Goal: Information Seeking & Learning: Learn about a topic

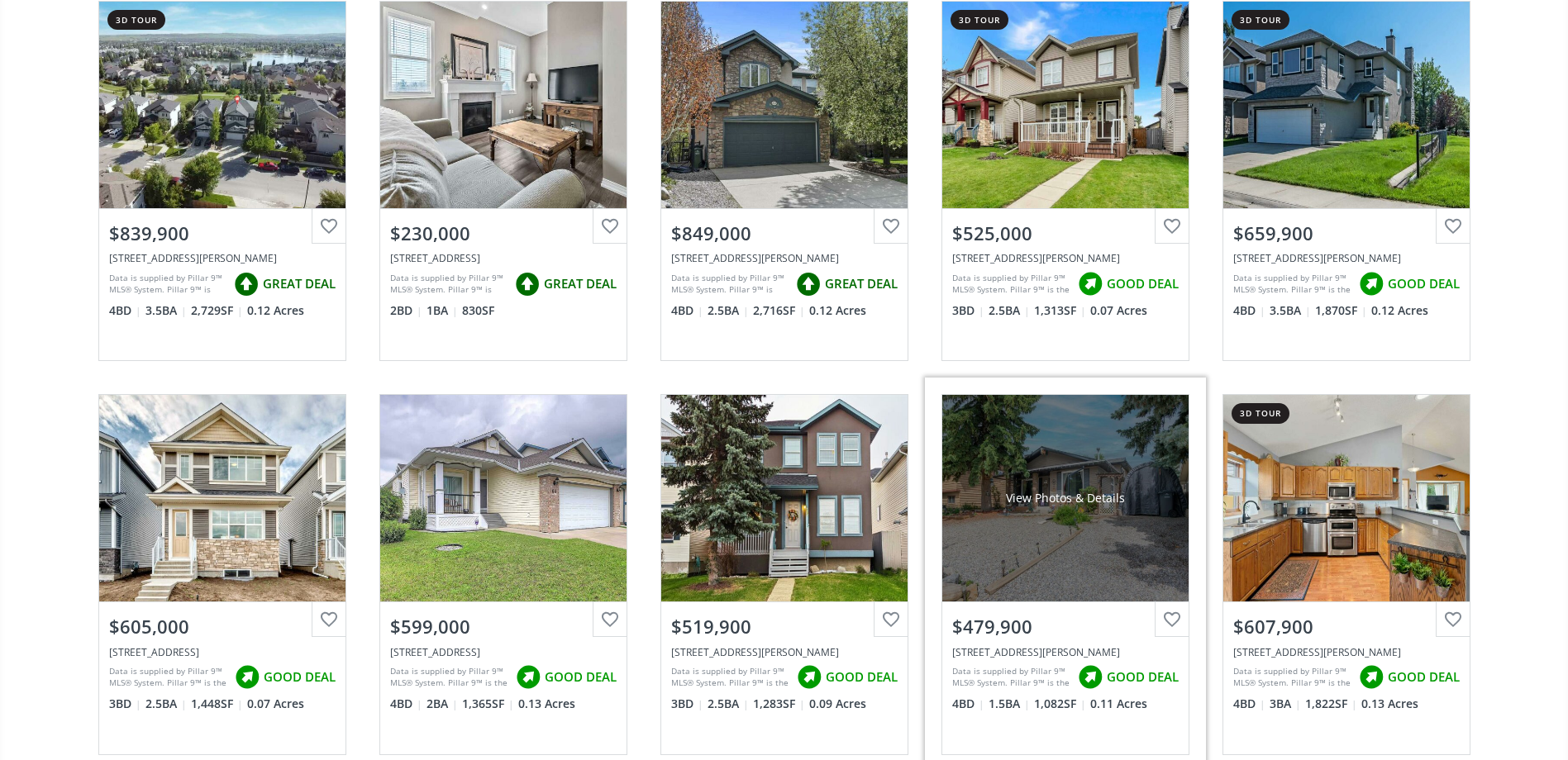
scroll to position [330, 0]
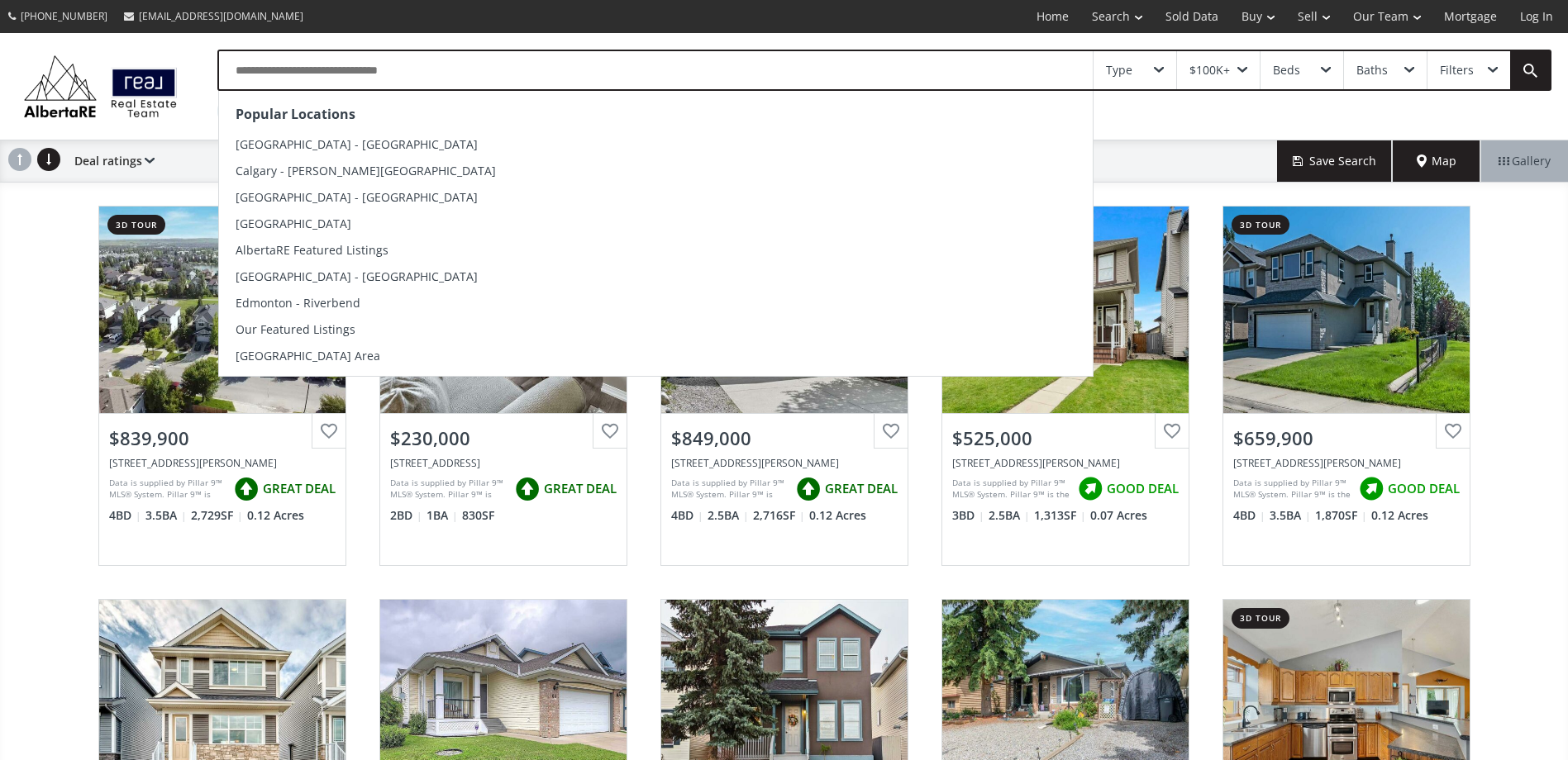
click at [414, 72] on input "text" at bounding box center [656, 70] width 874 height 38
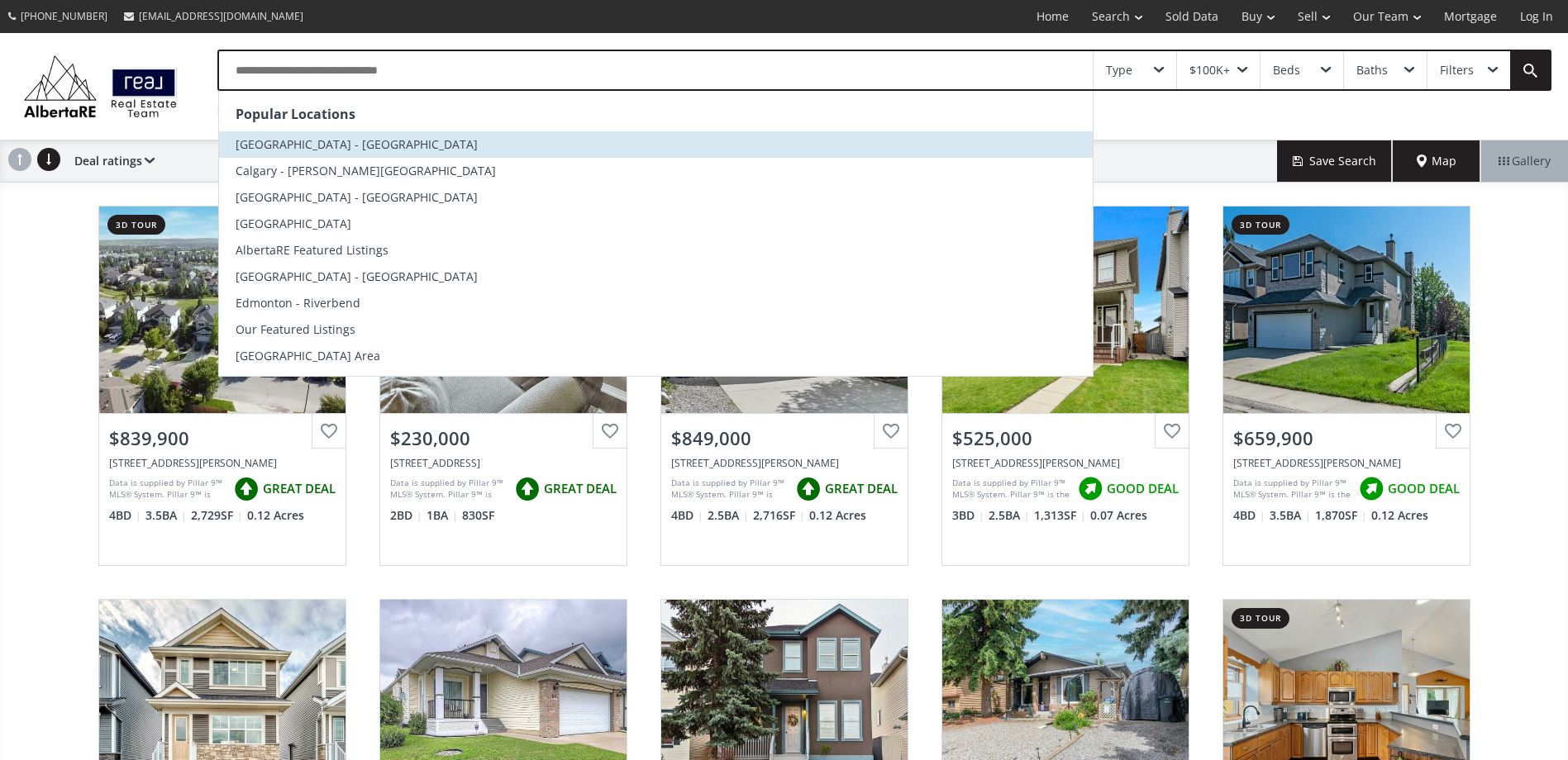
click at [311, 141] on span "Calgary - Kensington" at bounding box center [356, 144] width 242 height 16
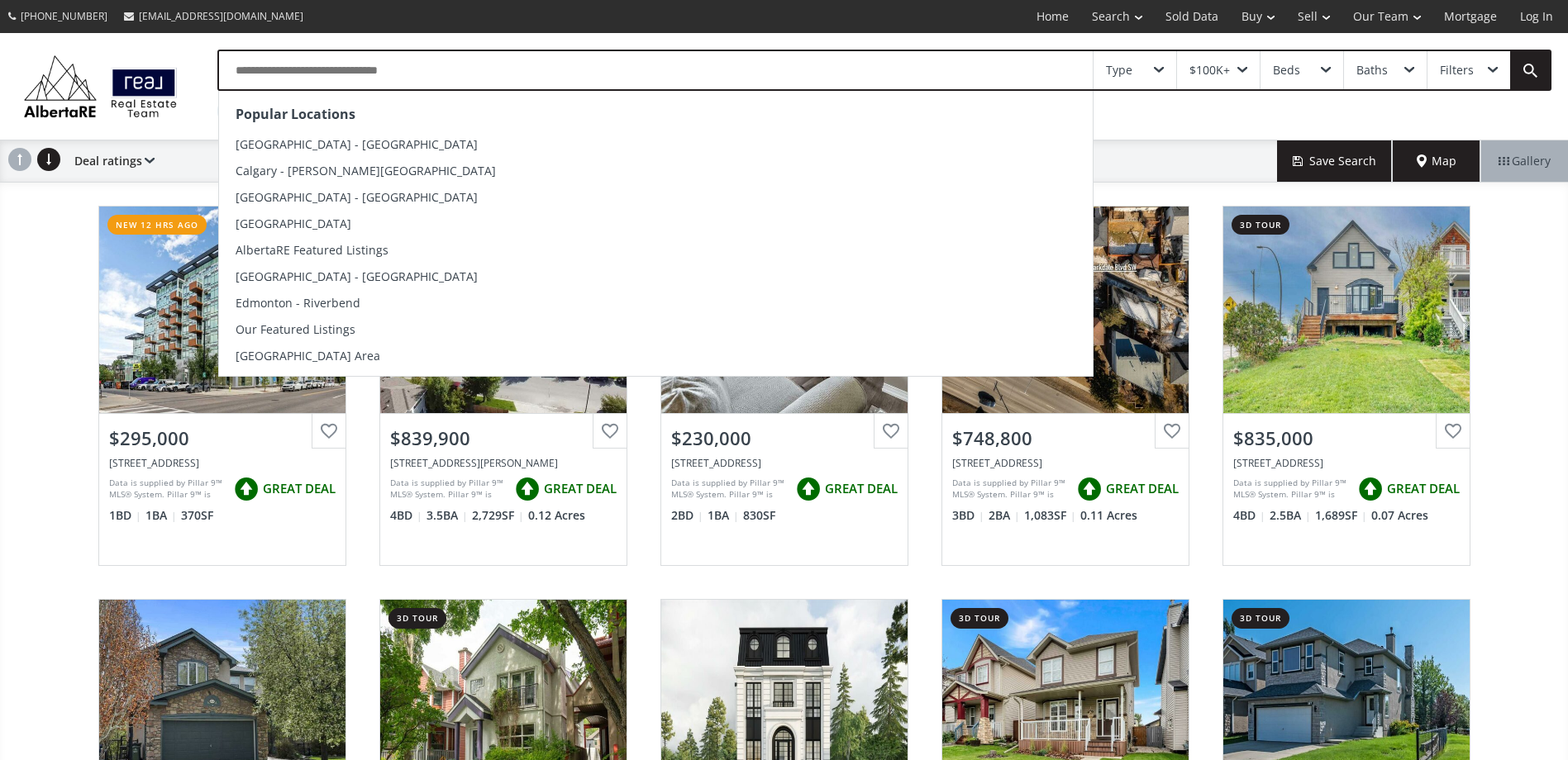
click at [421, 74] on input "text" at bounding box center [656, 70] width 874 height 38
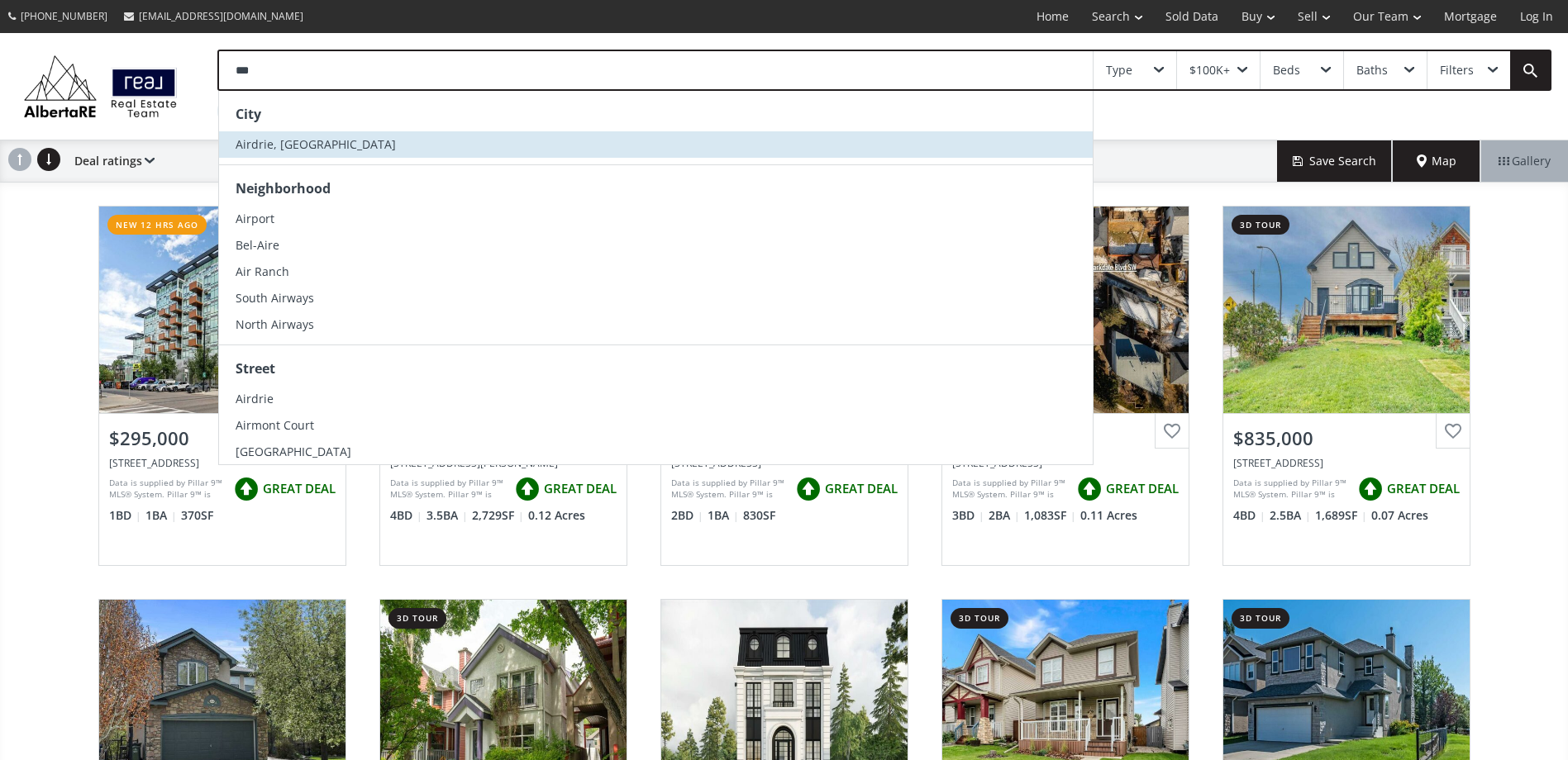
type input "***"
click at [245, 149] on span "Airdrie, AB" at bounding box center [315, 144] width 160 height 16
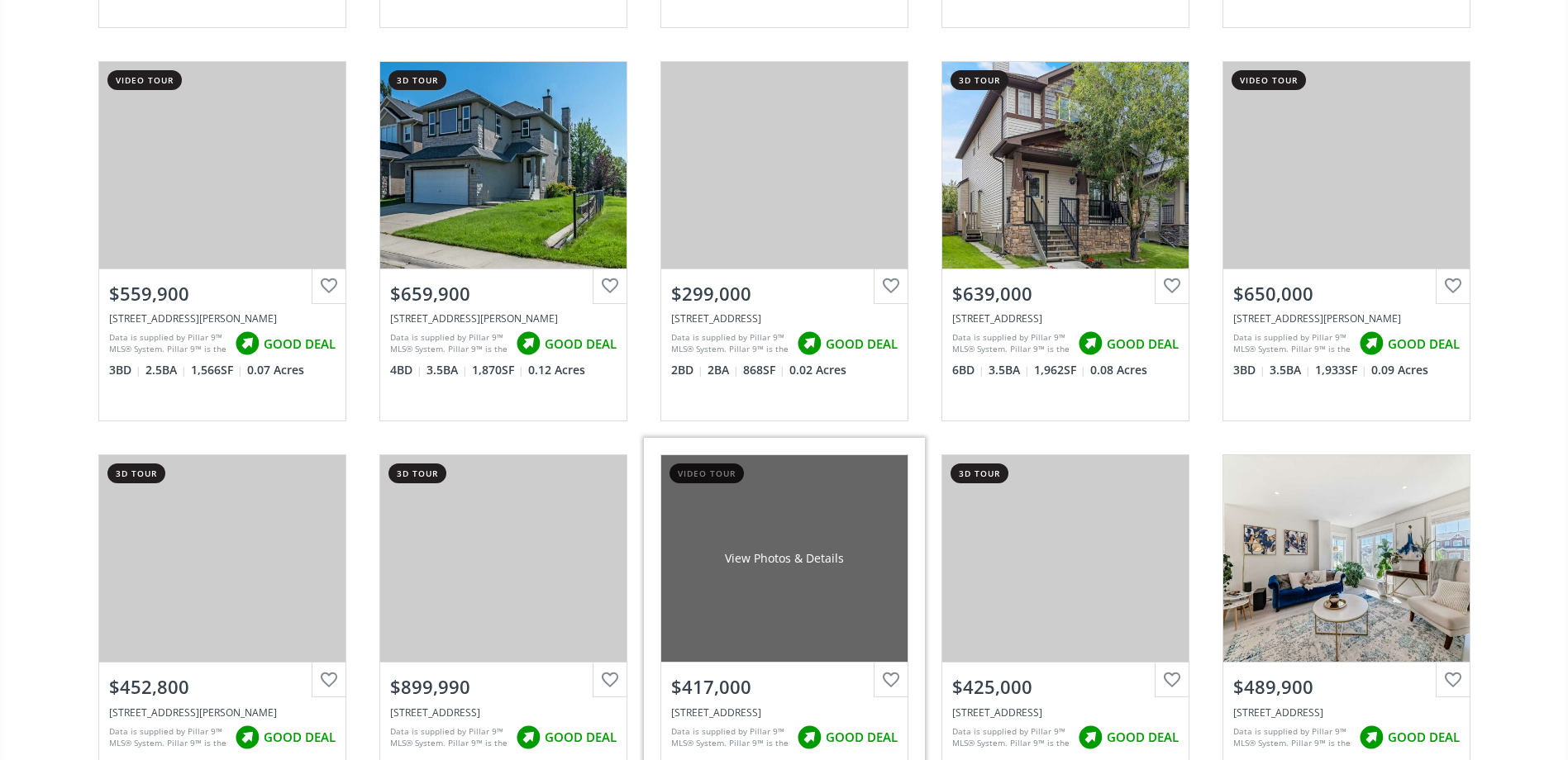
scroll to position [2231, 0]
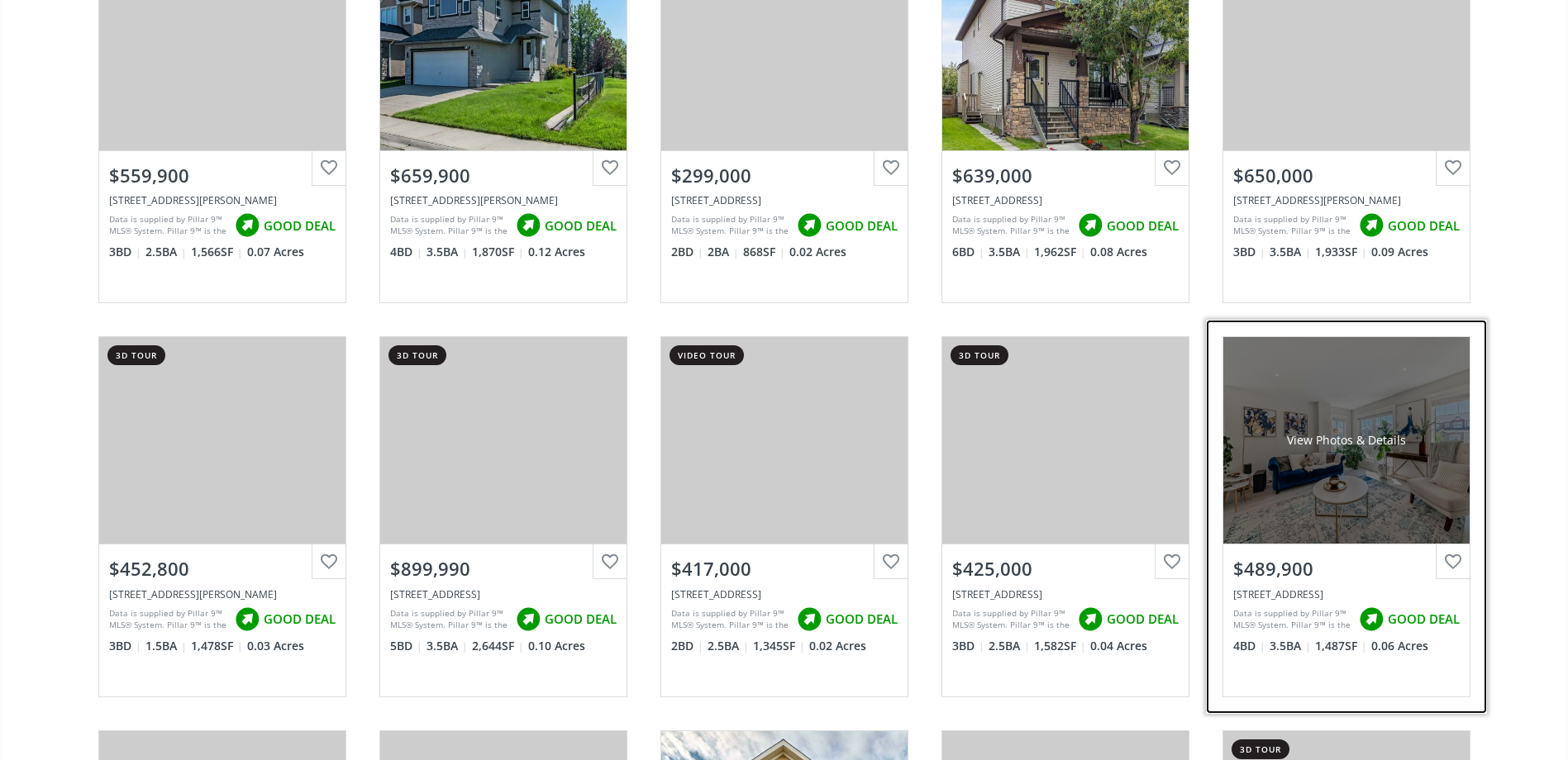
click at [1338, 491] on div "View Photos & Details" at bounding box center [1347, 440] width 247 height 207
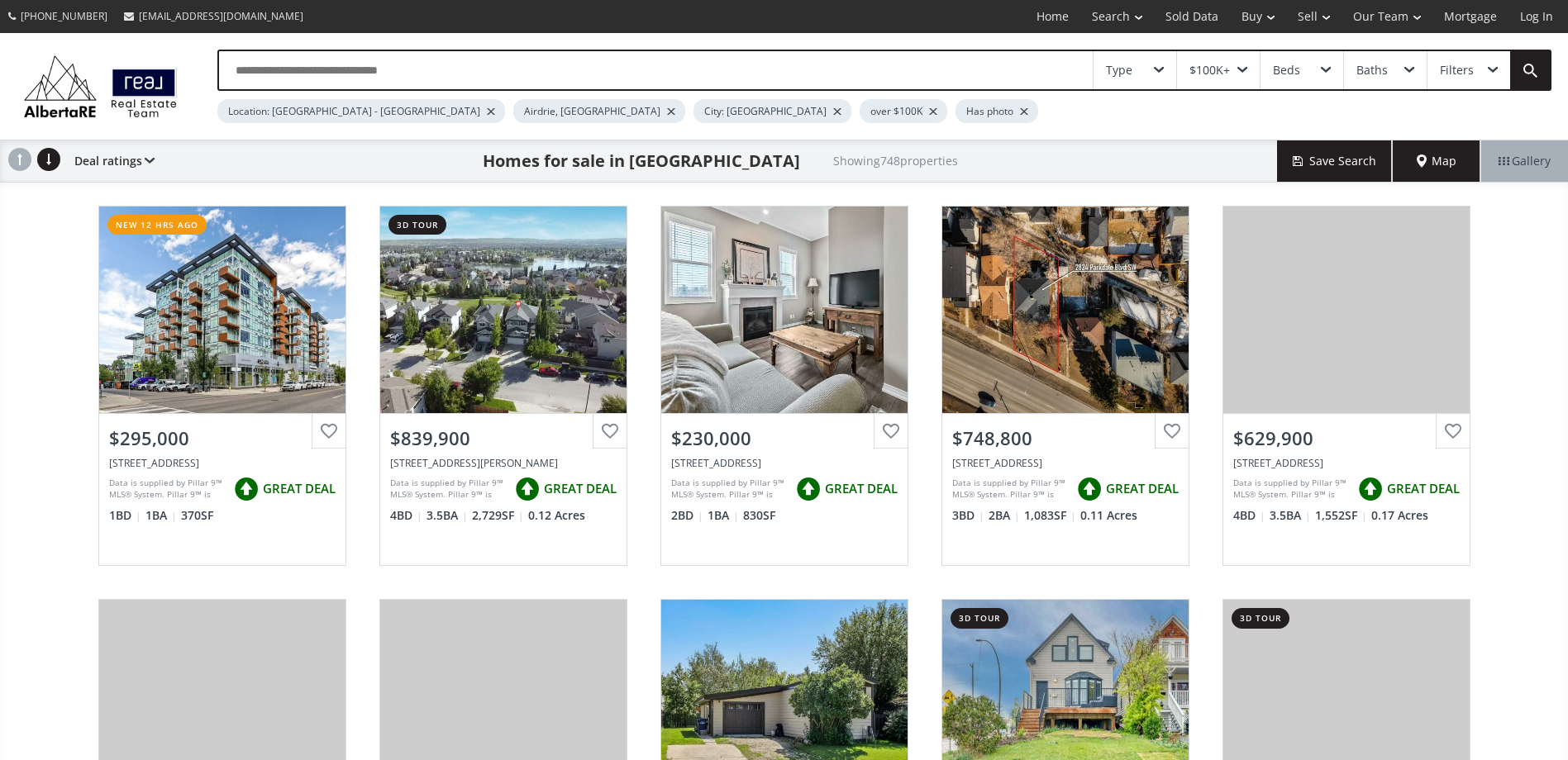
click at [414, 74] on input "text" at bounding box center [656, 70] width 874 height 38
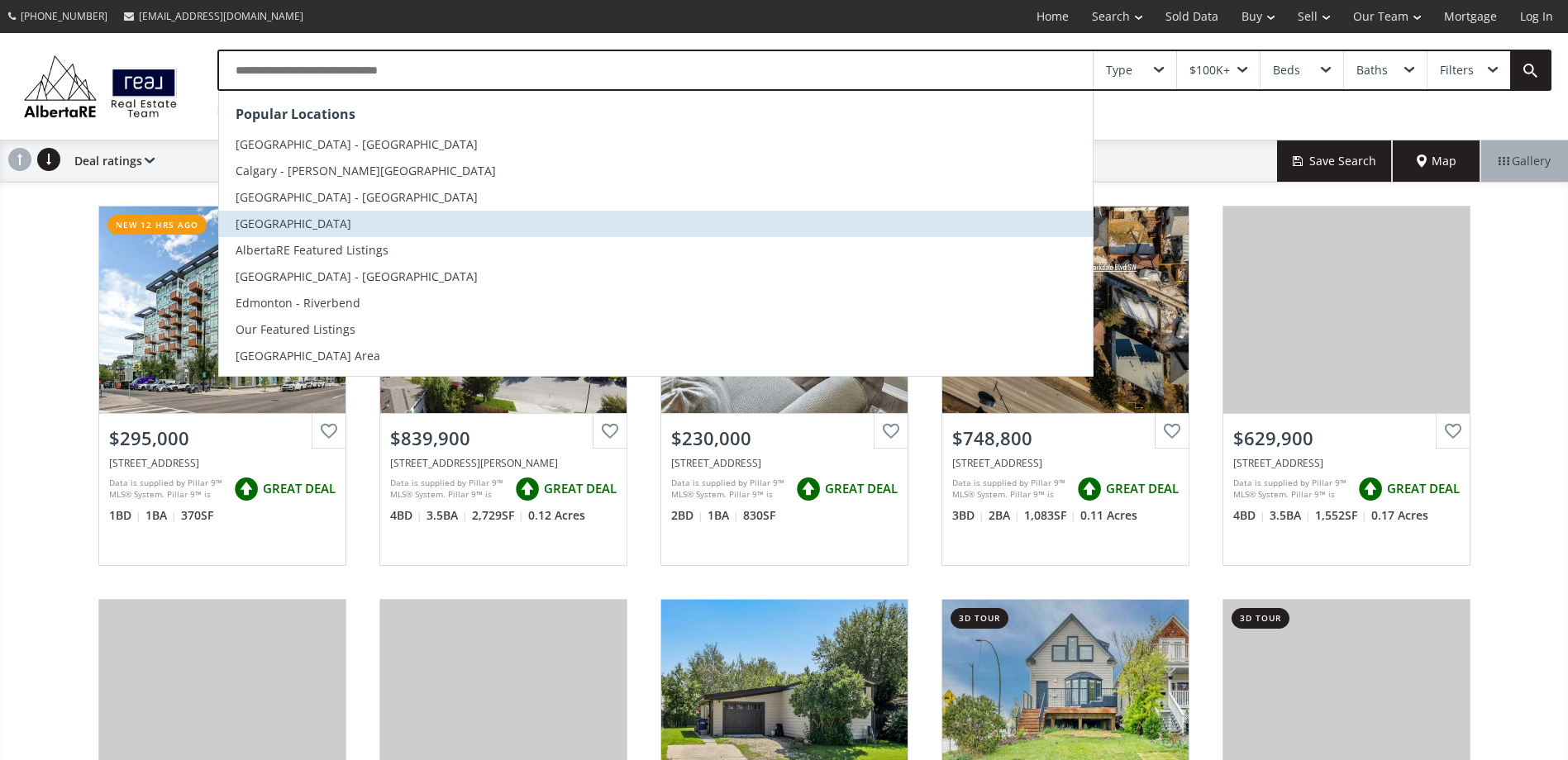
click at [296, 223] on span "Calgary - Quarry Park" at bounding box center [292, 224] width 115 height 16
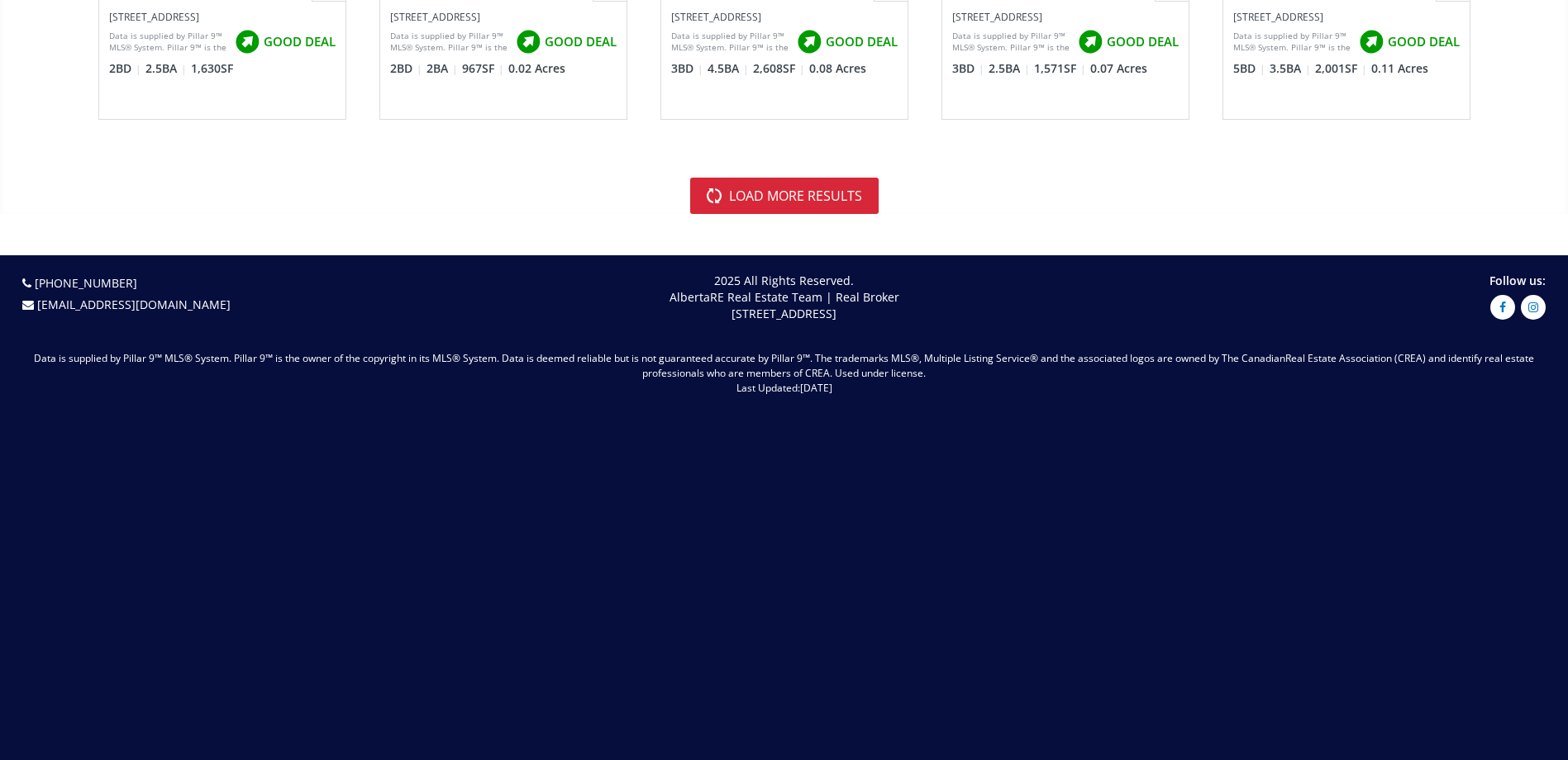
scroll to position [4009, 0]
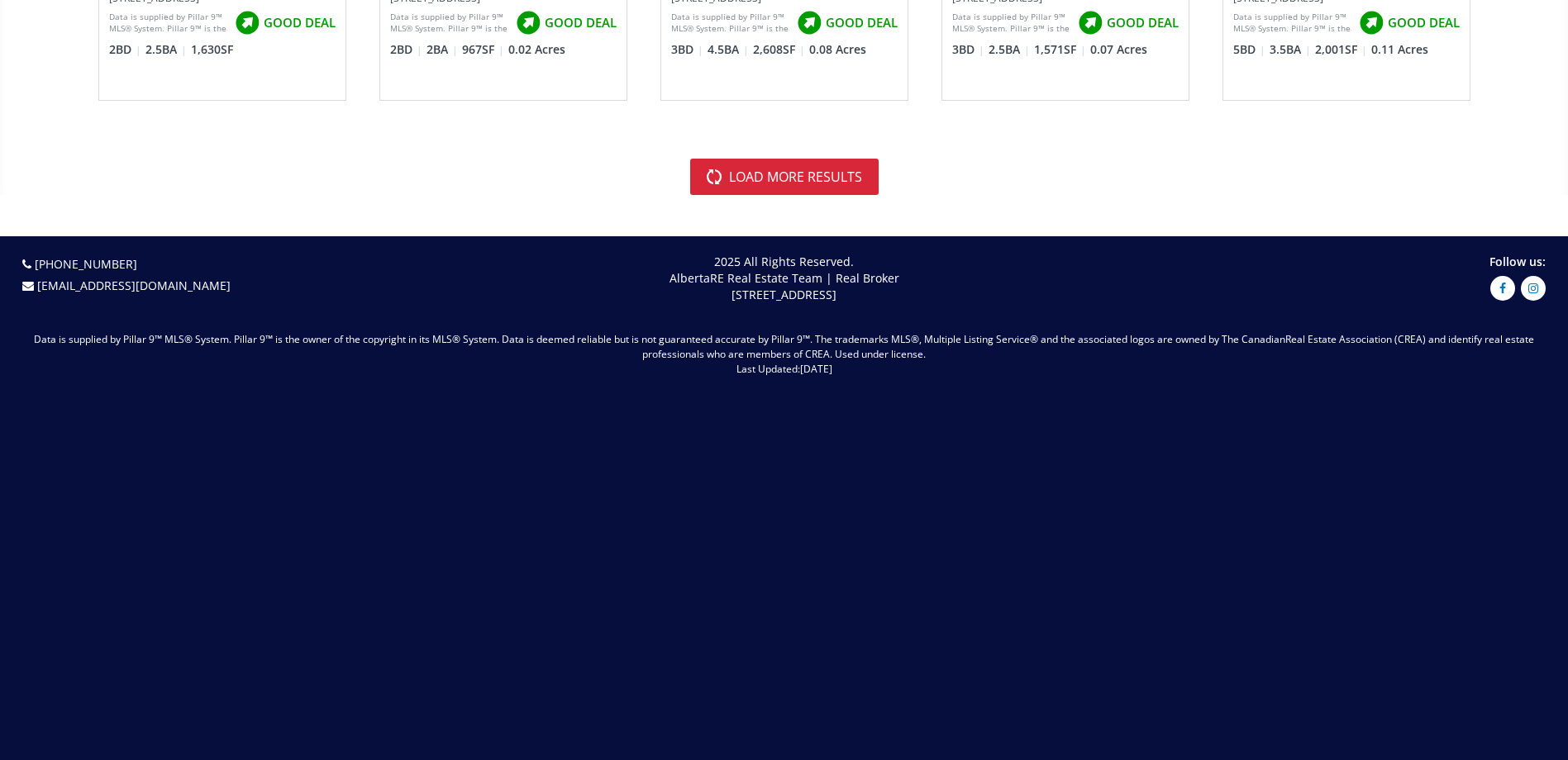
click at [396, 179] on div "load more results" at bounding box center [784, 176] width 1568 height 36
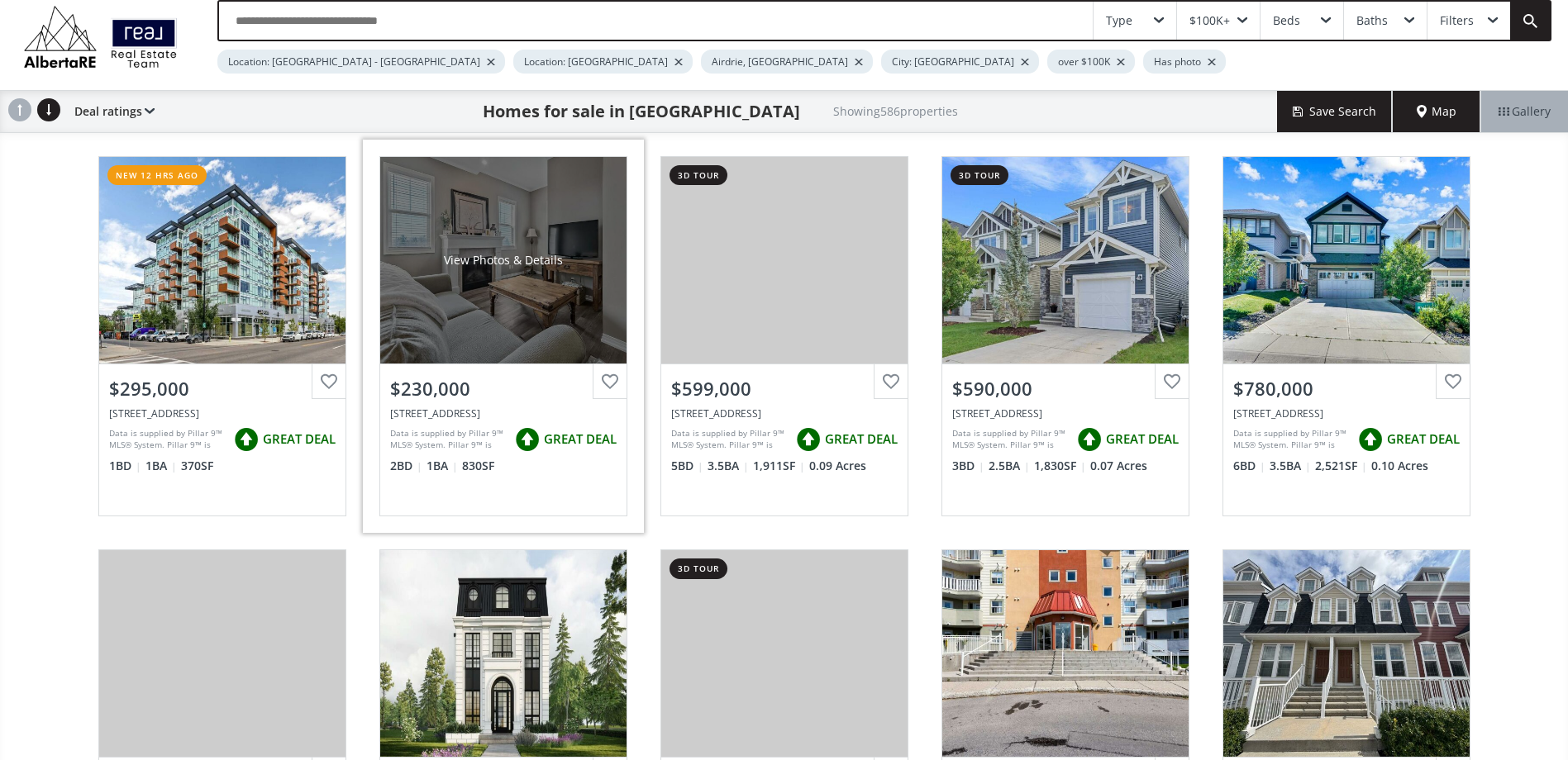
scroll to position [0, 0]
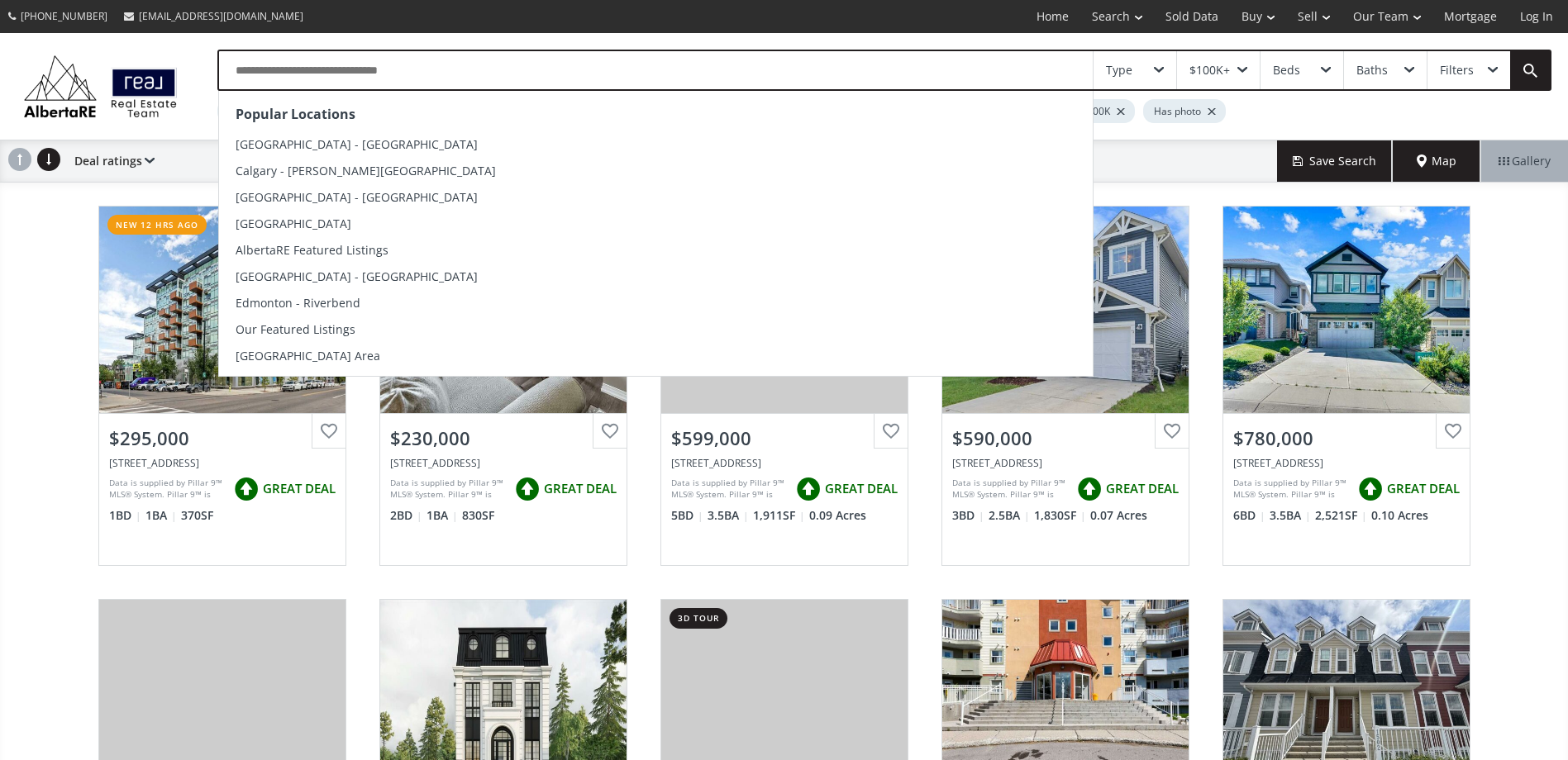
click at [425, 71] on input "text" at bounding box center [656, 70] width 874 height 38
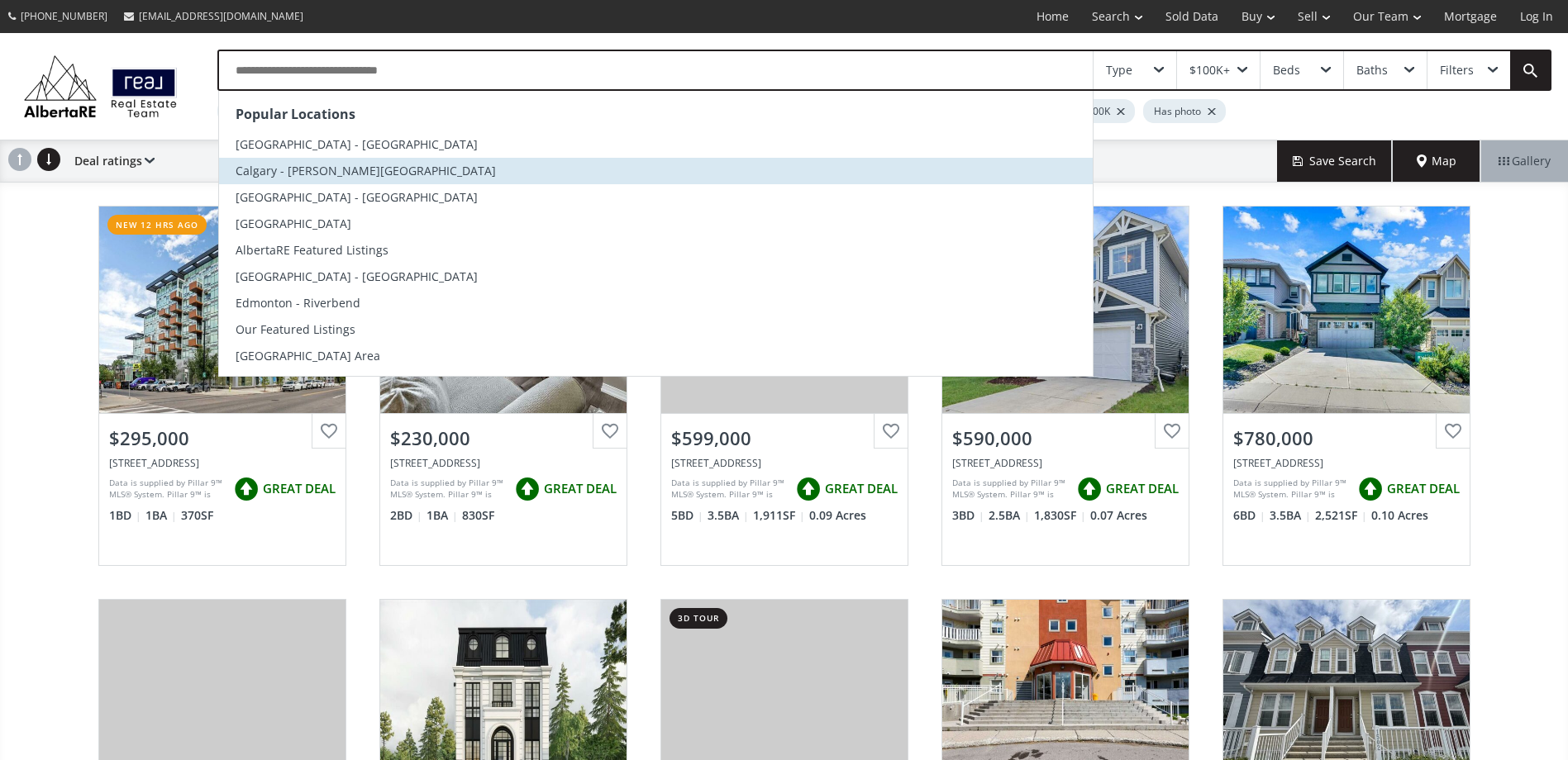
click at [310, 163] on span "Calgary - Marda Loop" at bounding box center [366, 171] width 261 height 16
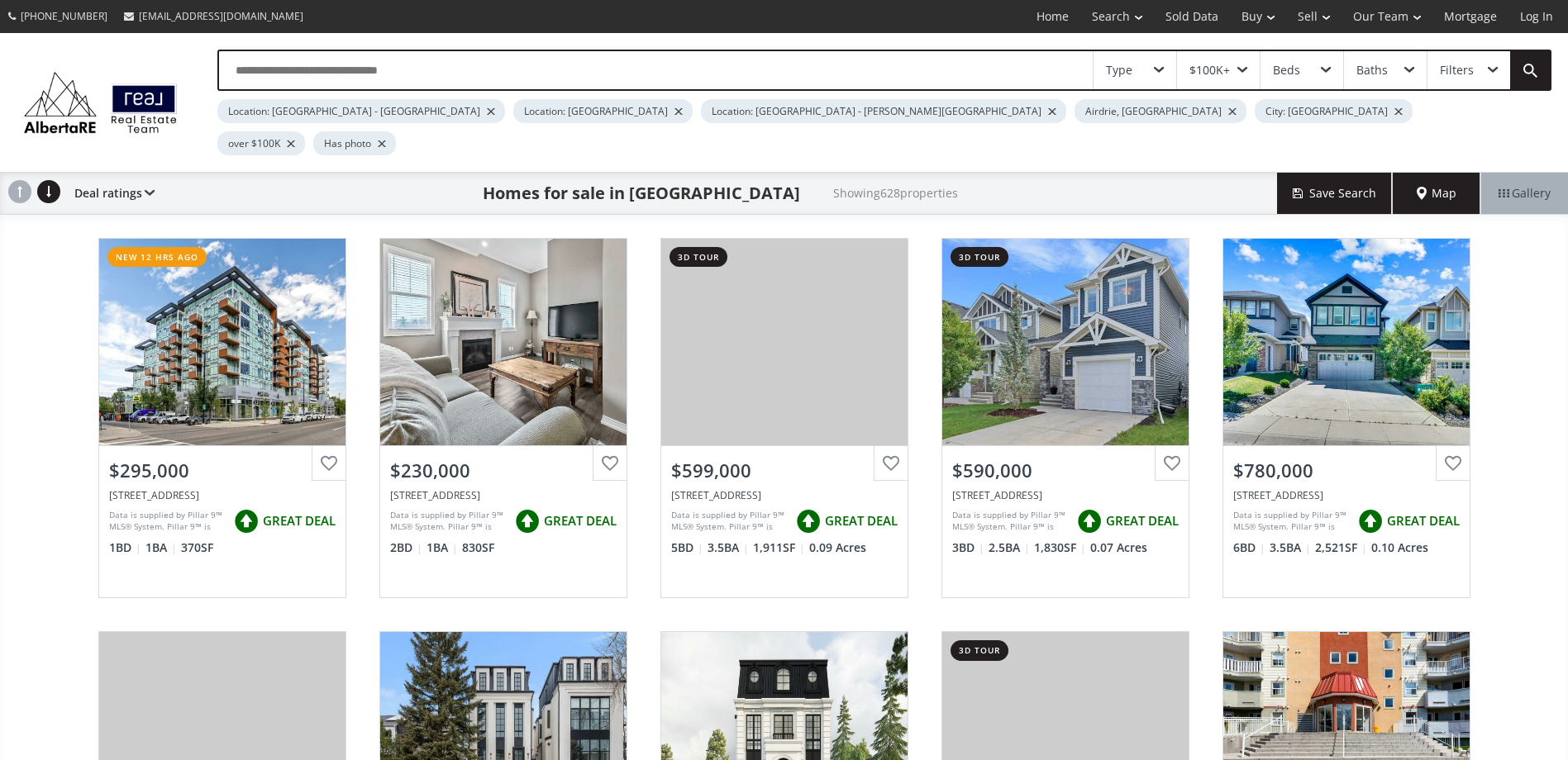
click at [1394, 113] on div at bounding box center [1398, 112] width 8 height 7
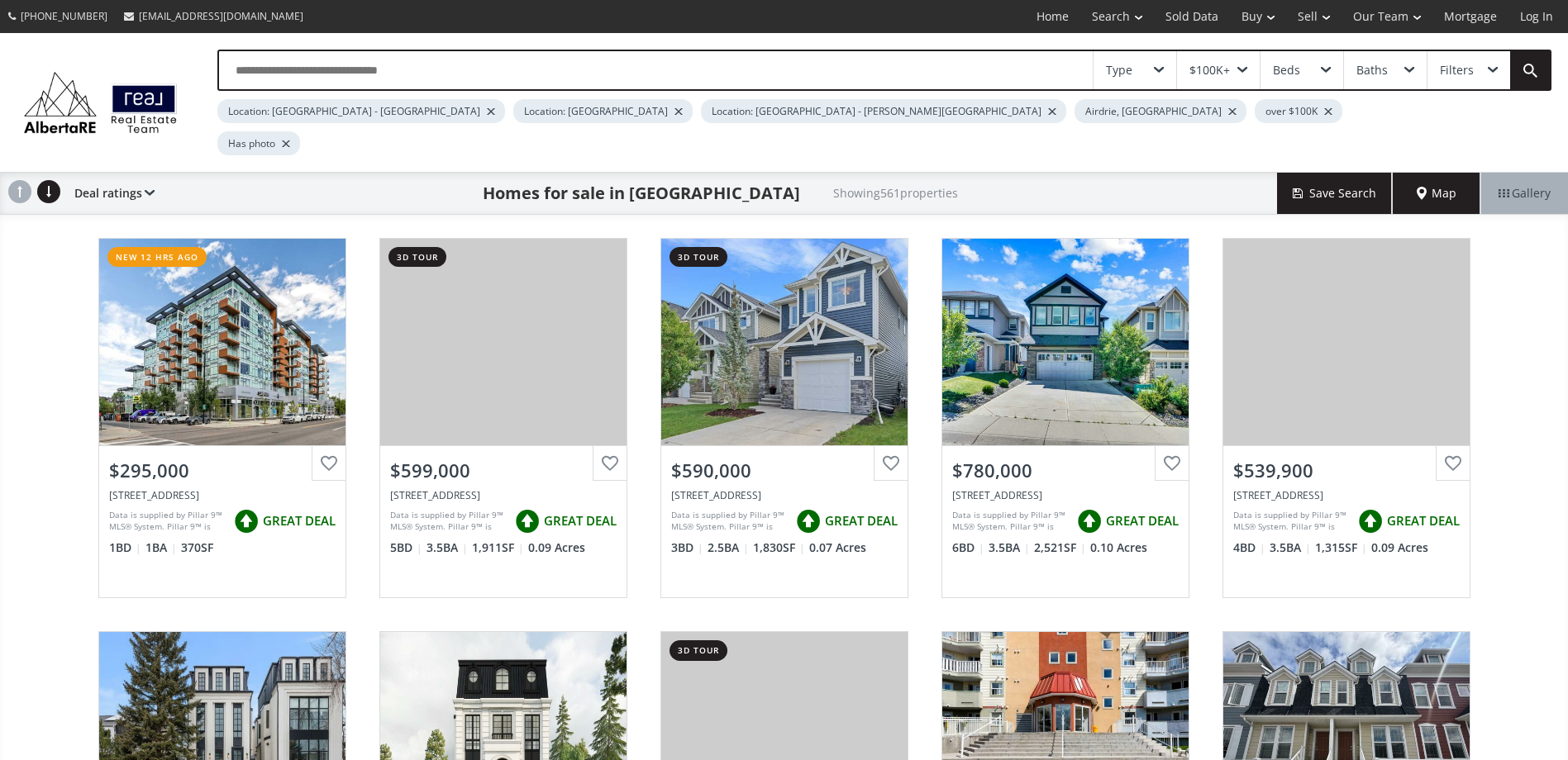
click at [1324, 110] on div at bounding box center [1328, 112] width 8 height 7
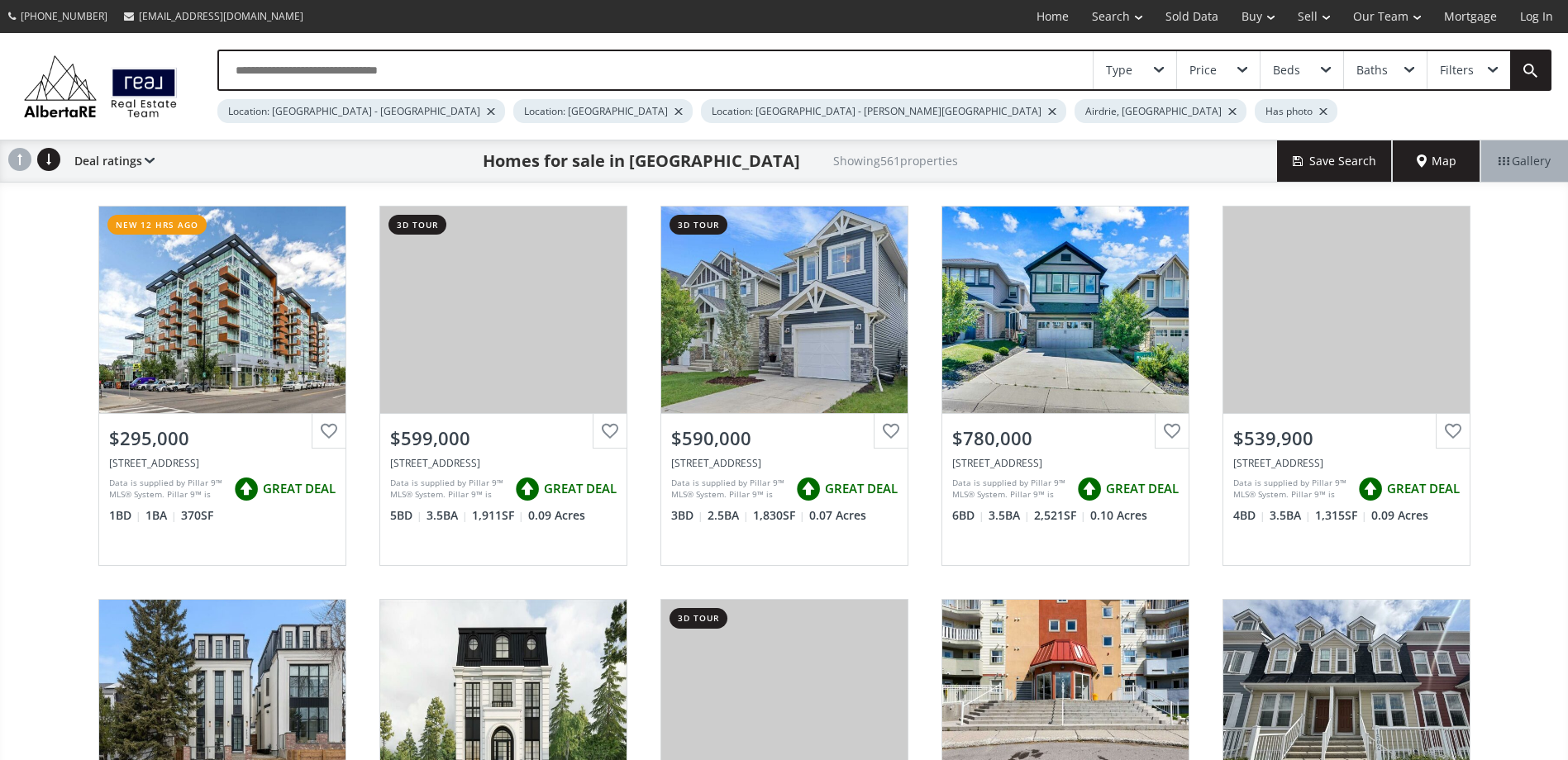
click at [1320, 110] on div at bounding box center [1323, 112] width 8 height 7
click at [751, 107] on div "Location: Calgary - Marda Loop" at bounding box center [884, 111] width 366 height 24
click at [746, 113] on div "Location: Calgary - Marda Loop" at bounding box center [884, 111] width 366 height 24
click at [1048, 113] on div at bounding box center [1052, 112] width 8 height 7
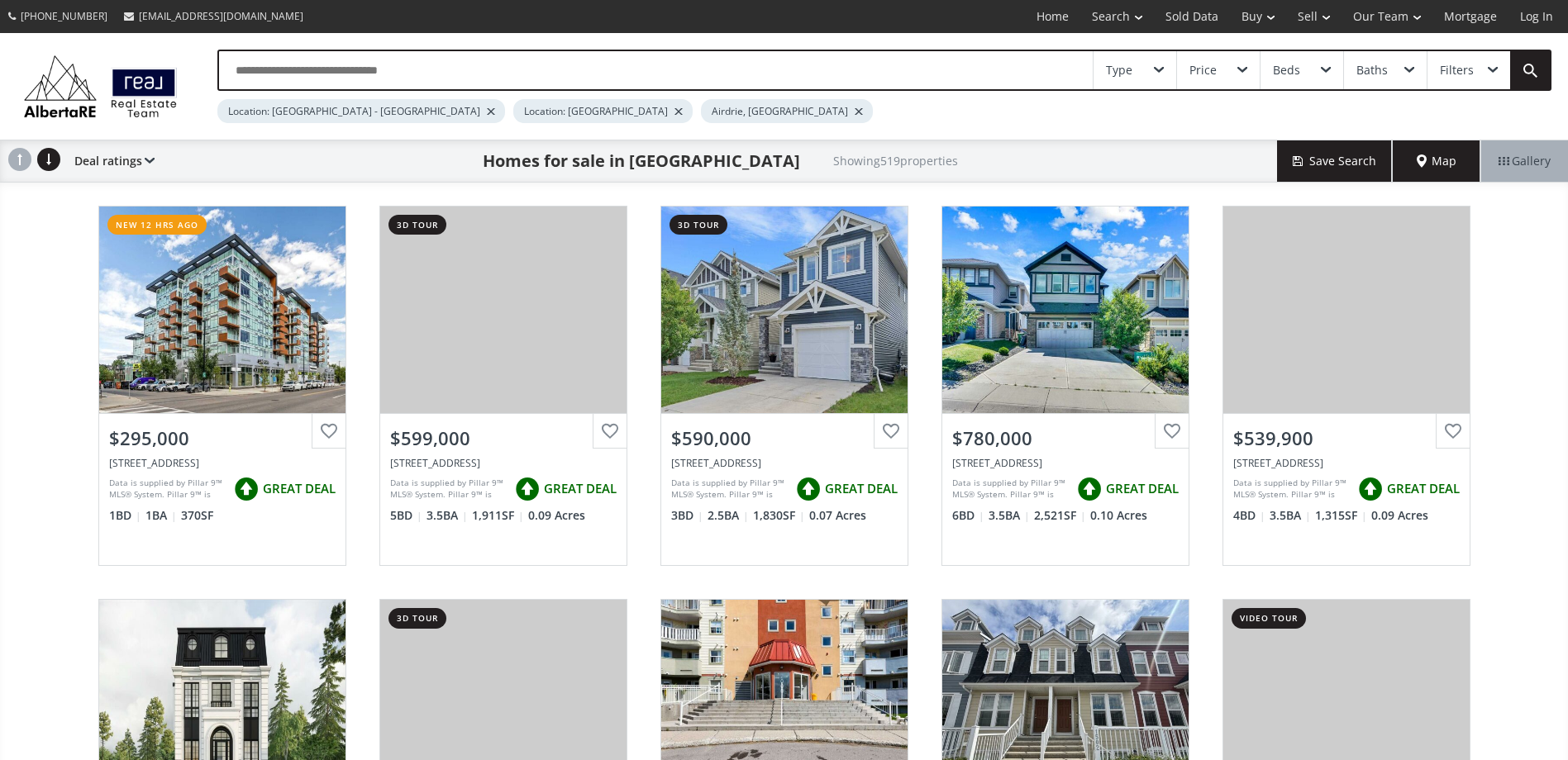
click at [675, 109] on div at bounding box center [678, 112] width 8 height 7
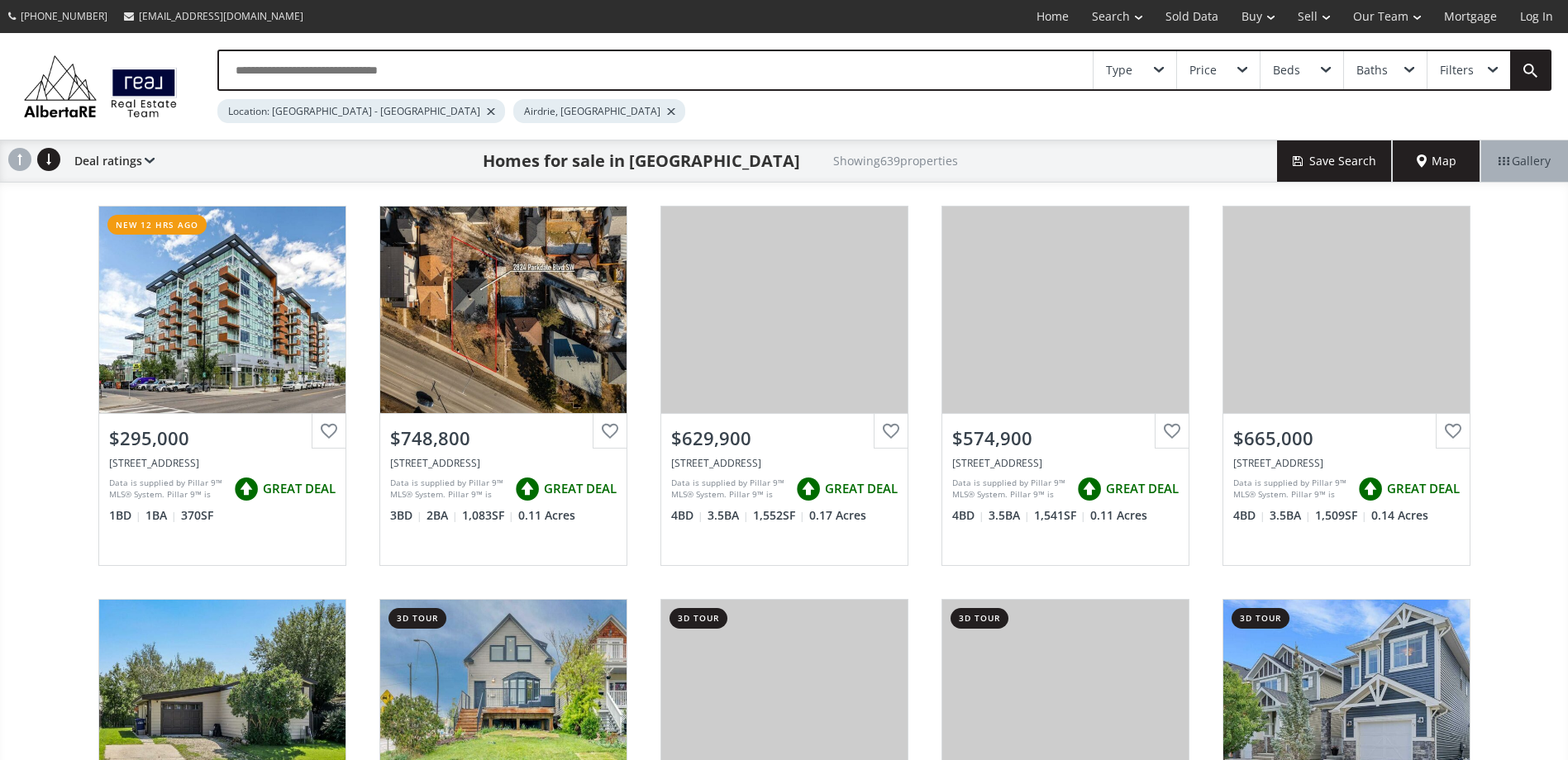
click at [667, 108] on div at bounding box center [670, 112] width 8 height 7
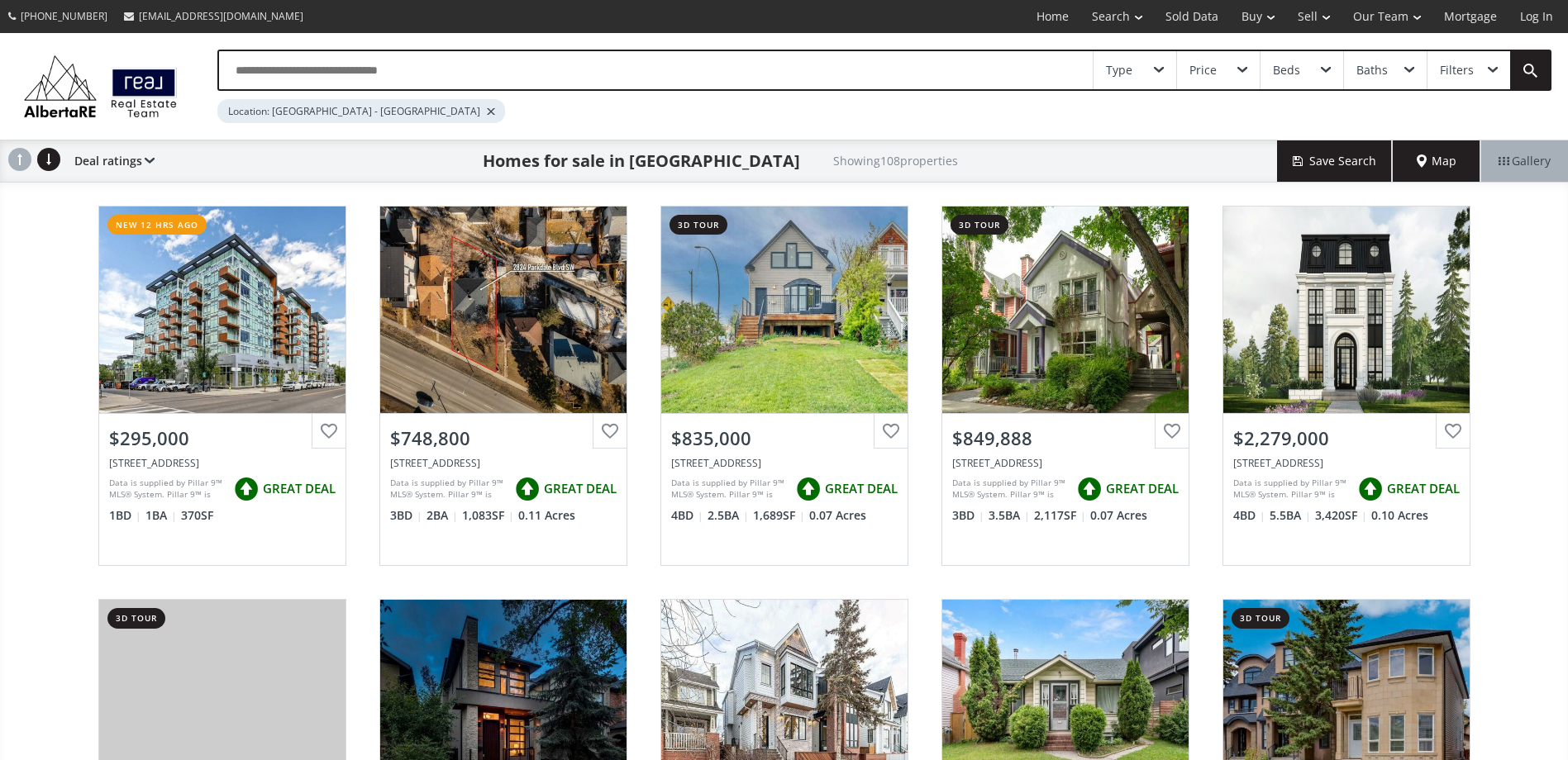
click at [487, 110] on div at bounding box center [491, 112] width 8 height 7
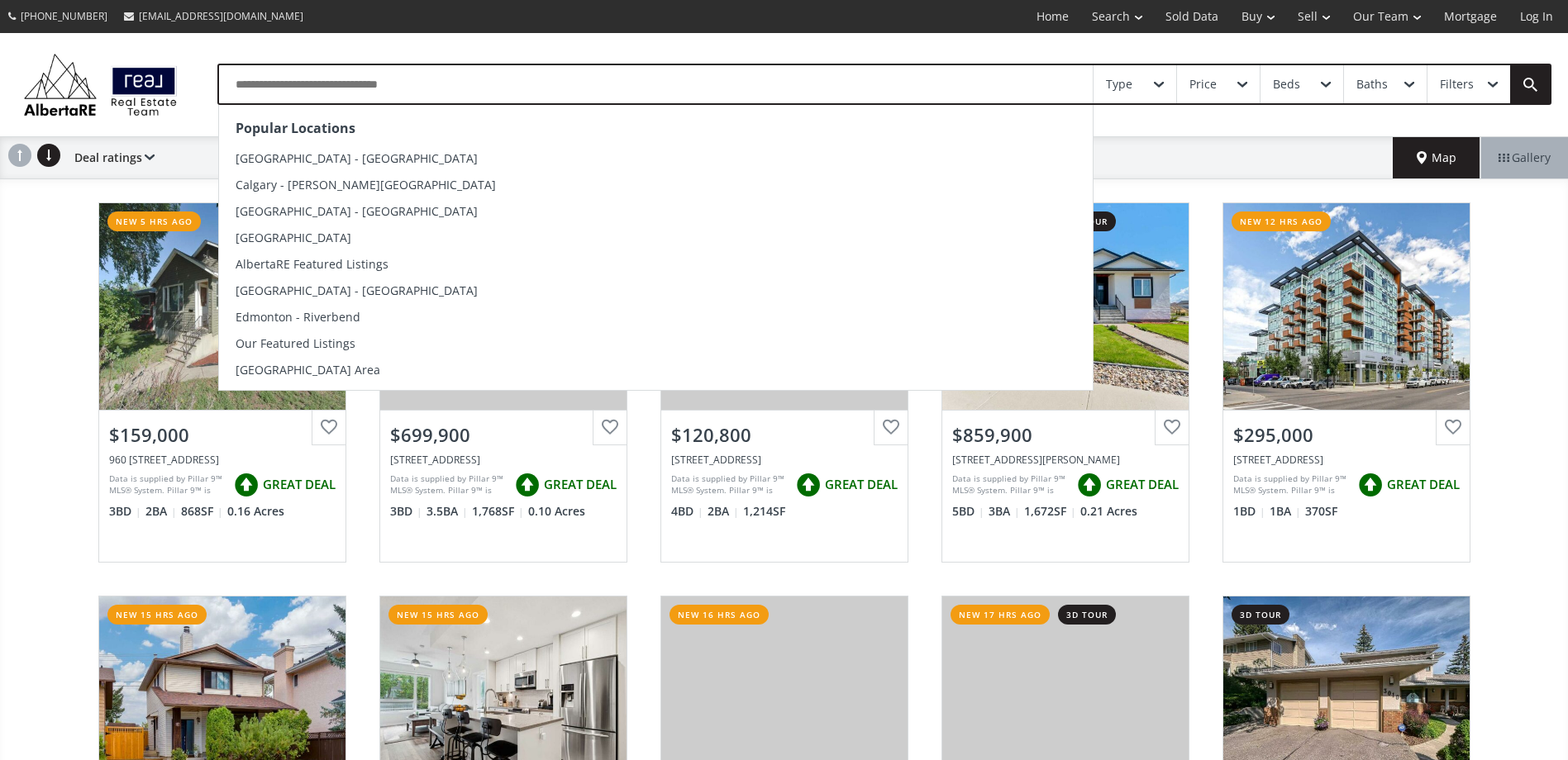
click at [425, 81] on input "text" at bounding box center [656, 84] width 874 height 38
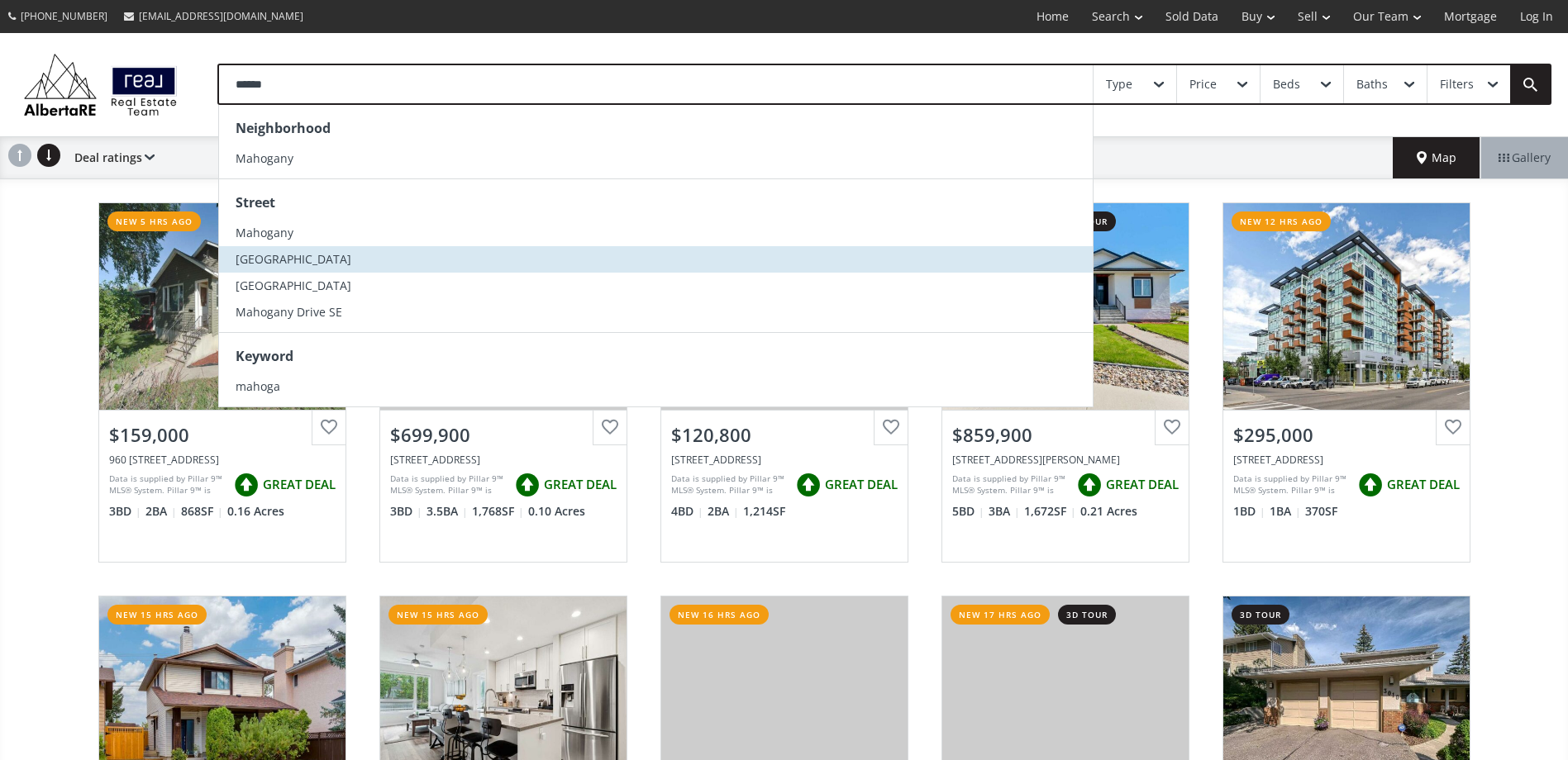
type input "******"
click at [258, 260] on span "Mahogany Boulevard" at bounding box center [292, 259] width 115 height 16
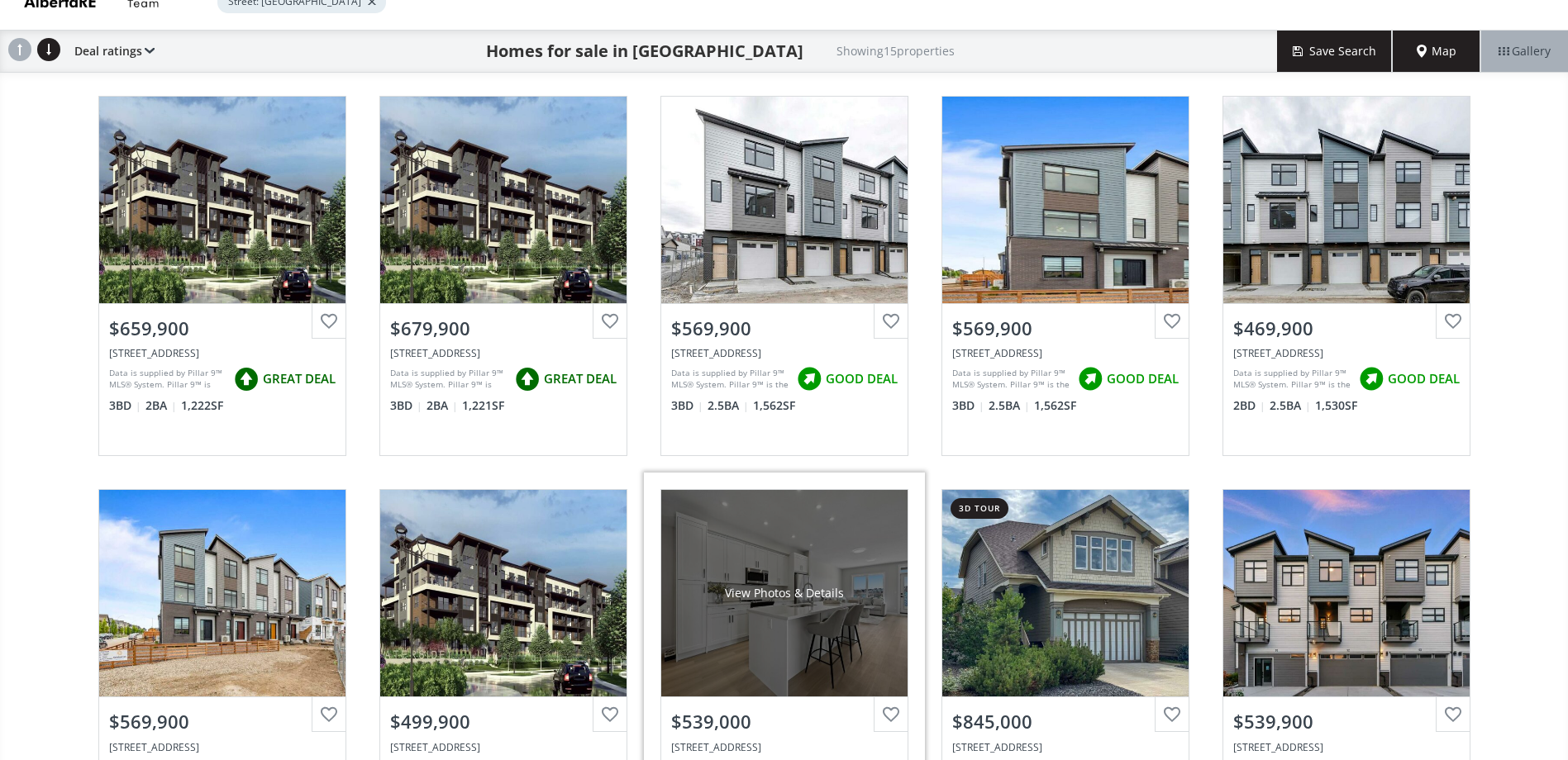
scroll to position [83, 0]
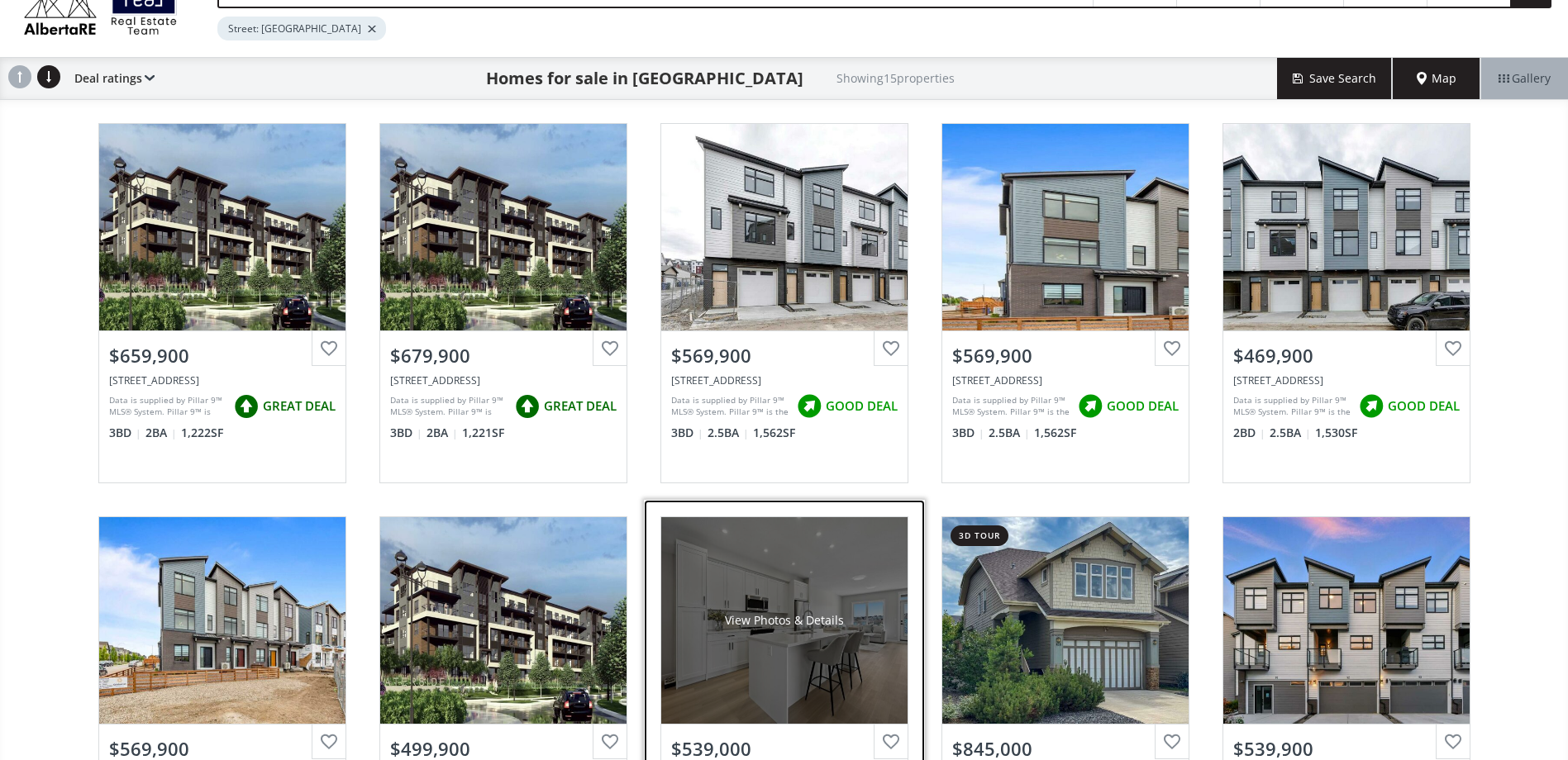
click at [867, 667] on div "View Photos & Details" at bounding box center [785, 620] width 247 height 207
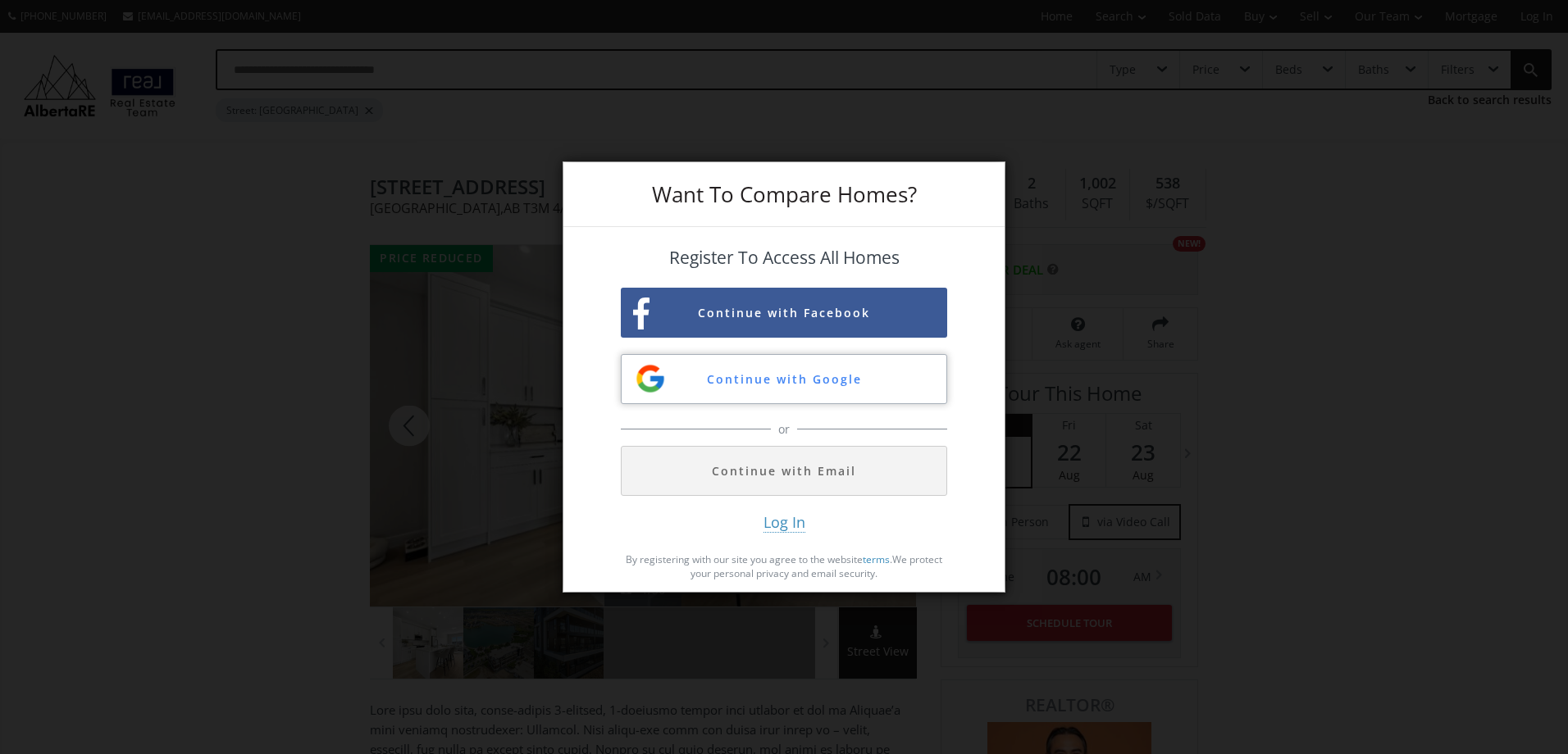
click at [754, 376] on button "Continue with Google" at bounding box center [783, 378] width 326 height 50
click at [1086, 254] on div "Want To Compare Homes? Register To Access All Homes Continue with Facebook Cont…" at bounding box center [784, 377] width 1568 height 754
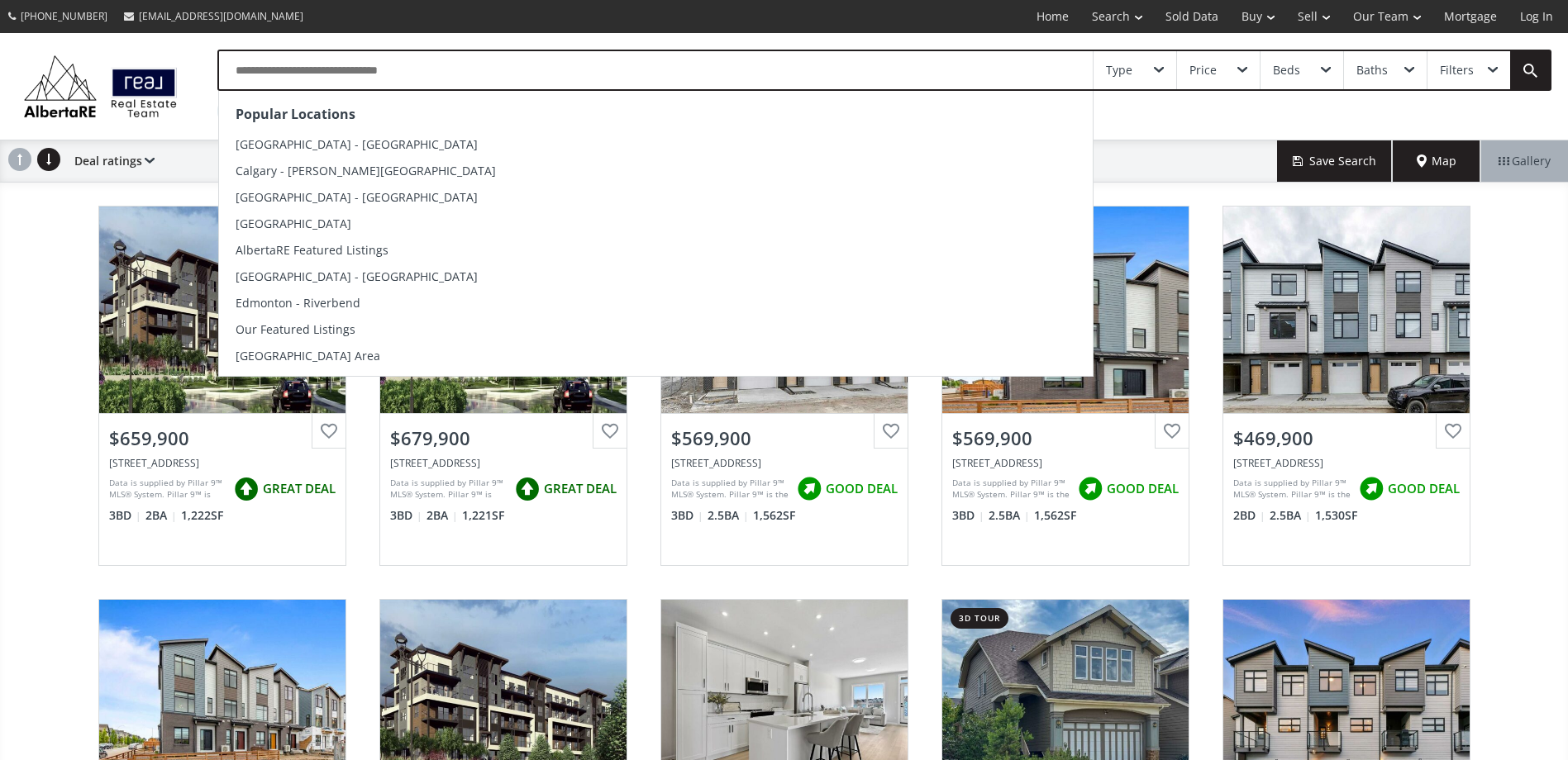
click at [417, 67] on input "text" at bounding box center [656, 70] width 874 height 38
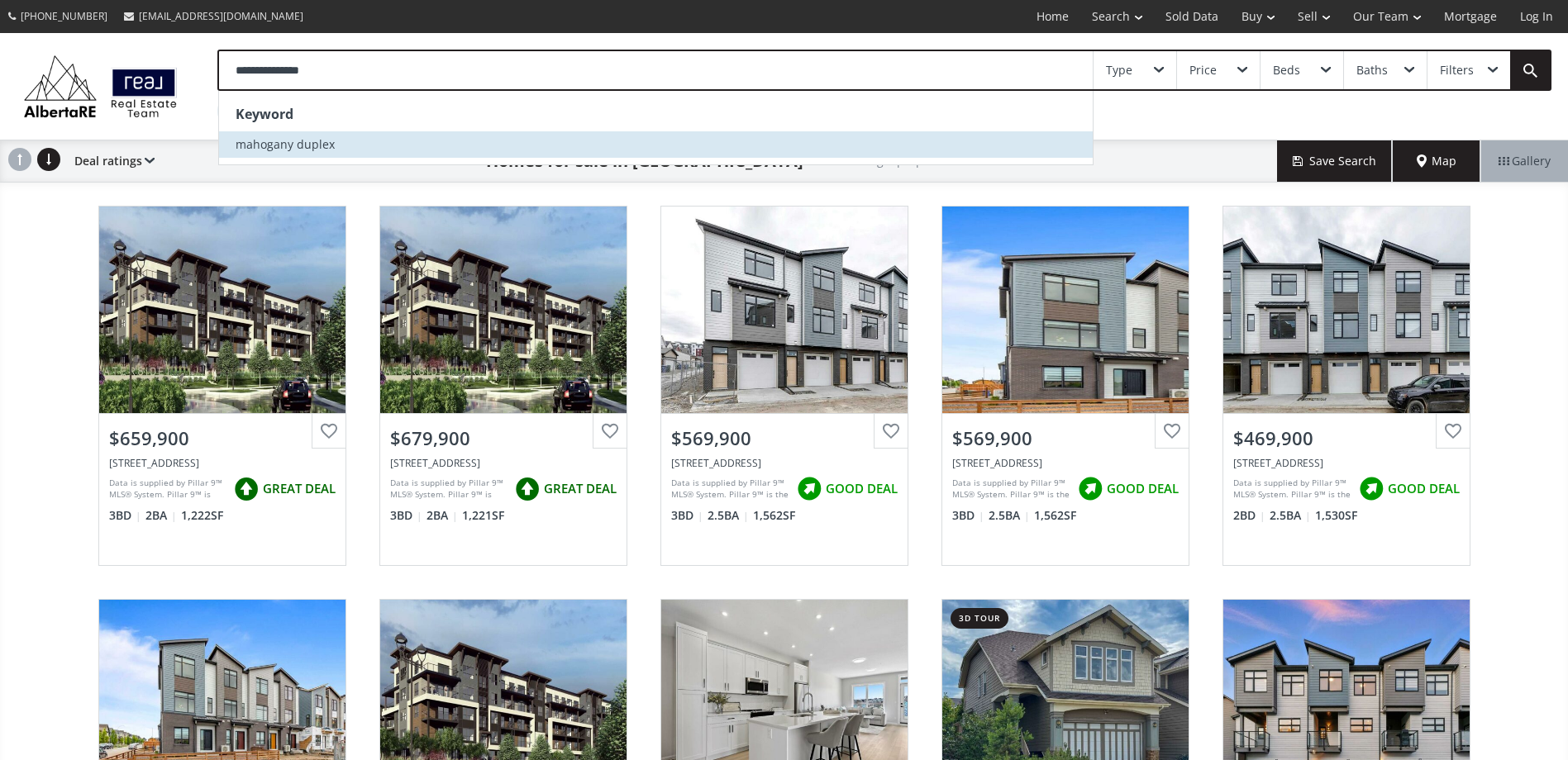
type input "**********"
click at [289, 144] on span "mahogany duplex" at bounding box center [285, 144] width 100 height 16
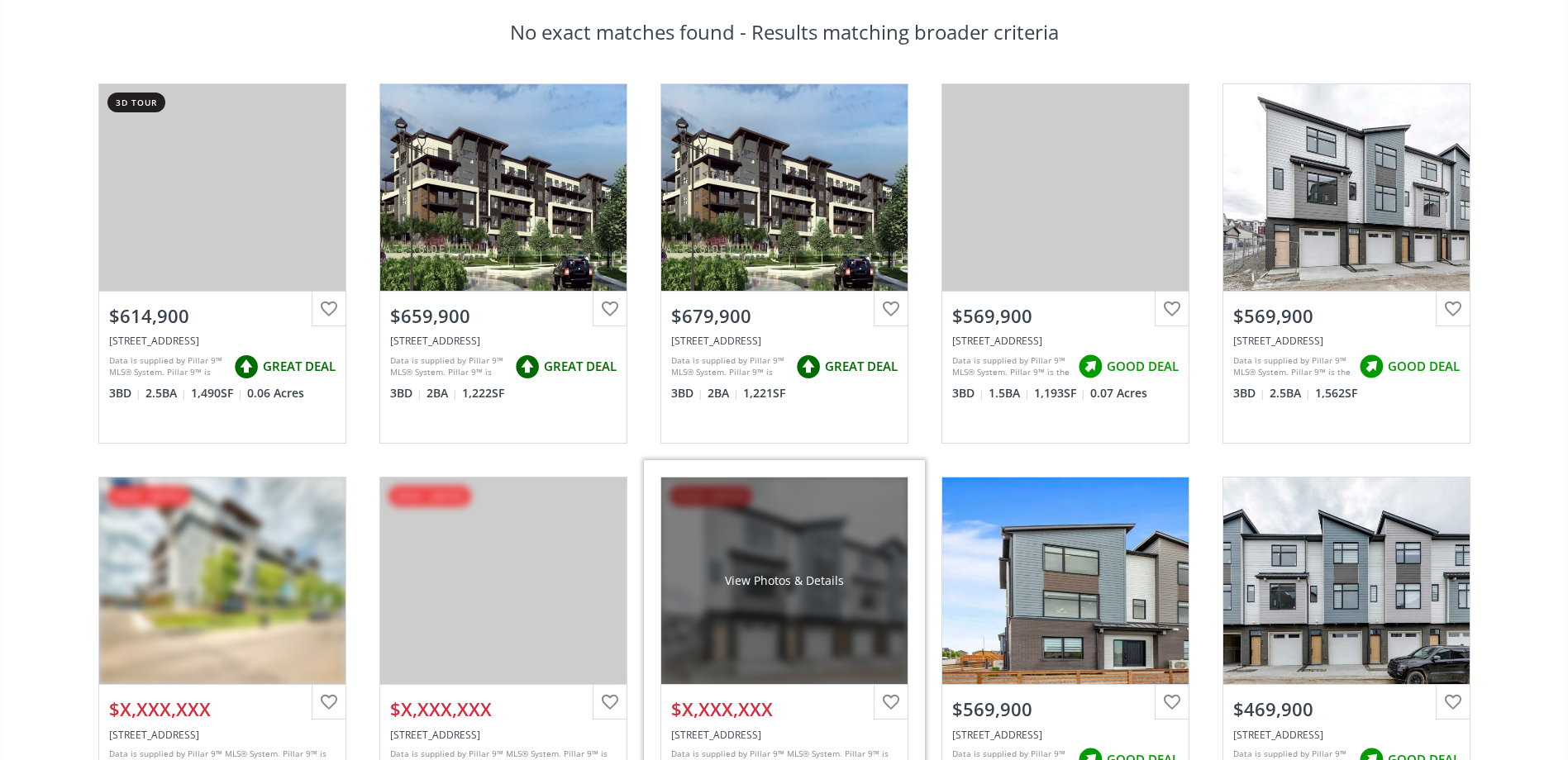
scroll to position [247, 0]
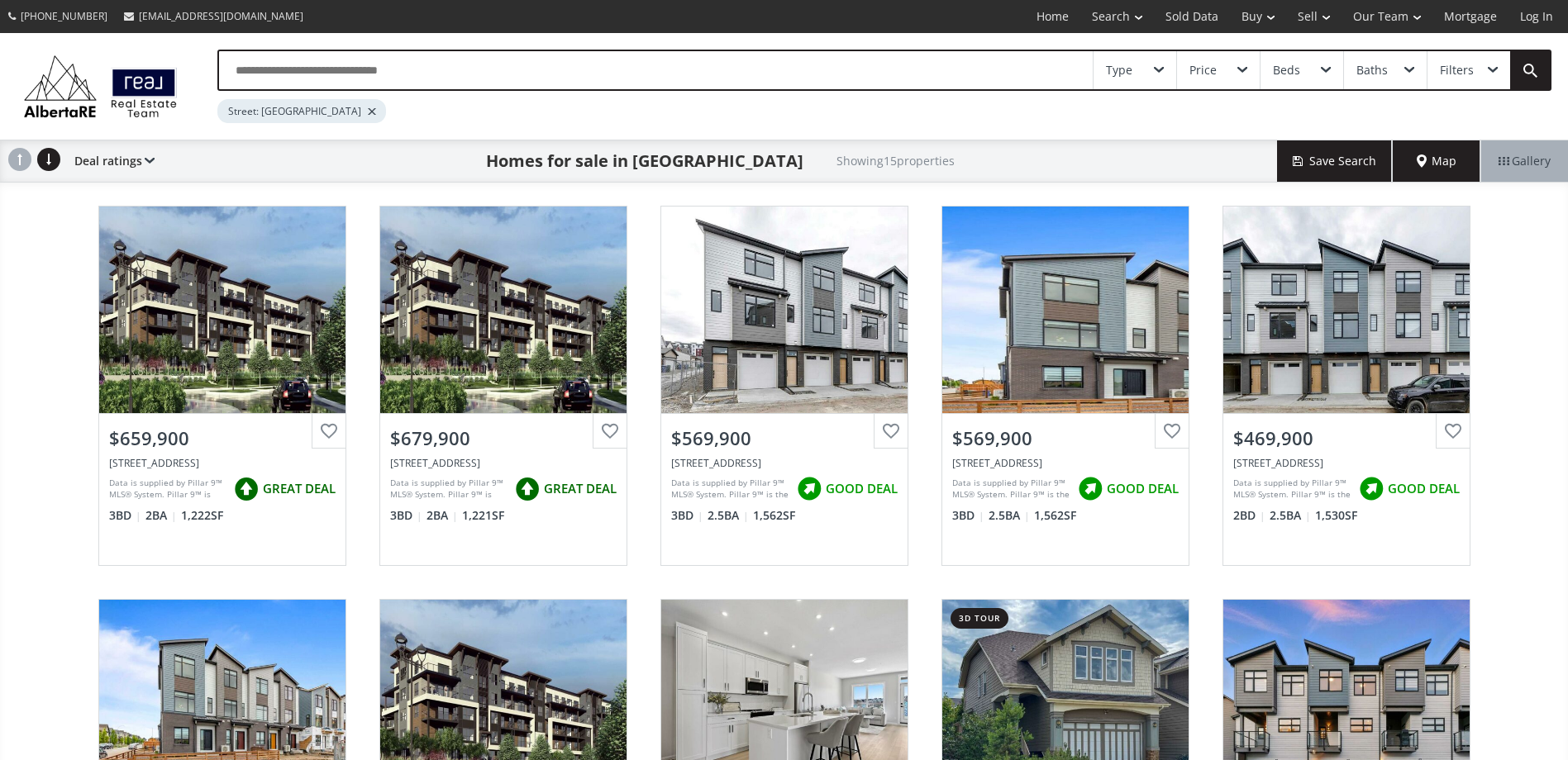
click at [365, 110] on div "Street: Mahogany Boulevard" at bounding box center [301, 111] width 168 height 24
click at [368, 112] on div at bounding box center [372, 112] width 8 height 7
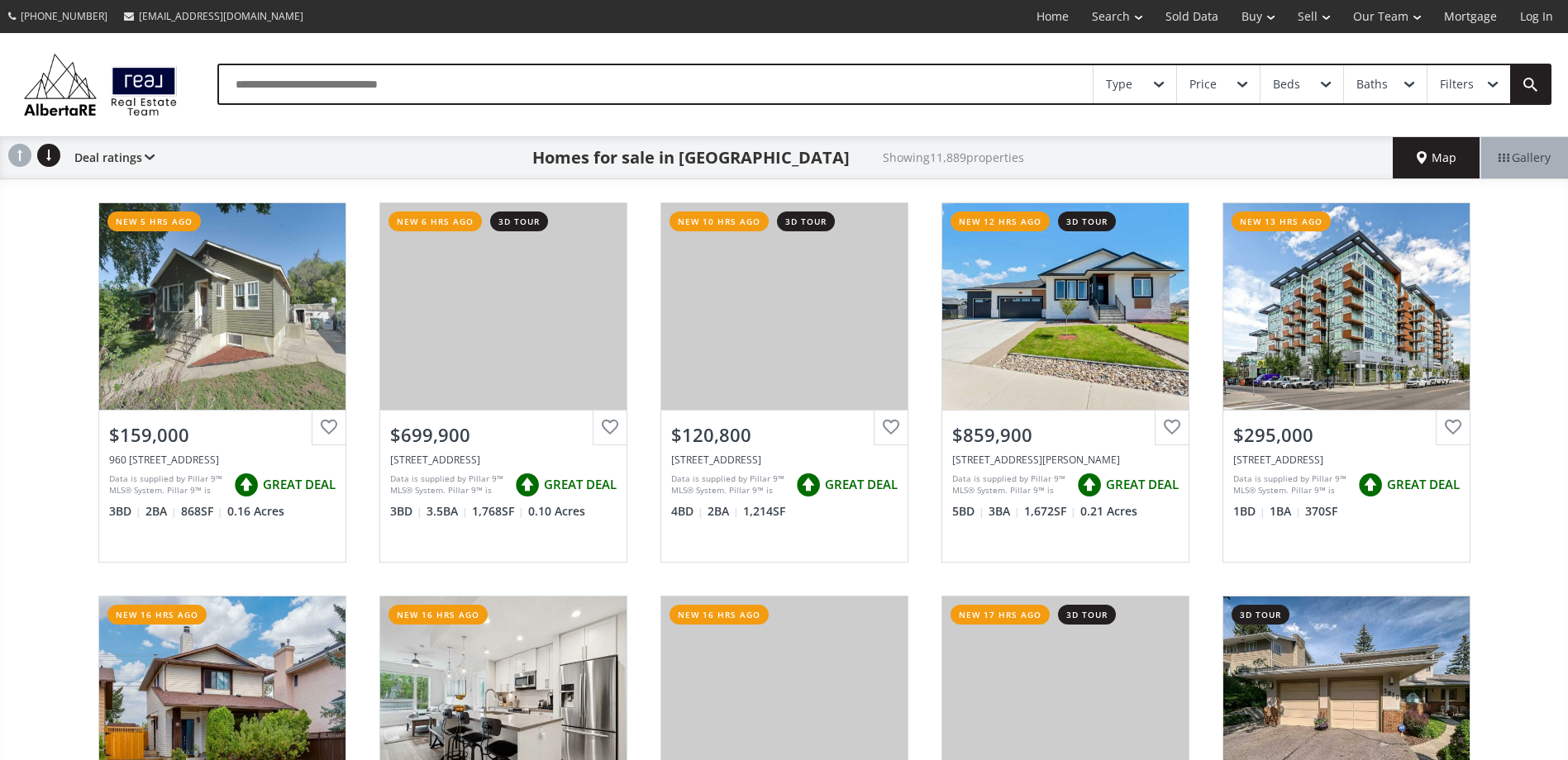
click at [425, 85] on input "text" at bounding box center [656, 84] width 874 height 38
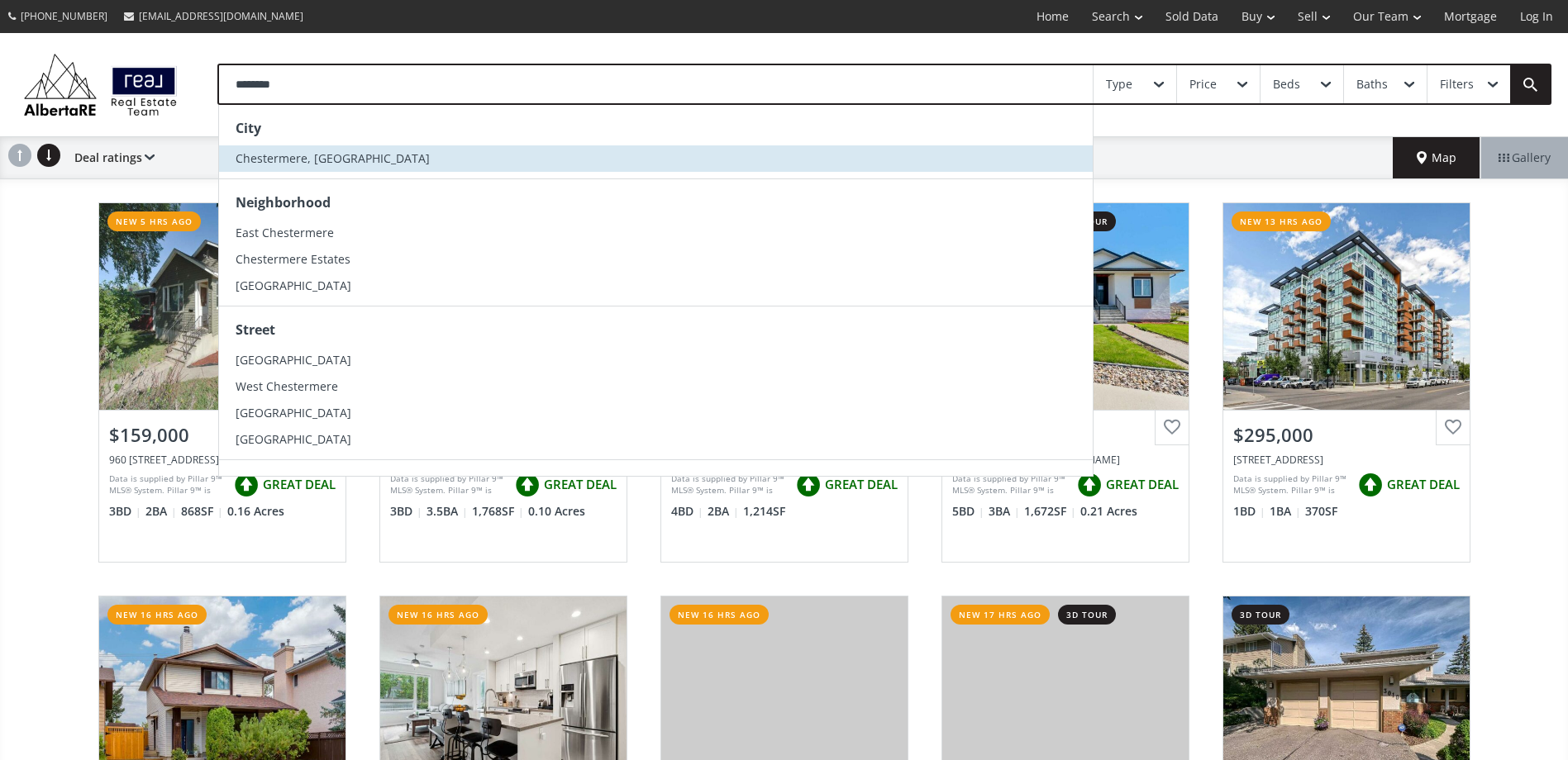
type input "********"
click at [265, 154] on span "Chestermere, [GEOGRAPHIC_DATA]" at bounding box center [332, 159] width 194 height 16
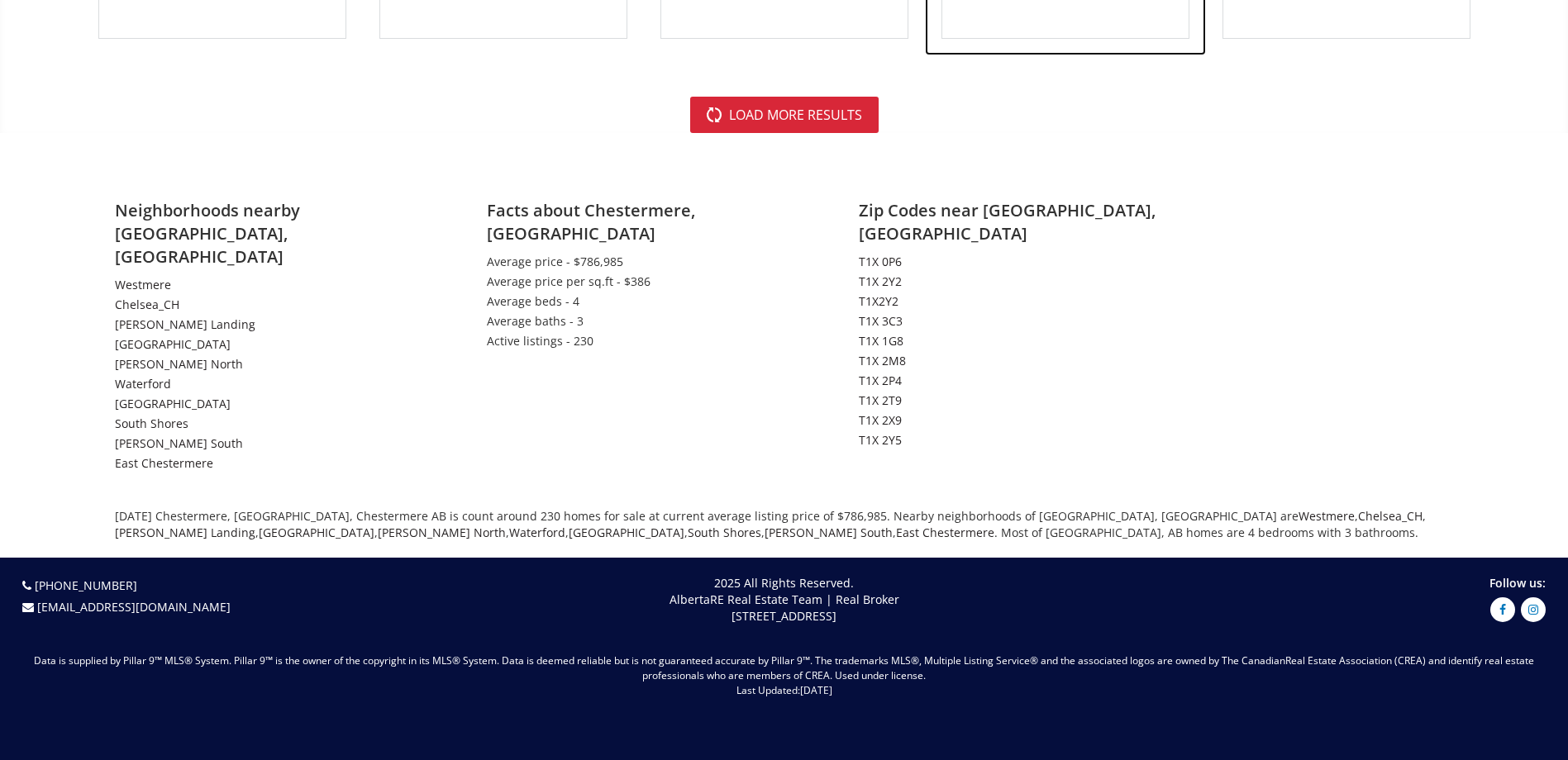
scroll to position [3966, 0]
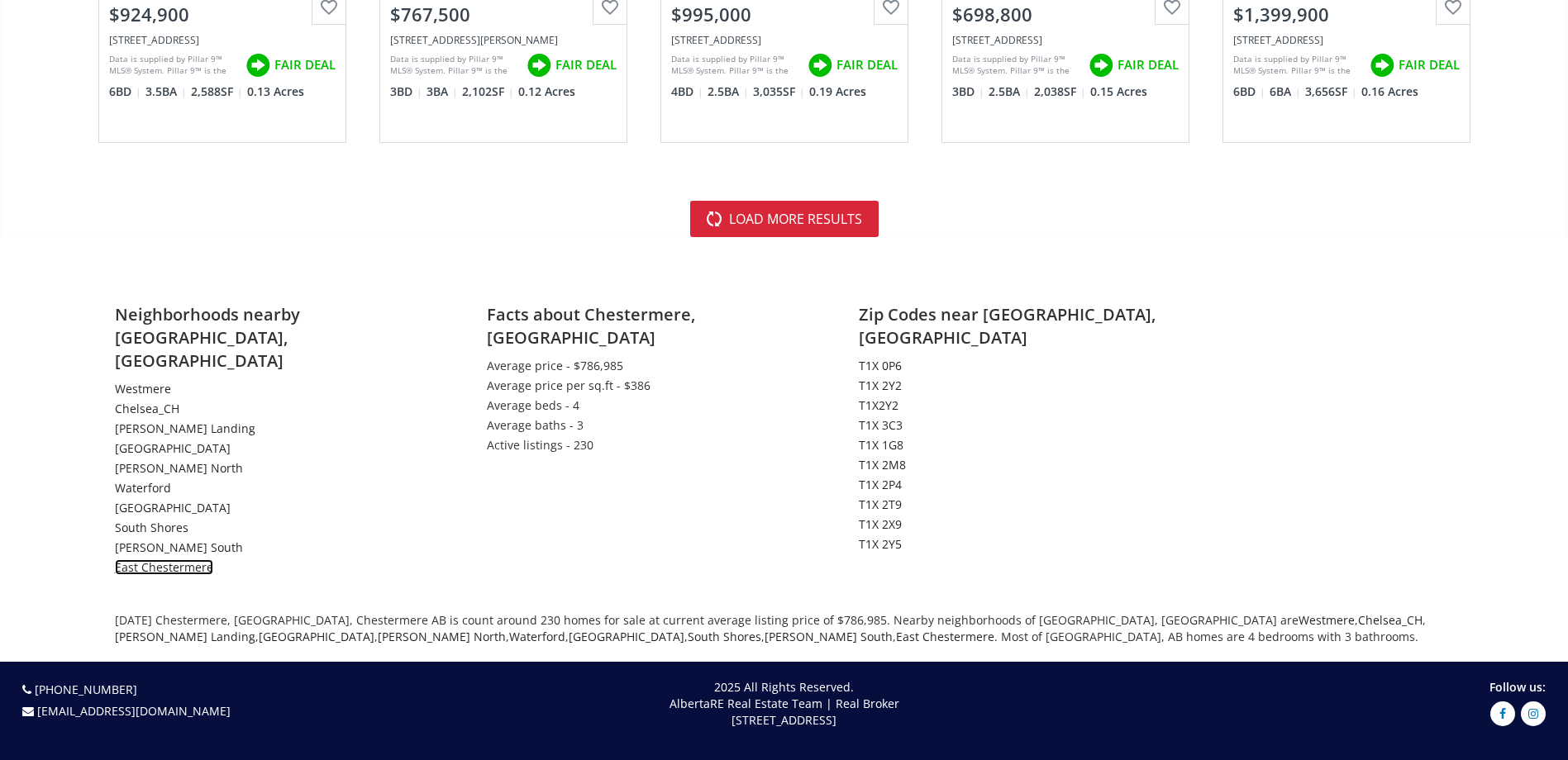
click at [179, 559] on link "East Chestermere" at bounding box center [164, 567] width 99 height 16
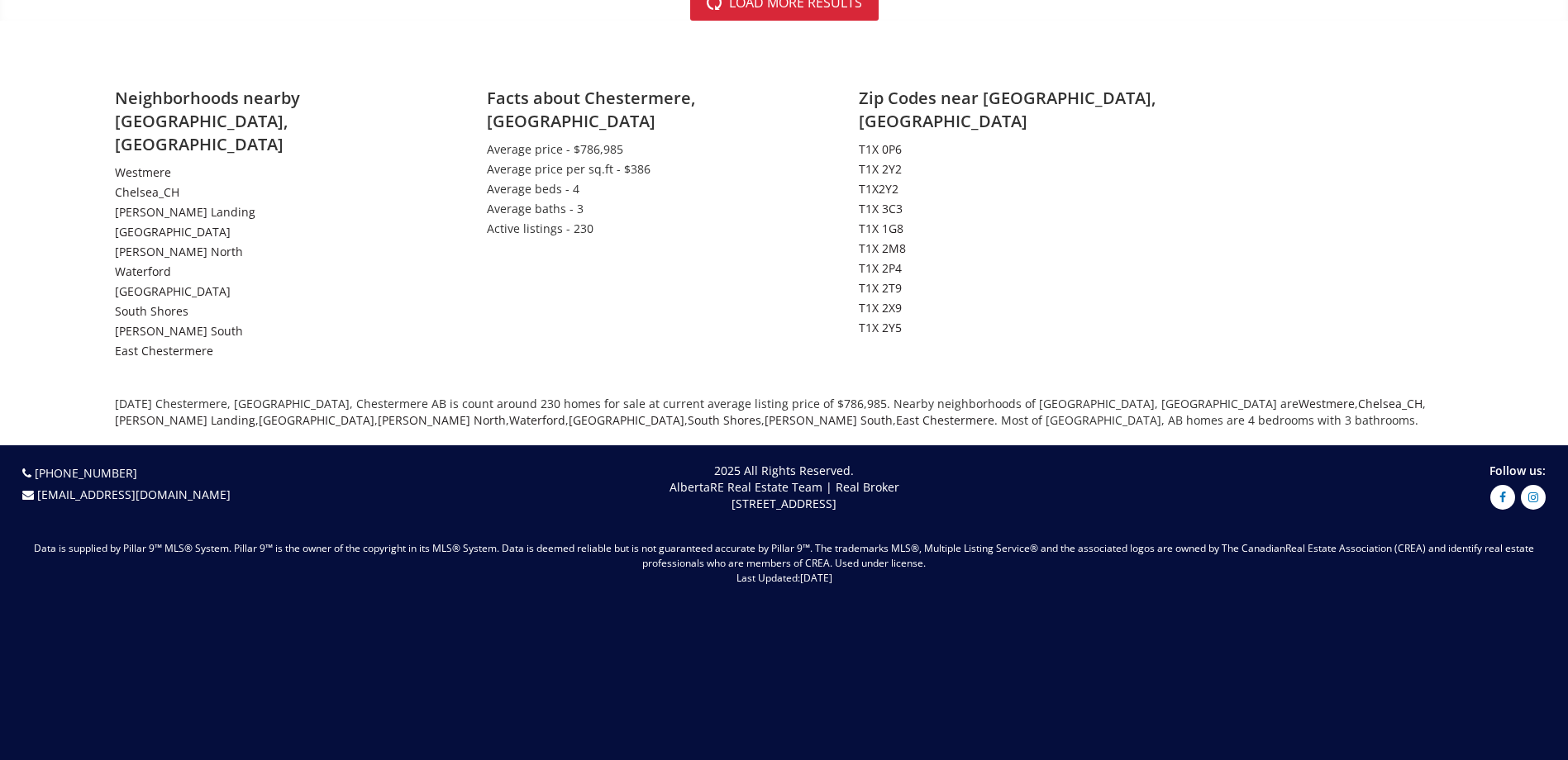
scroll to position [4180, 0]
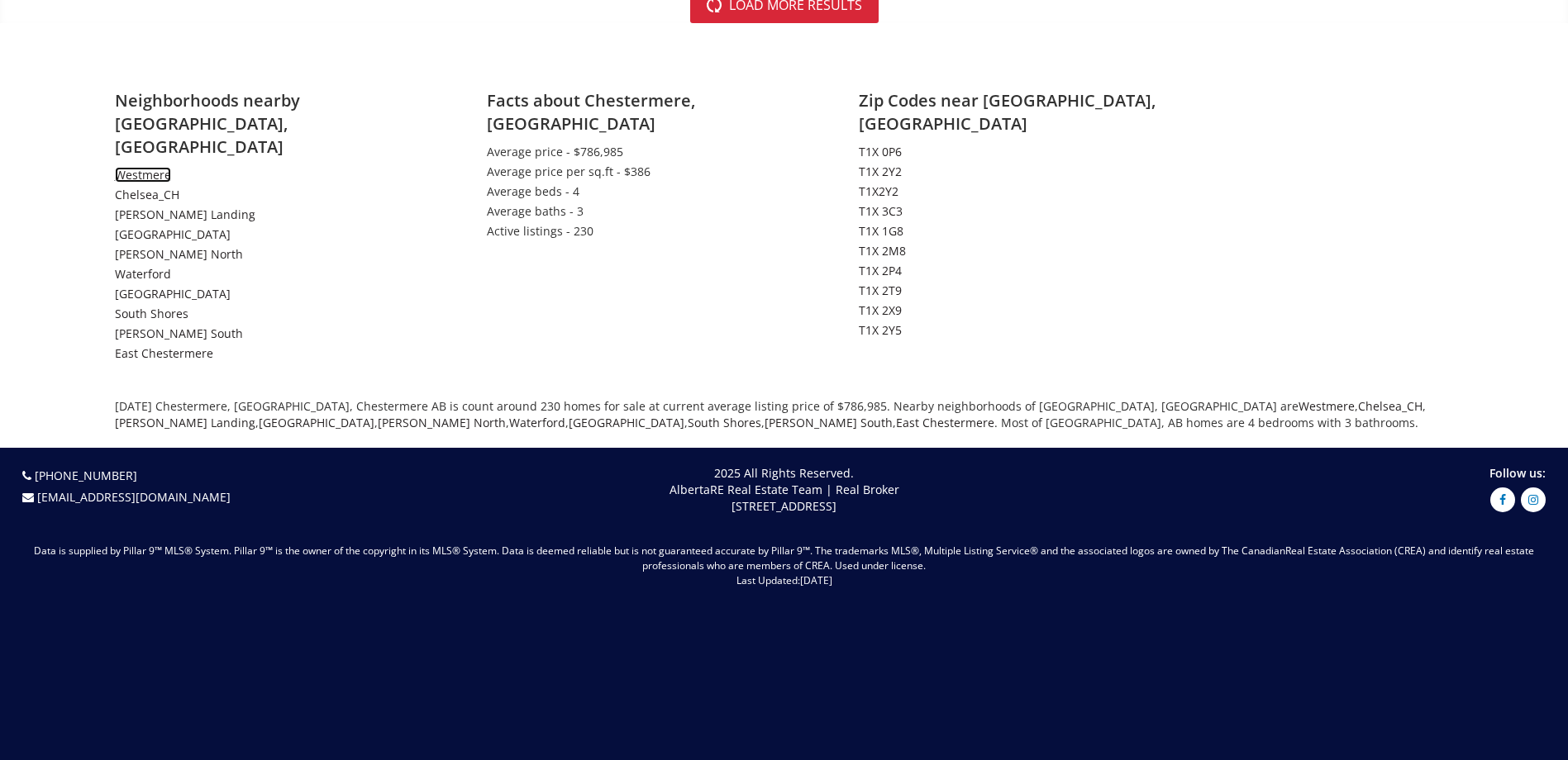
click at [147, 167] on link "Westmere" at bounding box center [143, 175] width 56 height 16
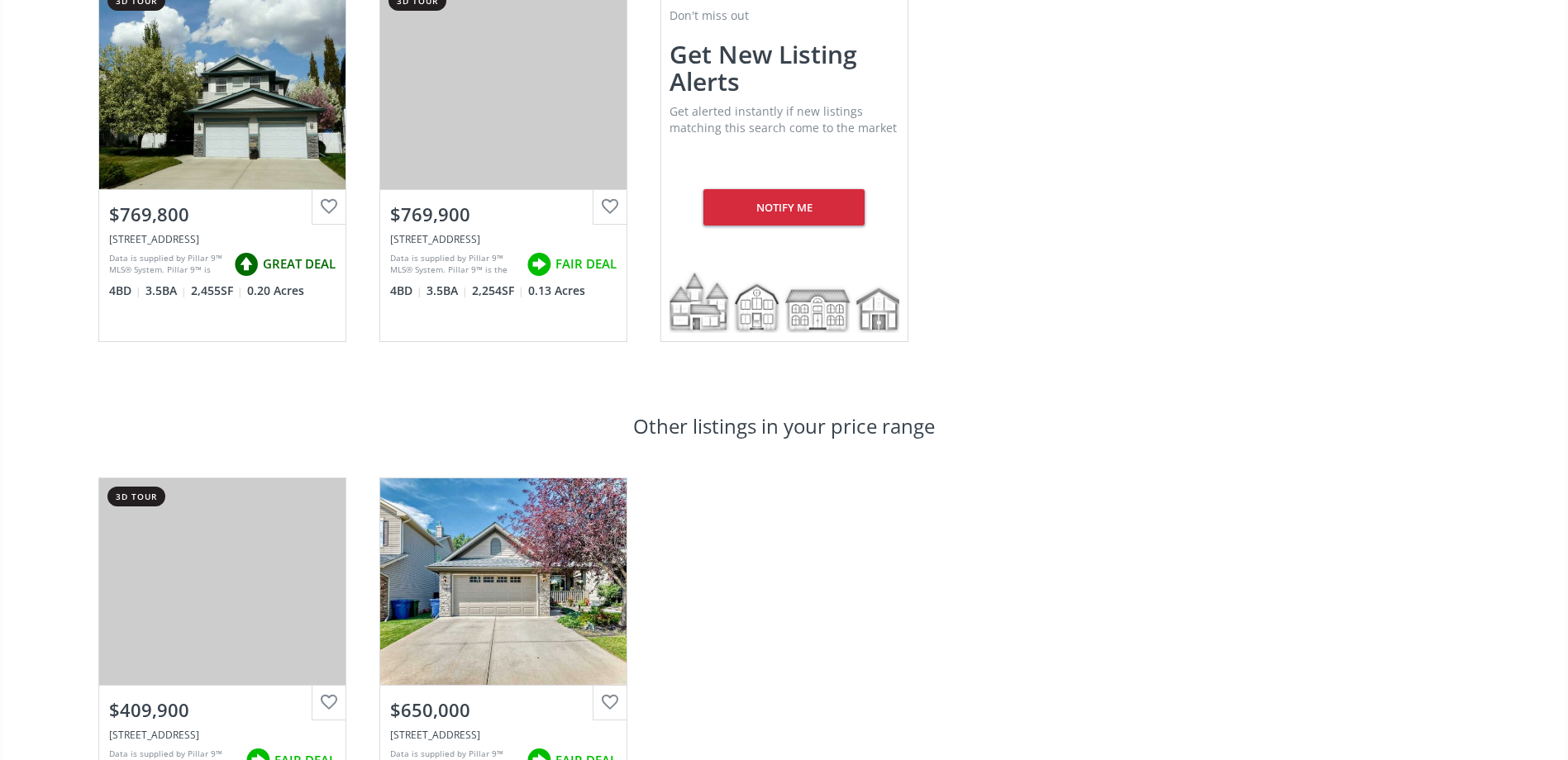
scroll to position [2975, 0]
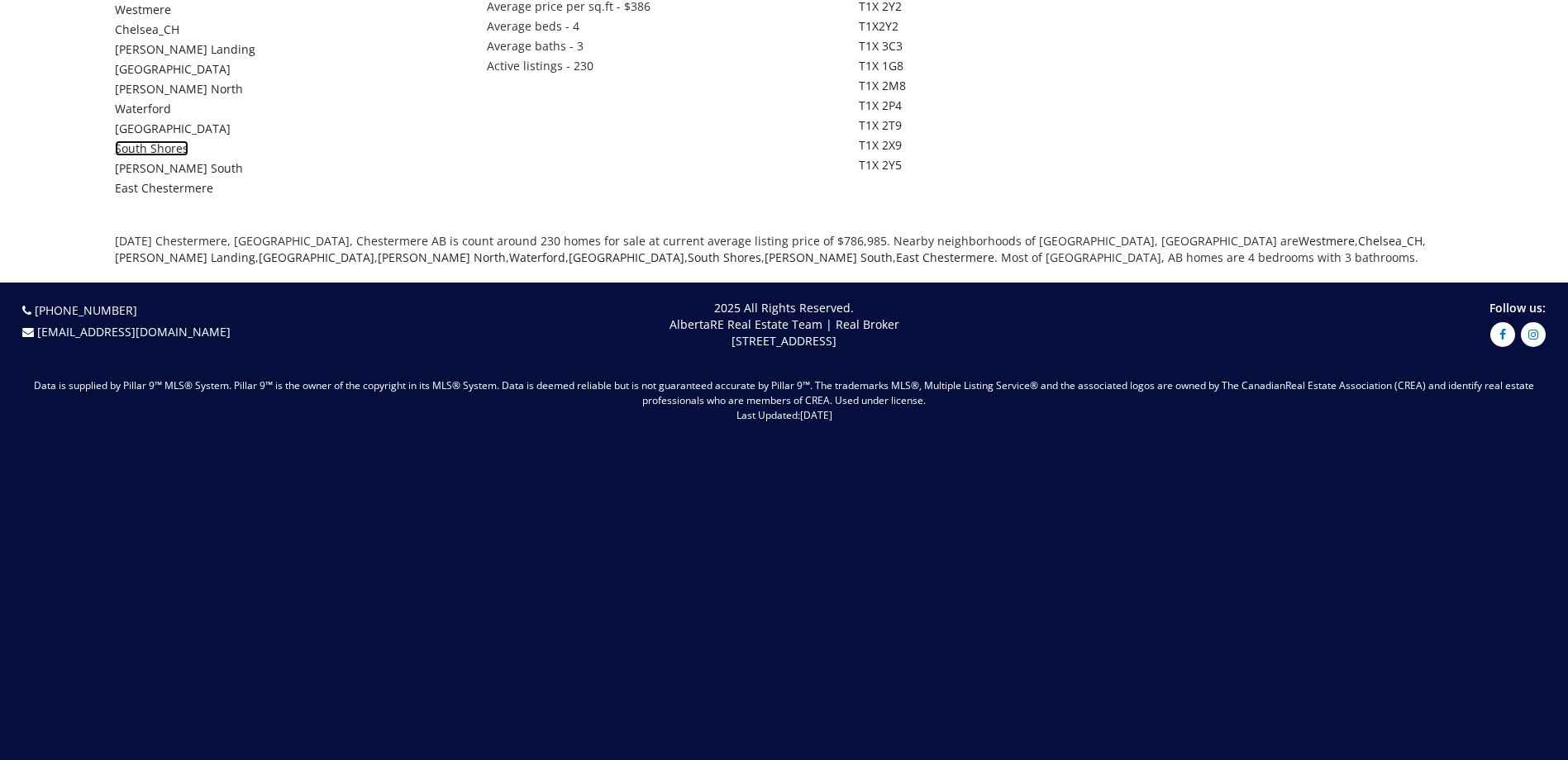
click at [164, 141] on link "South Shores" at bounding box center [152, 149] width 74 height 16
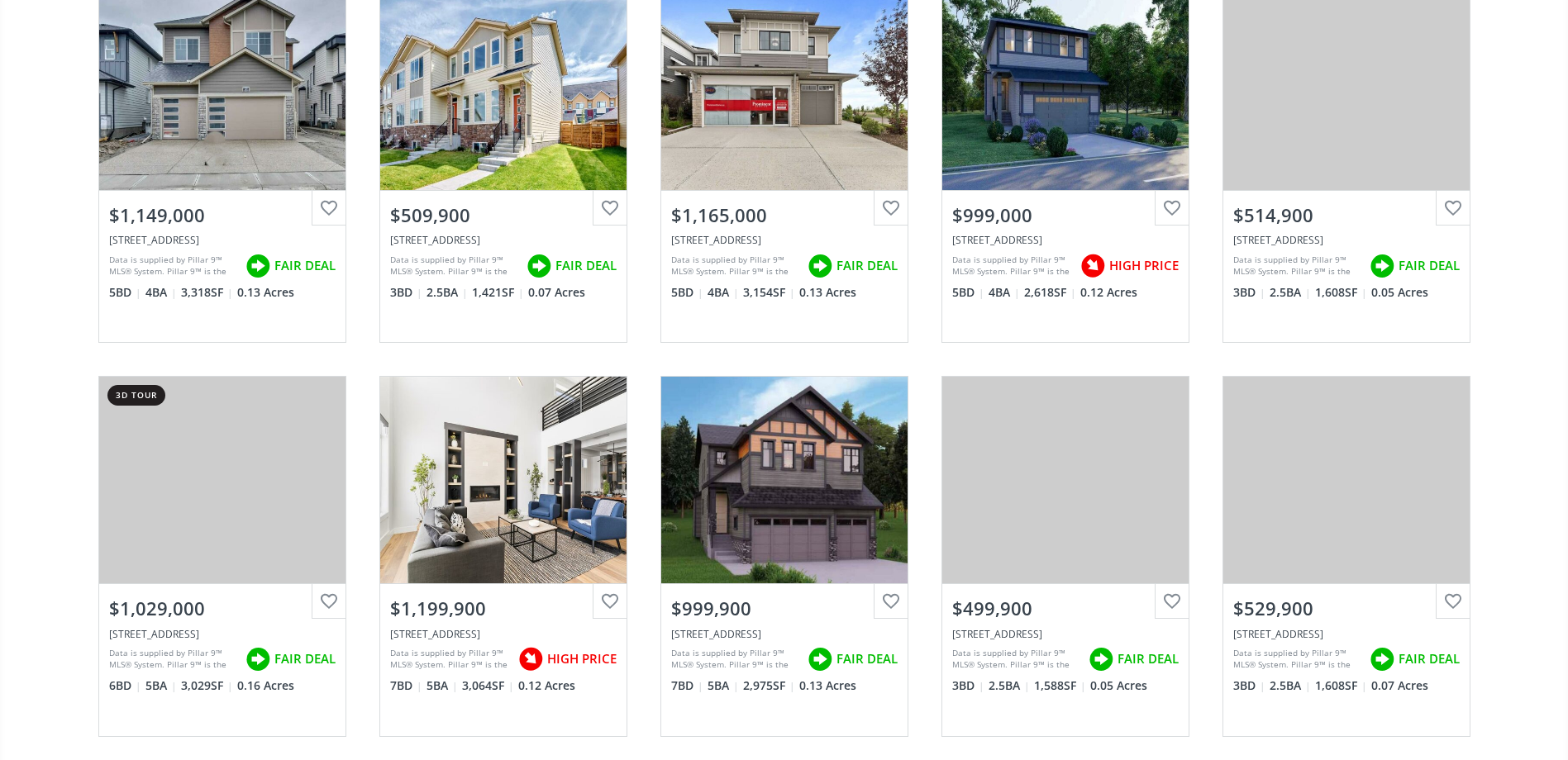
scroll to position [247, 0]
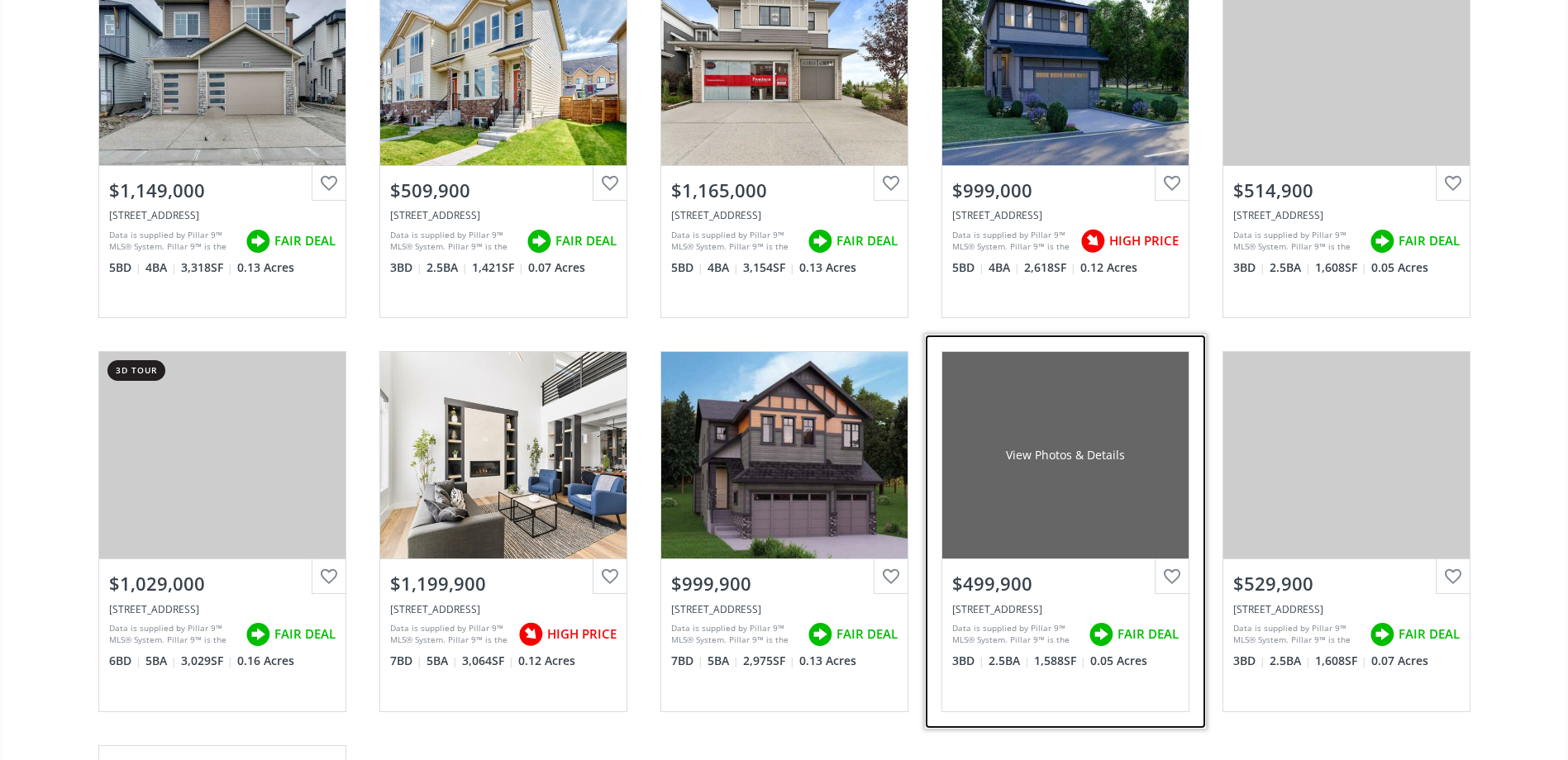
click at [1087, 577] on div "$499,900" at bounding box center [1065, 583] width 226 height 26
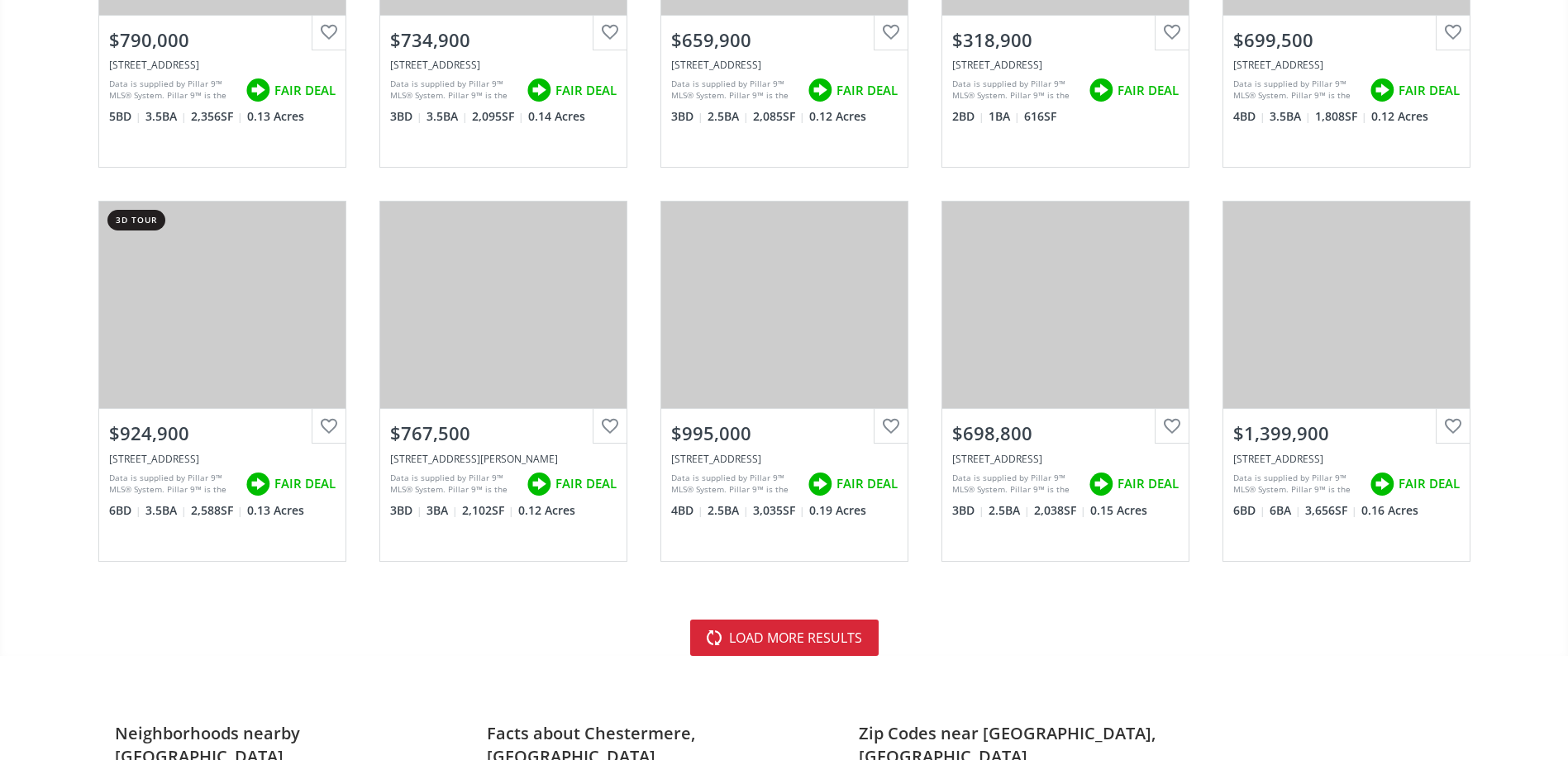
scroll to position [4345, 0]
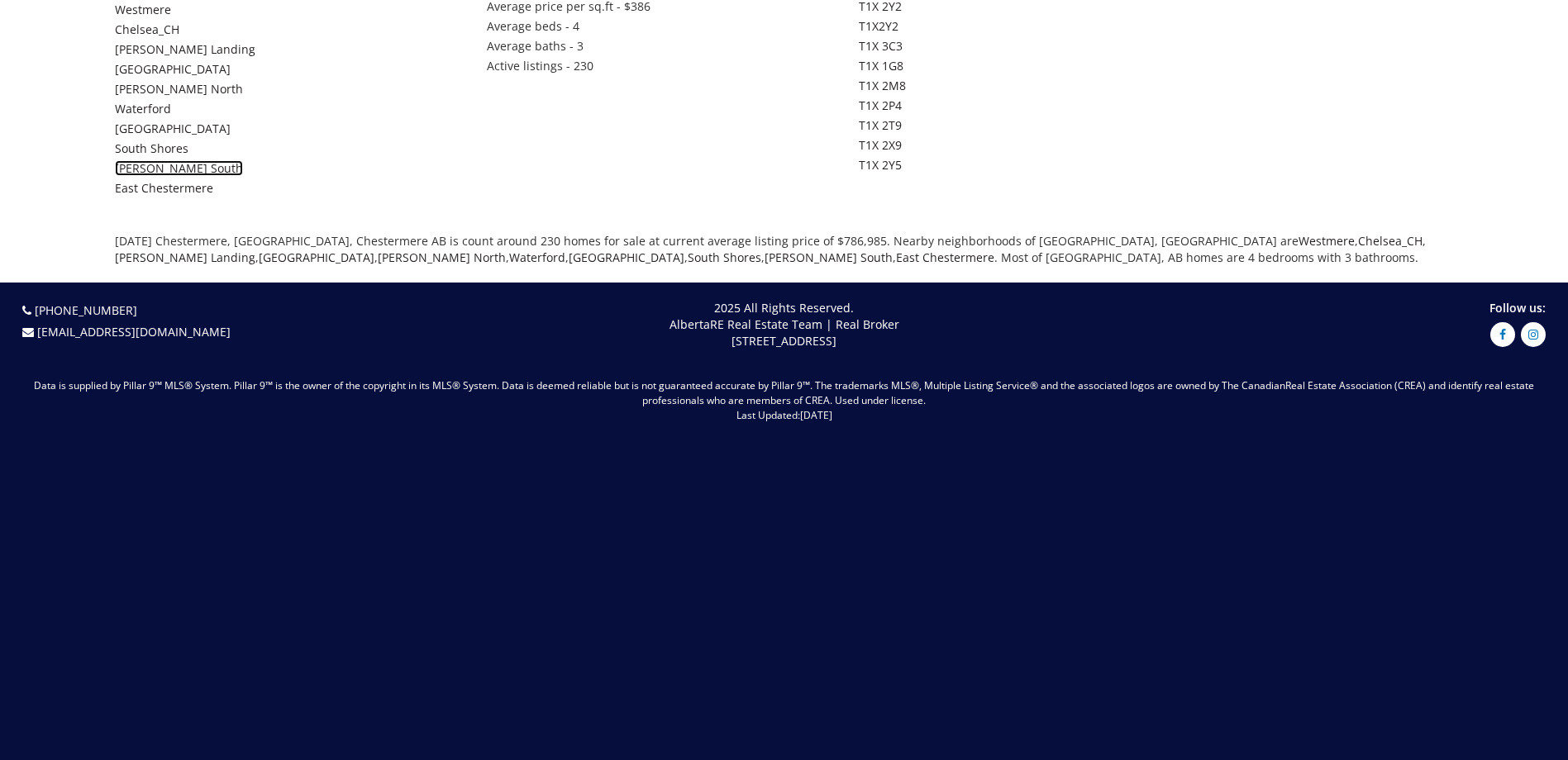
click at [155, 160] on link "Kinniburgh South" at bounding box center [178, 168] width 128 height 16
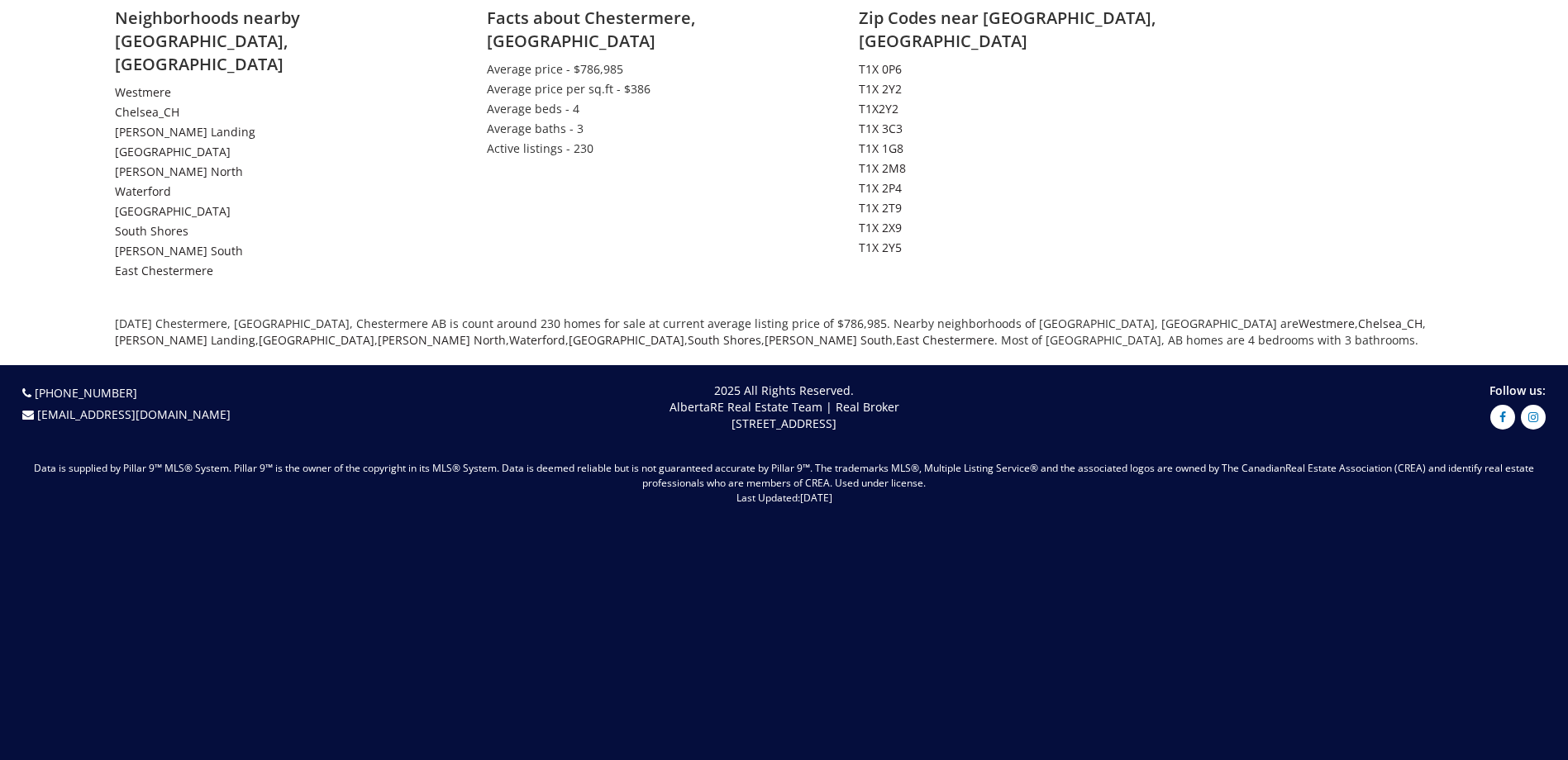
scroll to position [4263, 0]
click at [155, 183] on link "Waterford" at bounding box center [143, 191] width 56 height 16
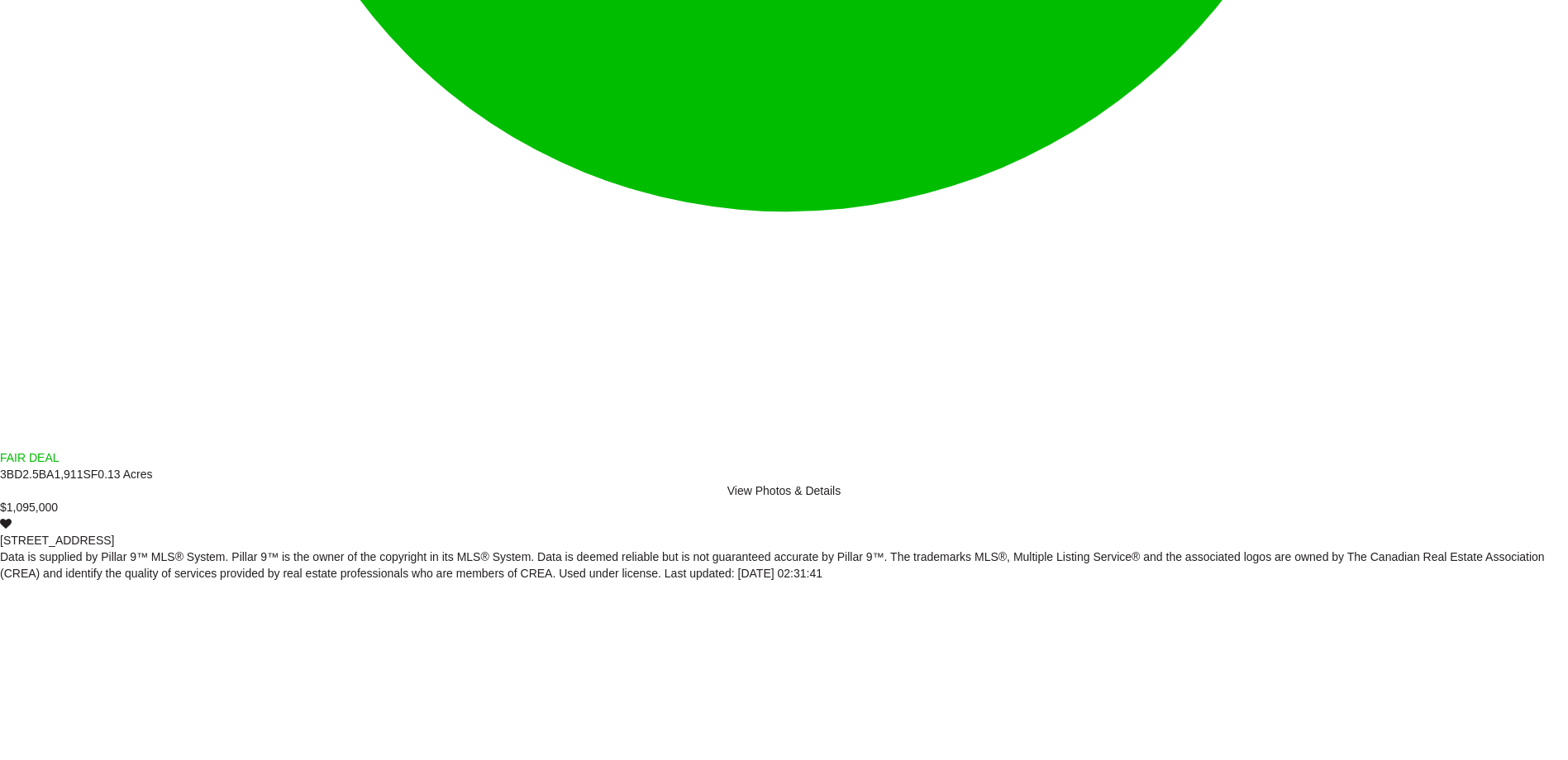
scroll to position [2066, 0]
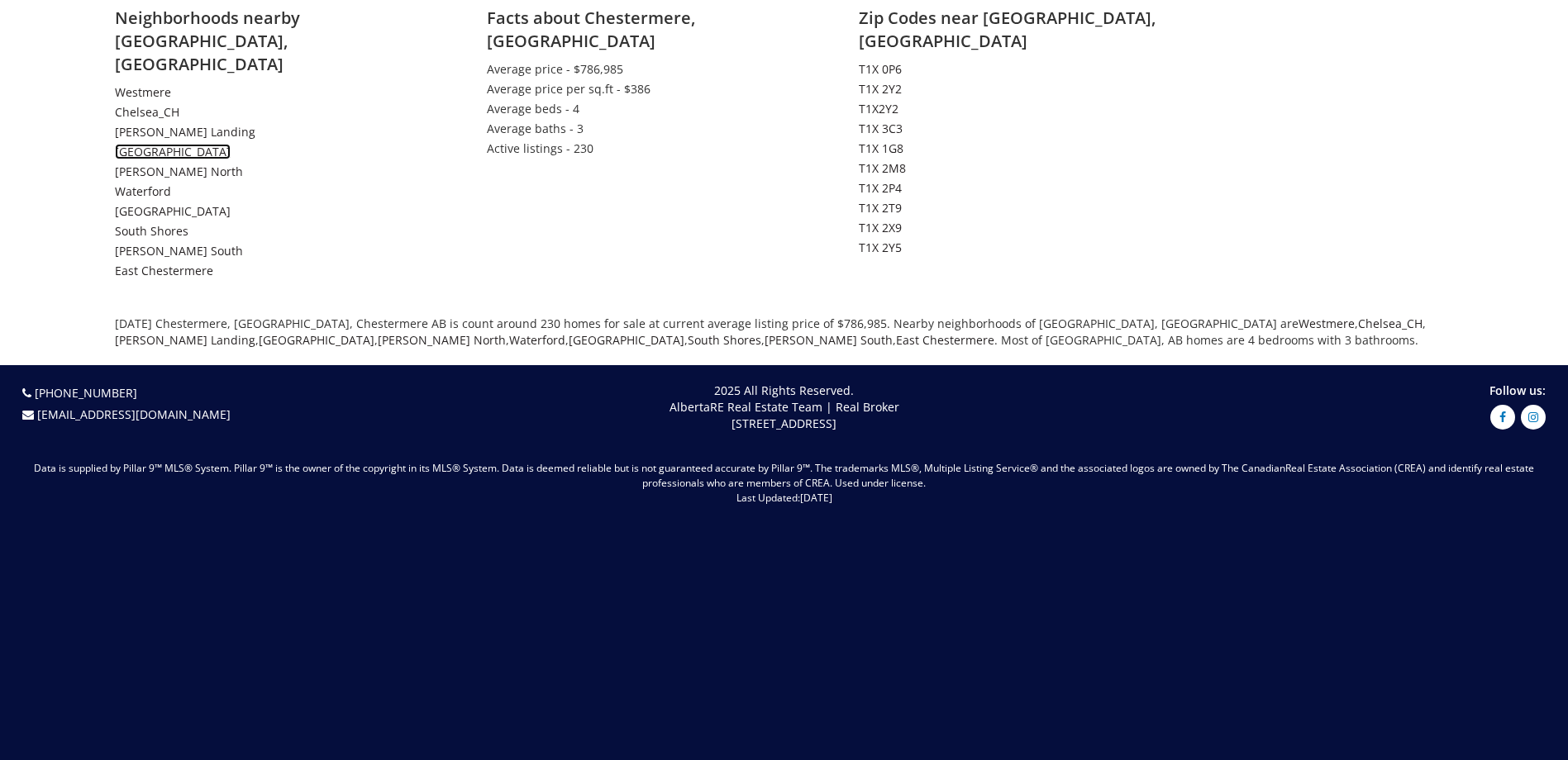
click at [154, 144] on link "[GEOGRAPHIC_DATA]" at bounding box center [172, 151] width 115 height 16
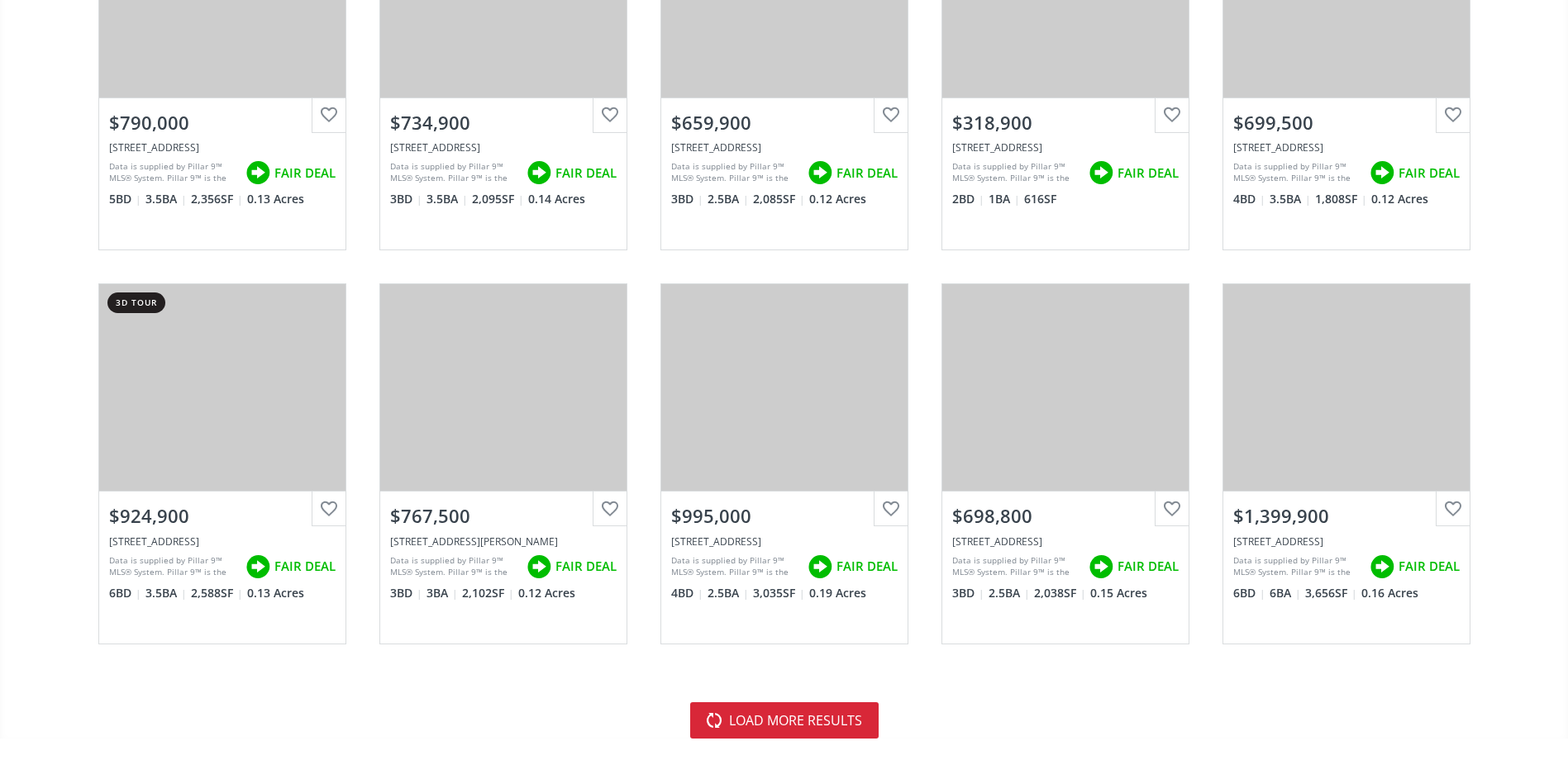
scroll to position [4263, 0]
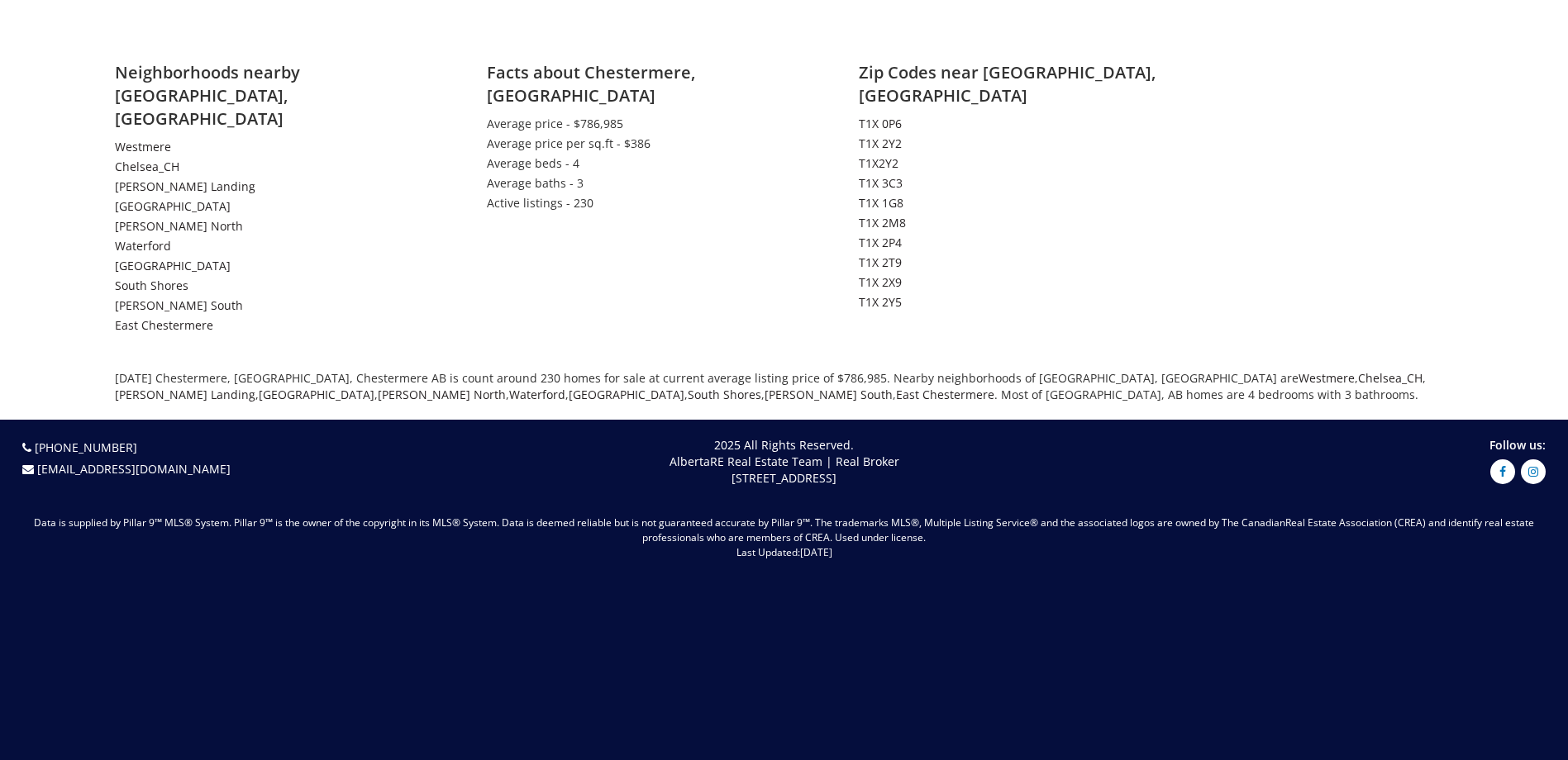
scroll to position [4180, 0]
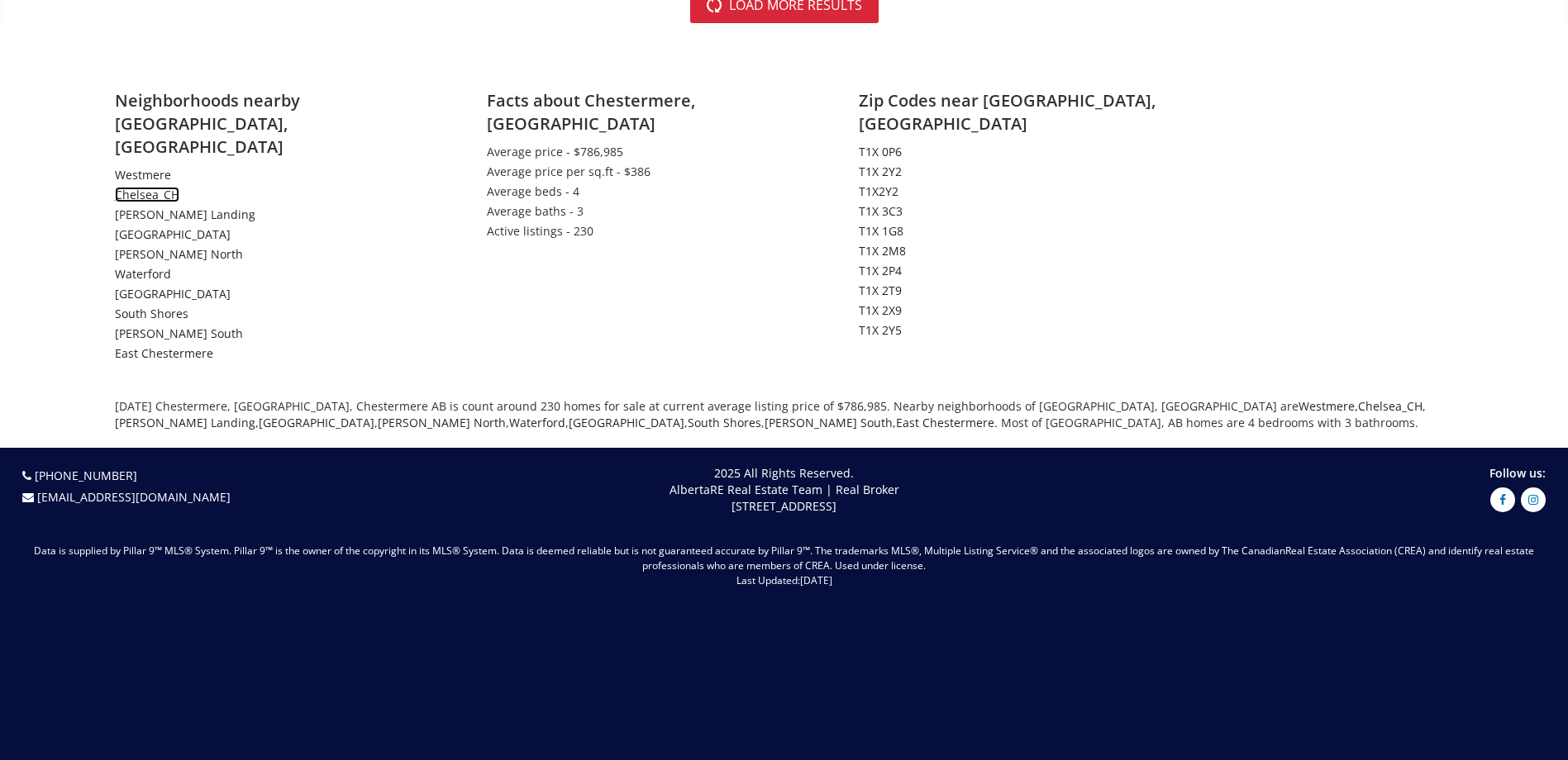
click at [147, 187] on link "Chelsea_CH" at bounding box center [146, 195] width 64 height 16
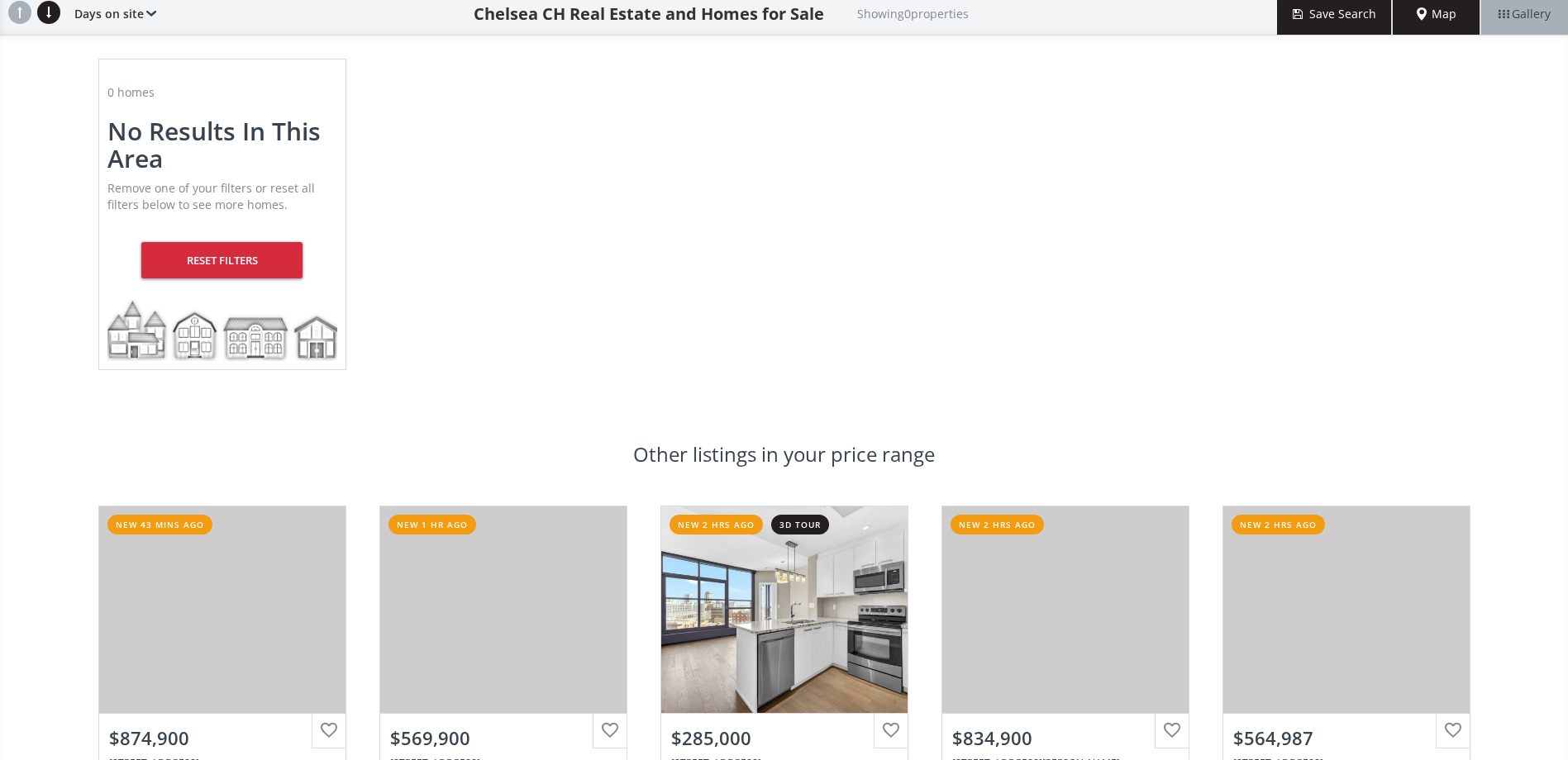
scroll to position [134, 0]
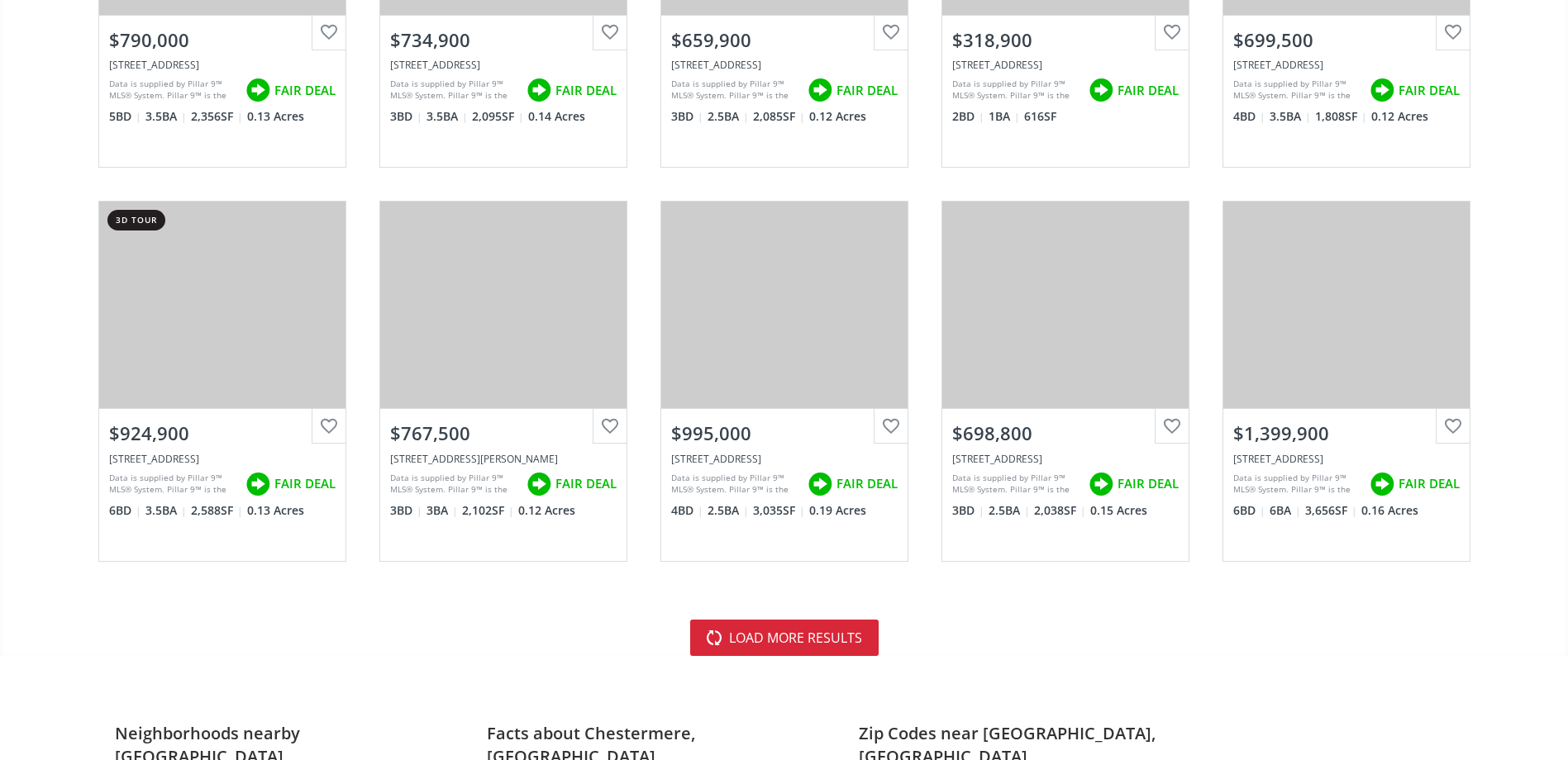
scroll to position [4345, 0]
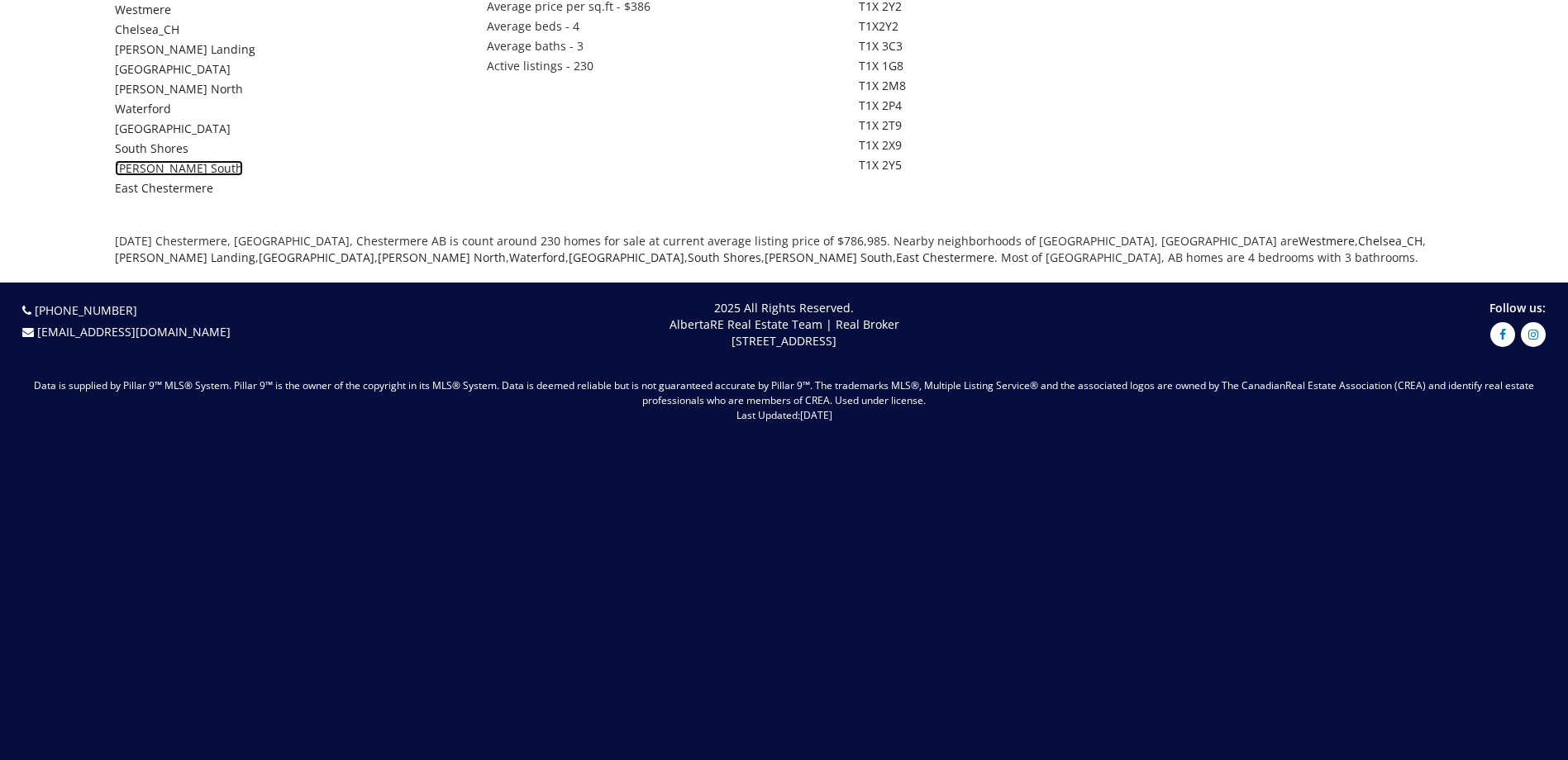
click at [153, 160] on link "[PERSON_NAME] South" at bounding box center [178, 168] width 128 height 16
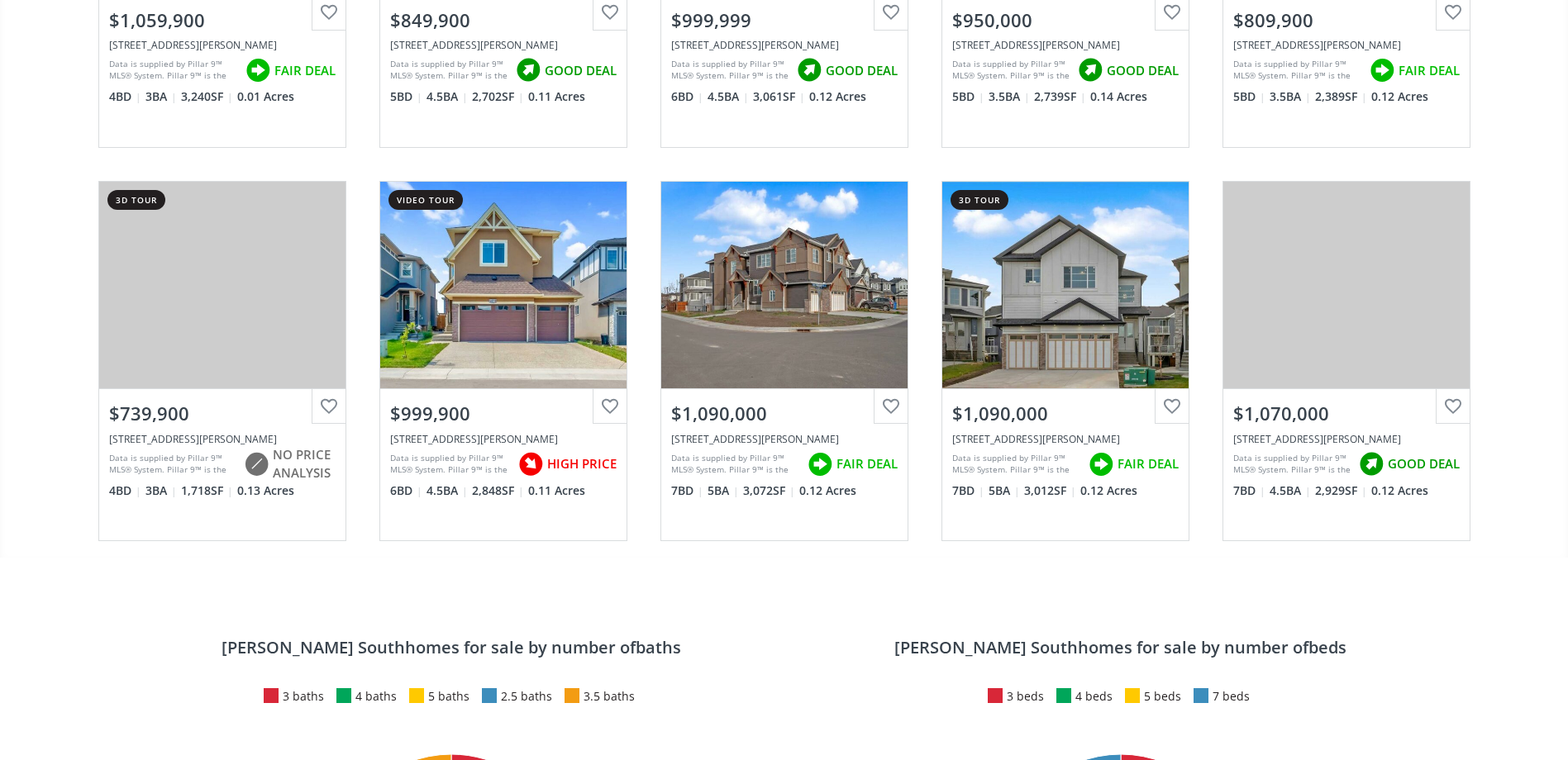
scroll to position [1322, 0]
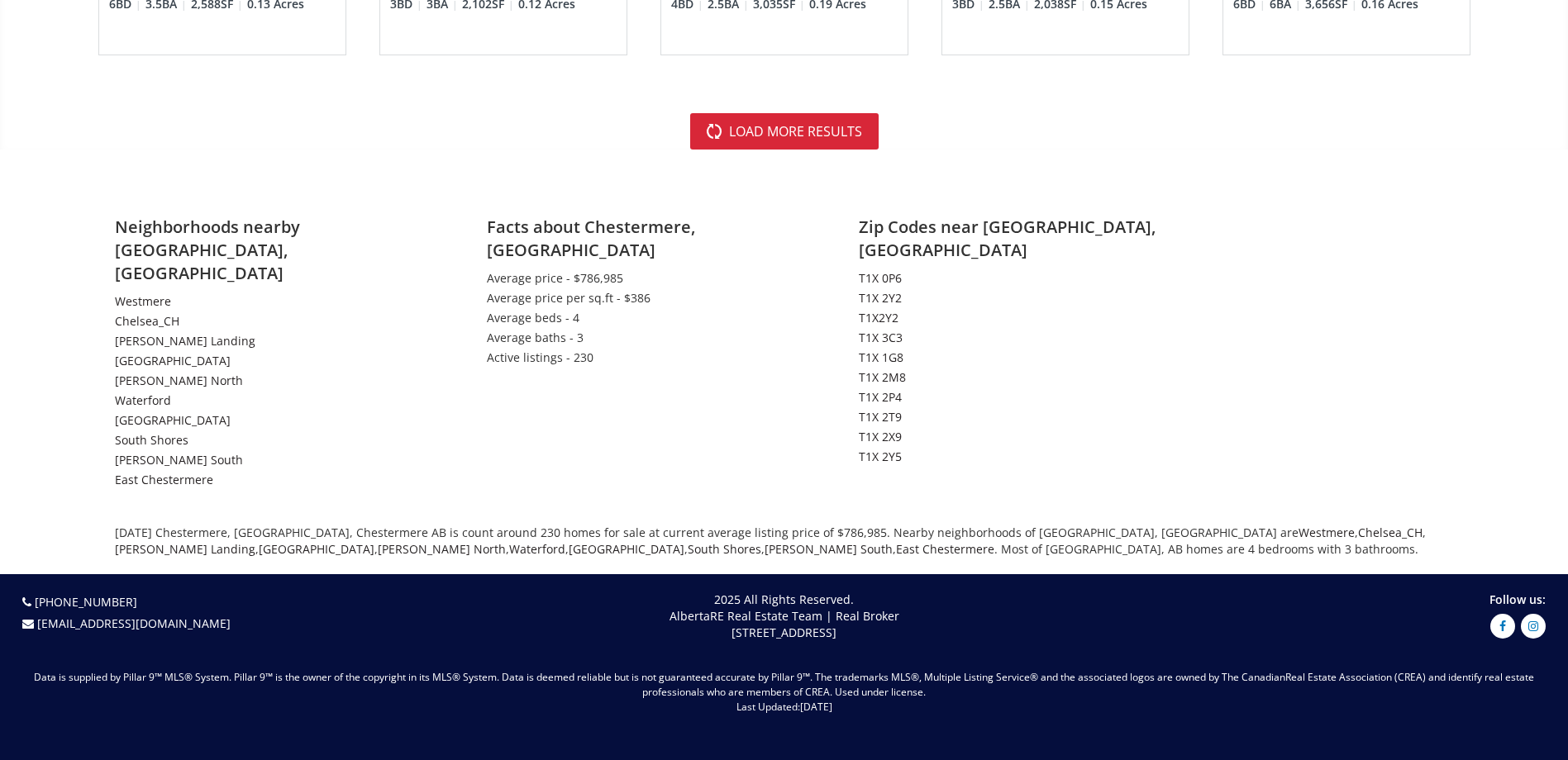
scroll to position [4098, 0]
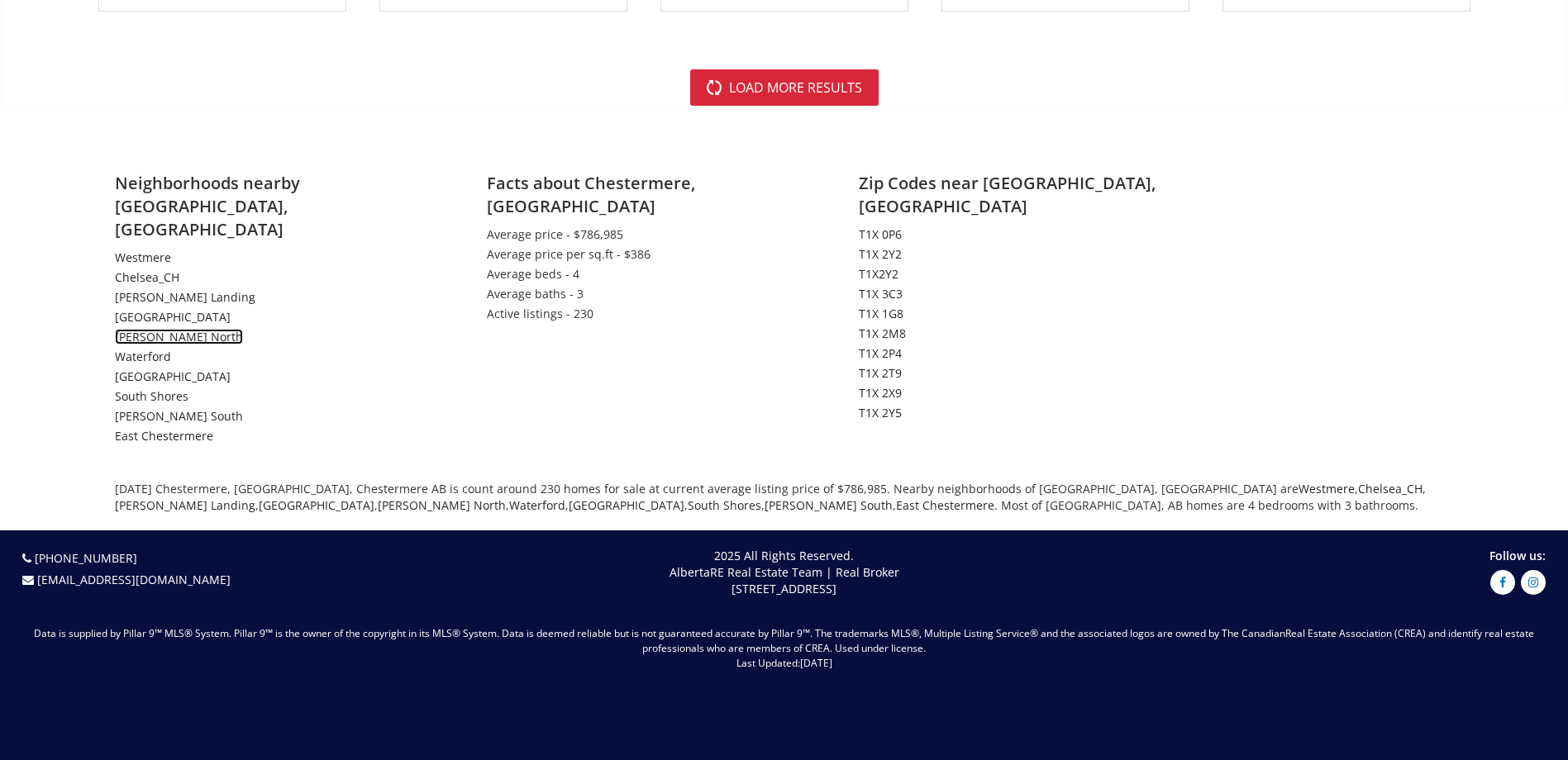
click at [189, 328] on link "[PERSON_NAME] North" at bounding box center [178, 336] width 128 height 16
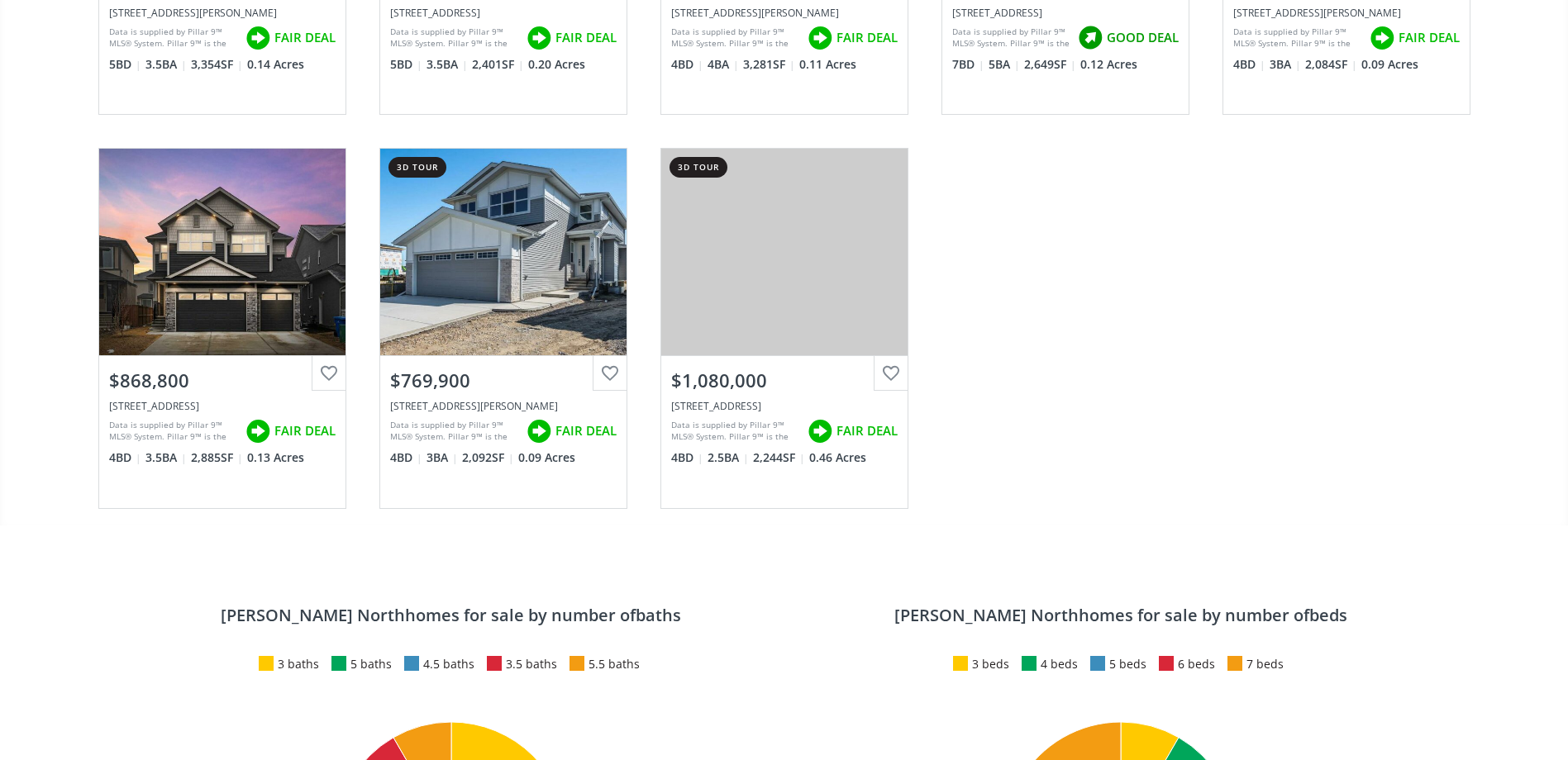
scroll to position [1818, 0]
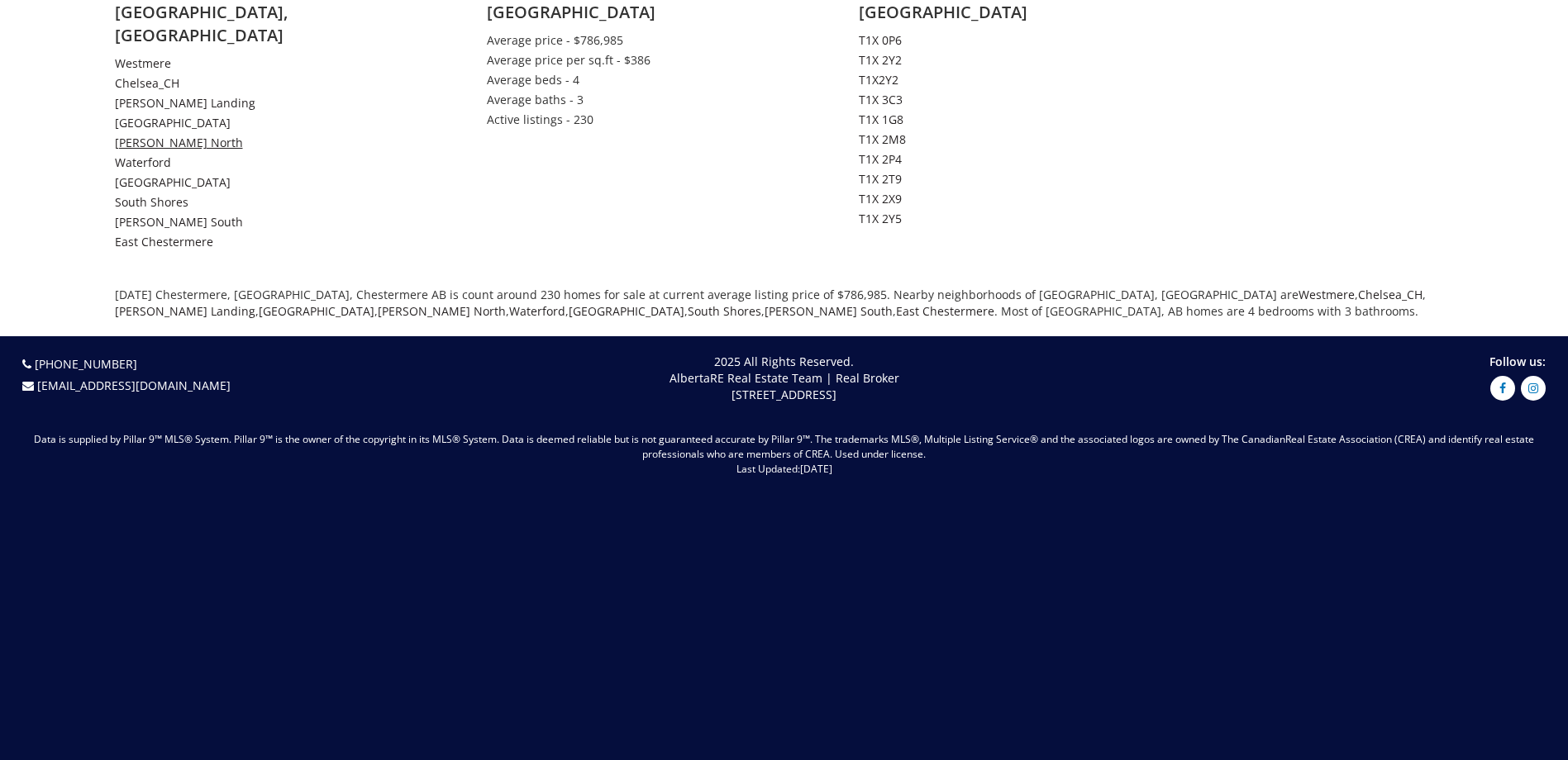
scroll to position [4263, 0]
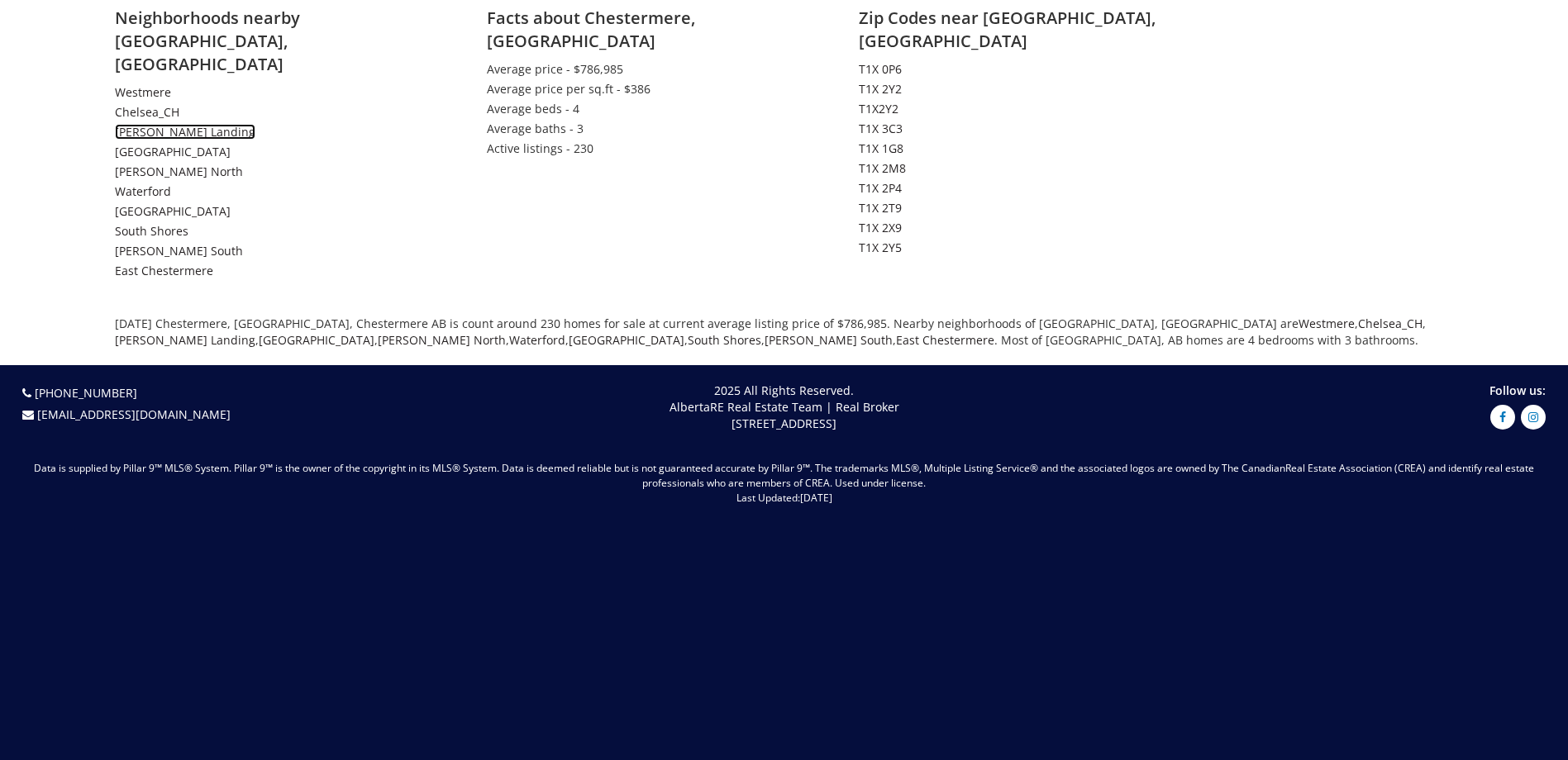
click at [143, 124] on link "[PERSON_NAME] Landing" at bounding box center [185, 132] width 141 height 16
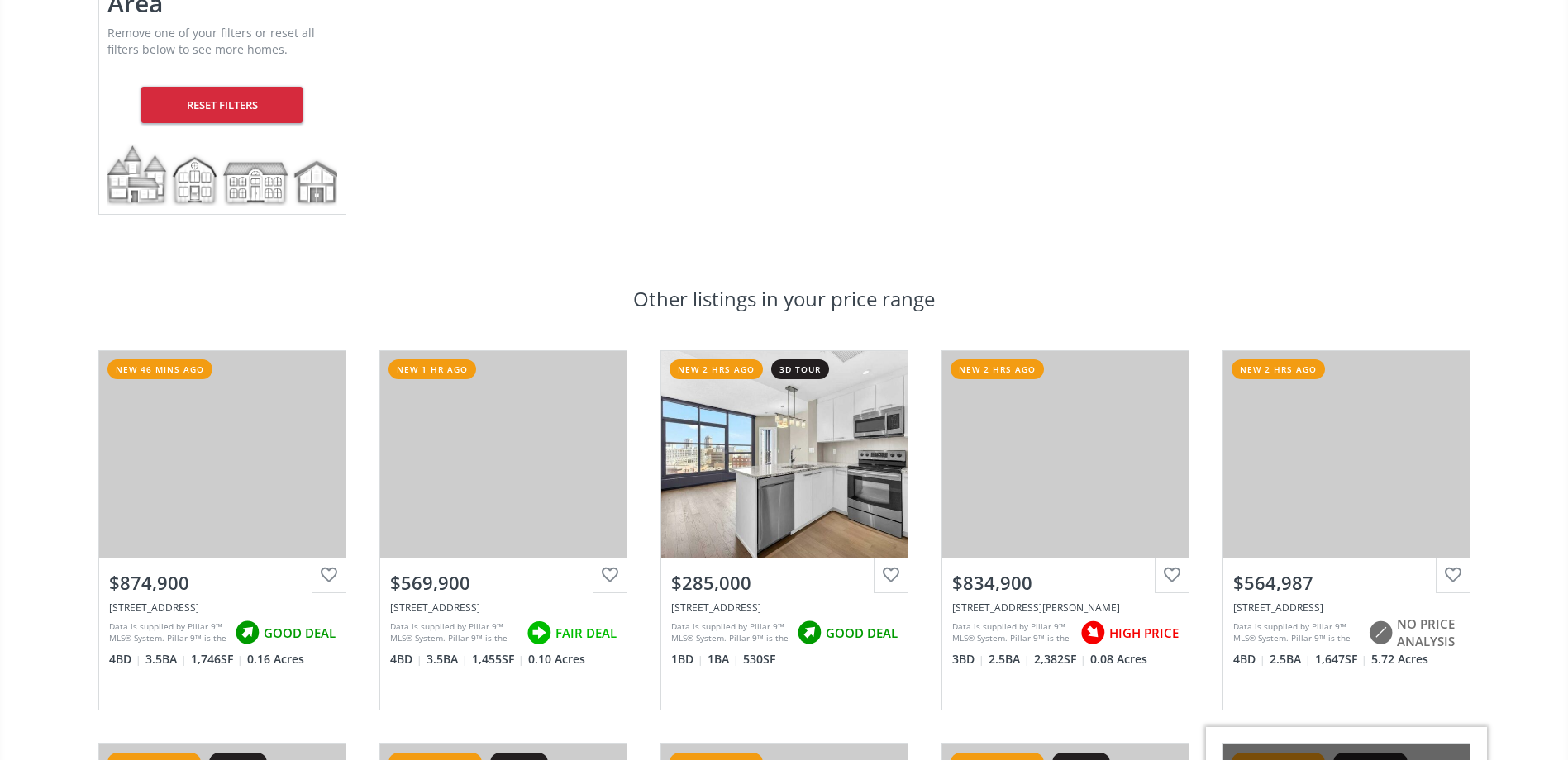
scroll to position [299, 0]
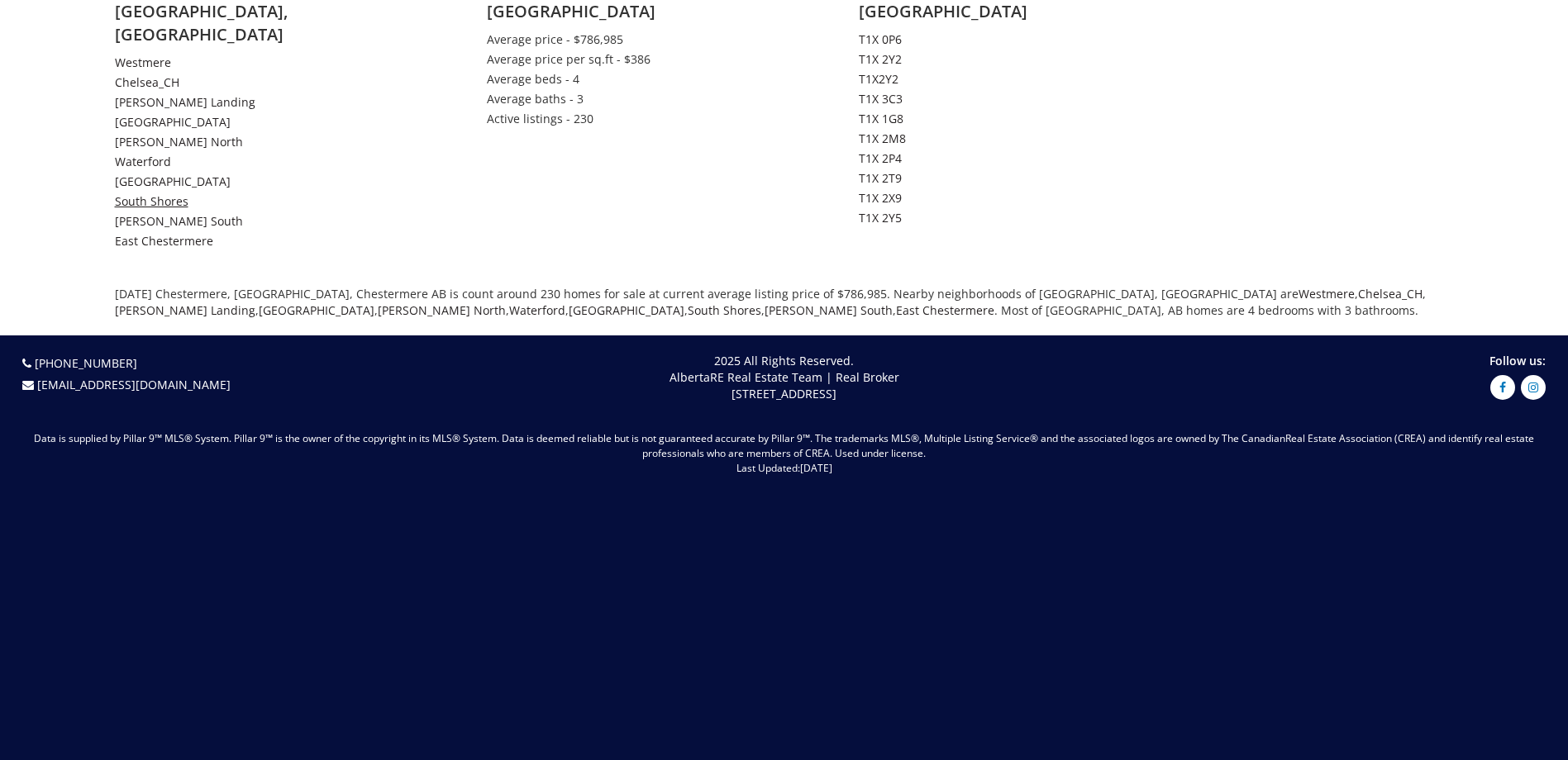
scroll to position [4294, 0]
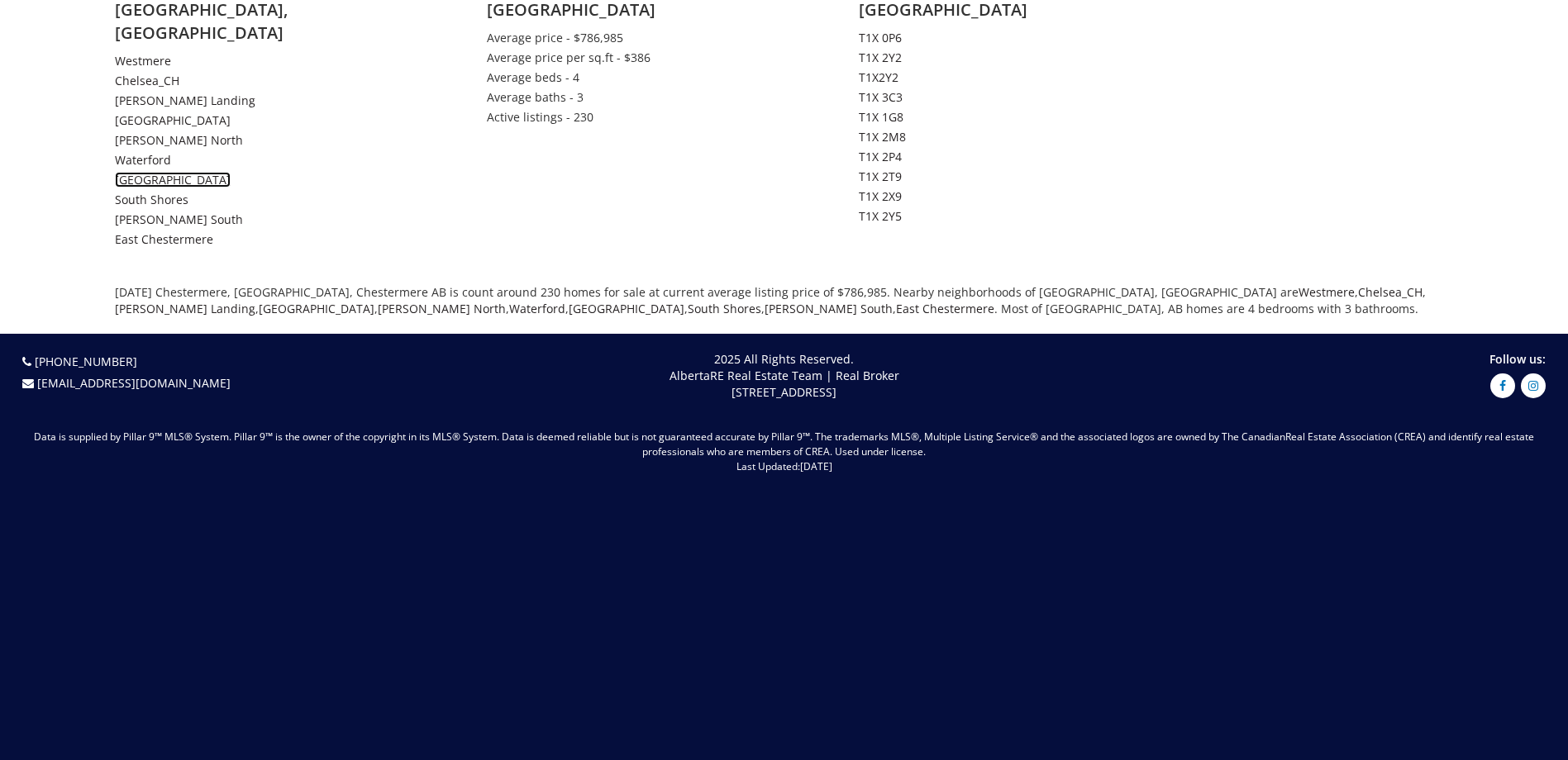
click at [142, 172] on link "[GEOGRAPHIC_DATA]" at bounding box center [172, 180] width 115 height 16
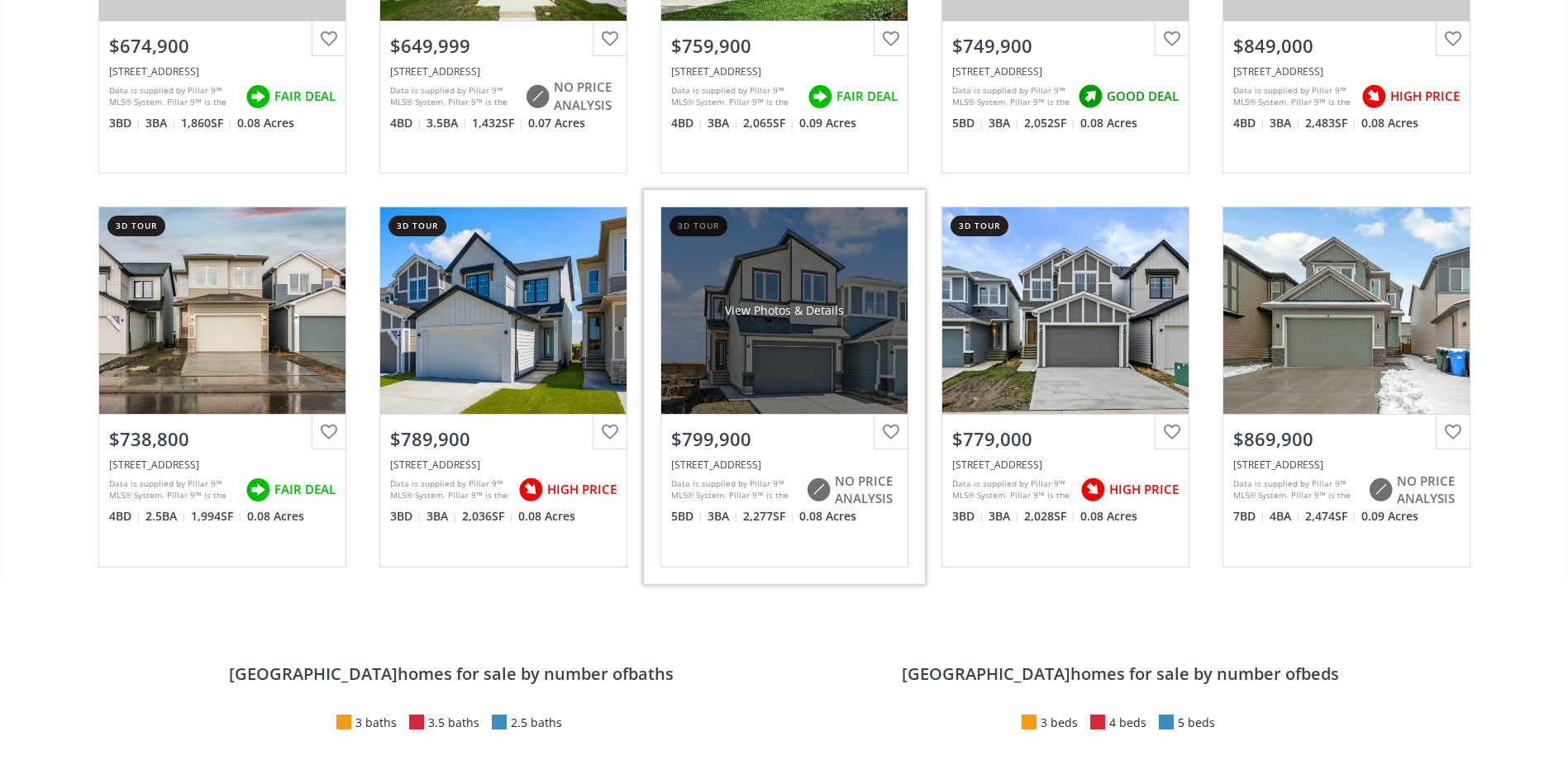
scroll to position [1735, 0]
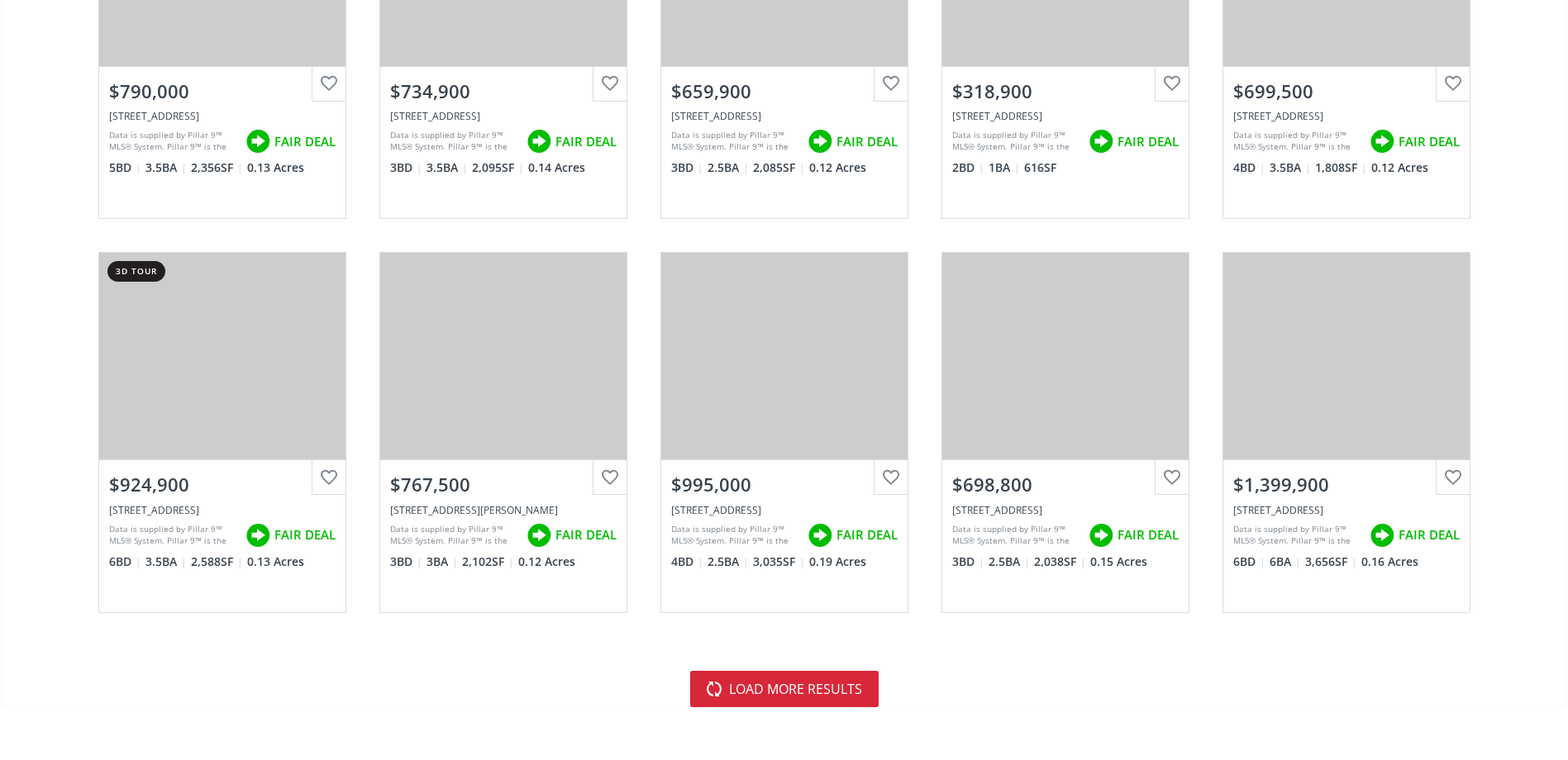
scroll to position [4294, 0]
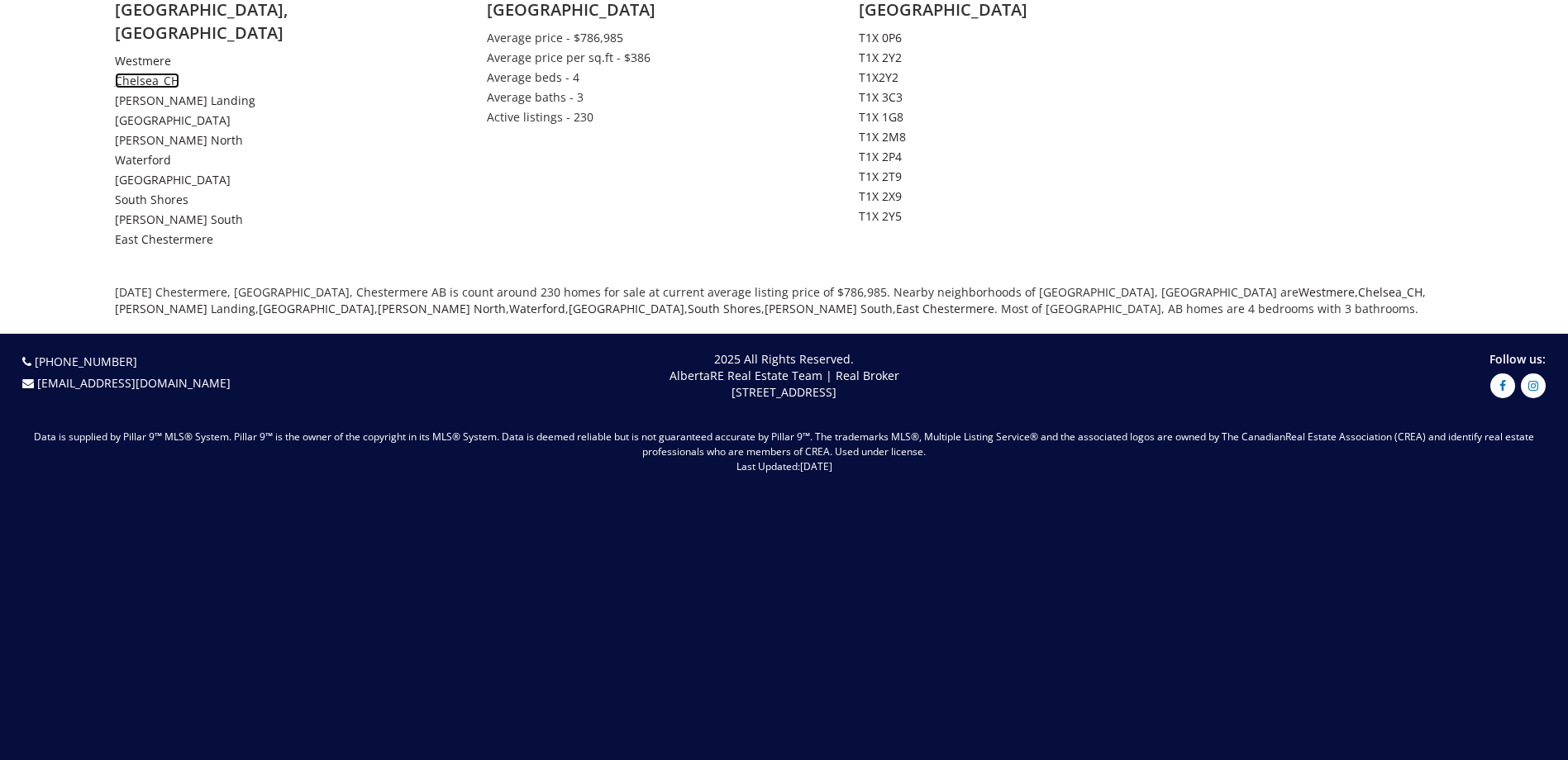
click at [145, 73] on link "Chelsea_CH" at bounding box center [146, 81] width 64 height 16
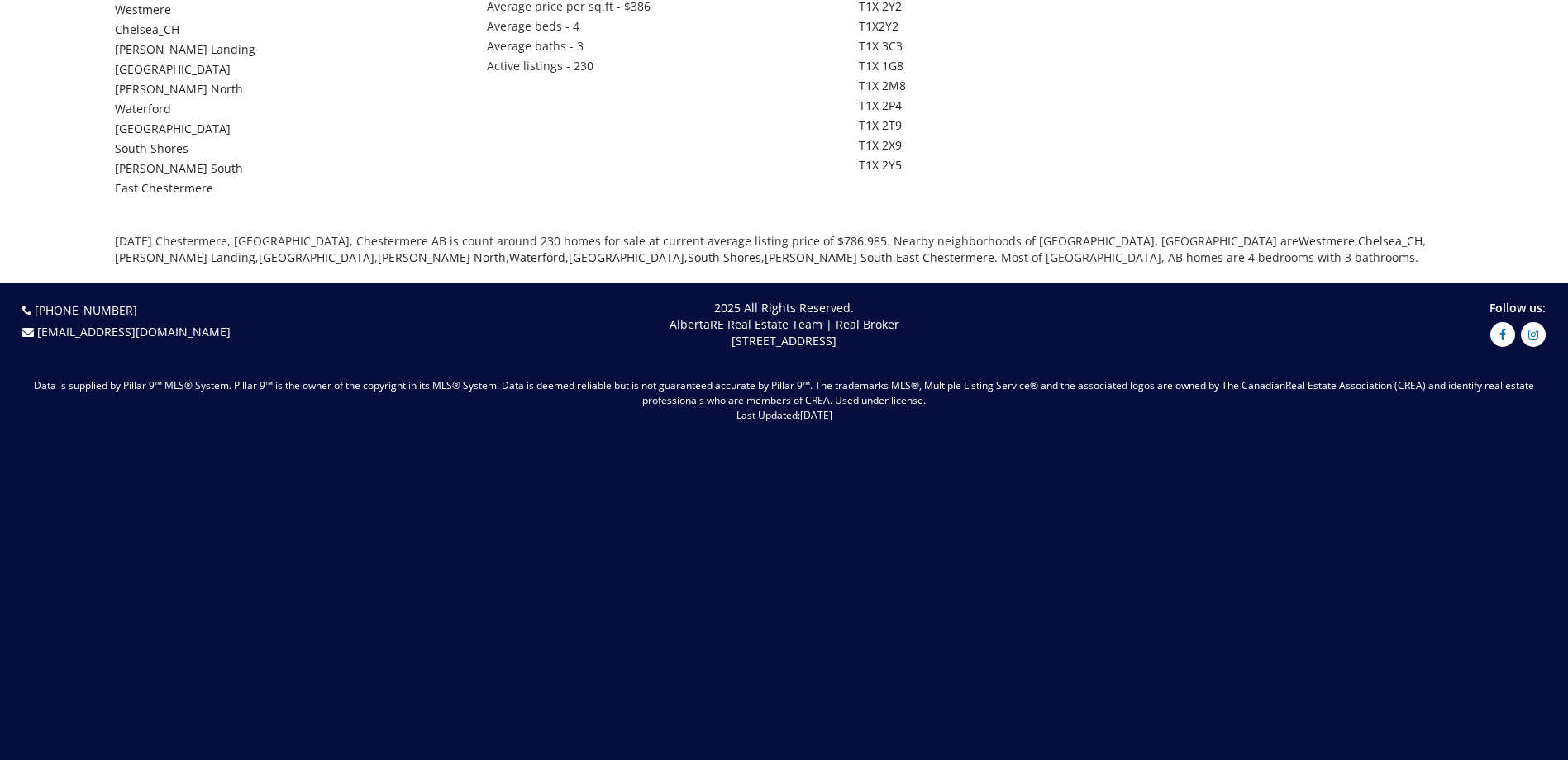
scroll to position [4345, 0]
click at [162, 181] on link "East Chestermere" at bounding box center [164, 188] width 99 height 16
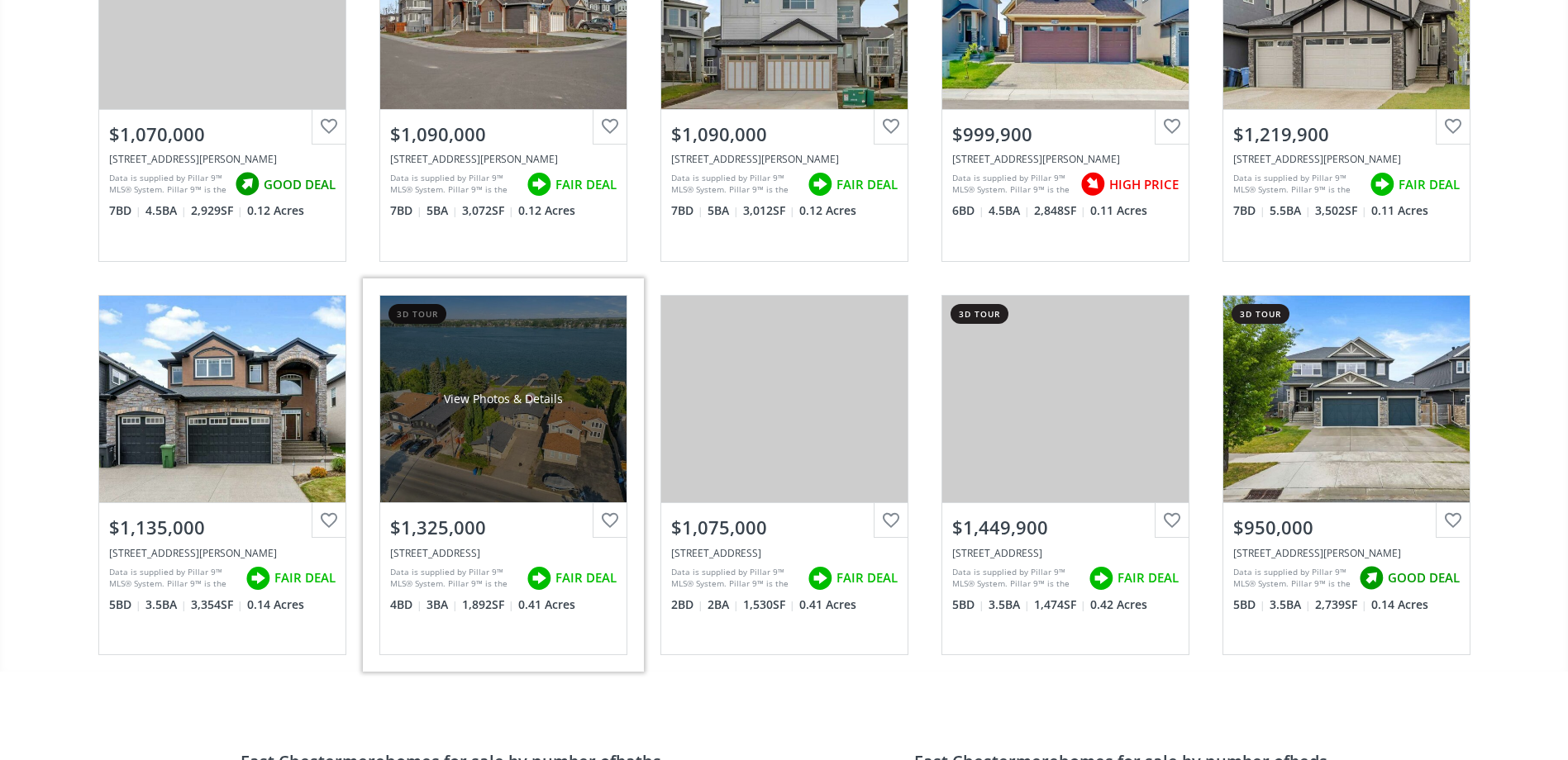
scroll to position [1157, 0]
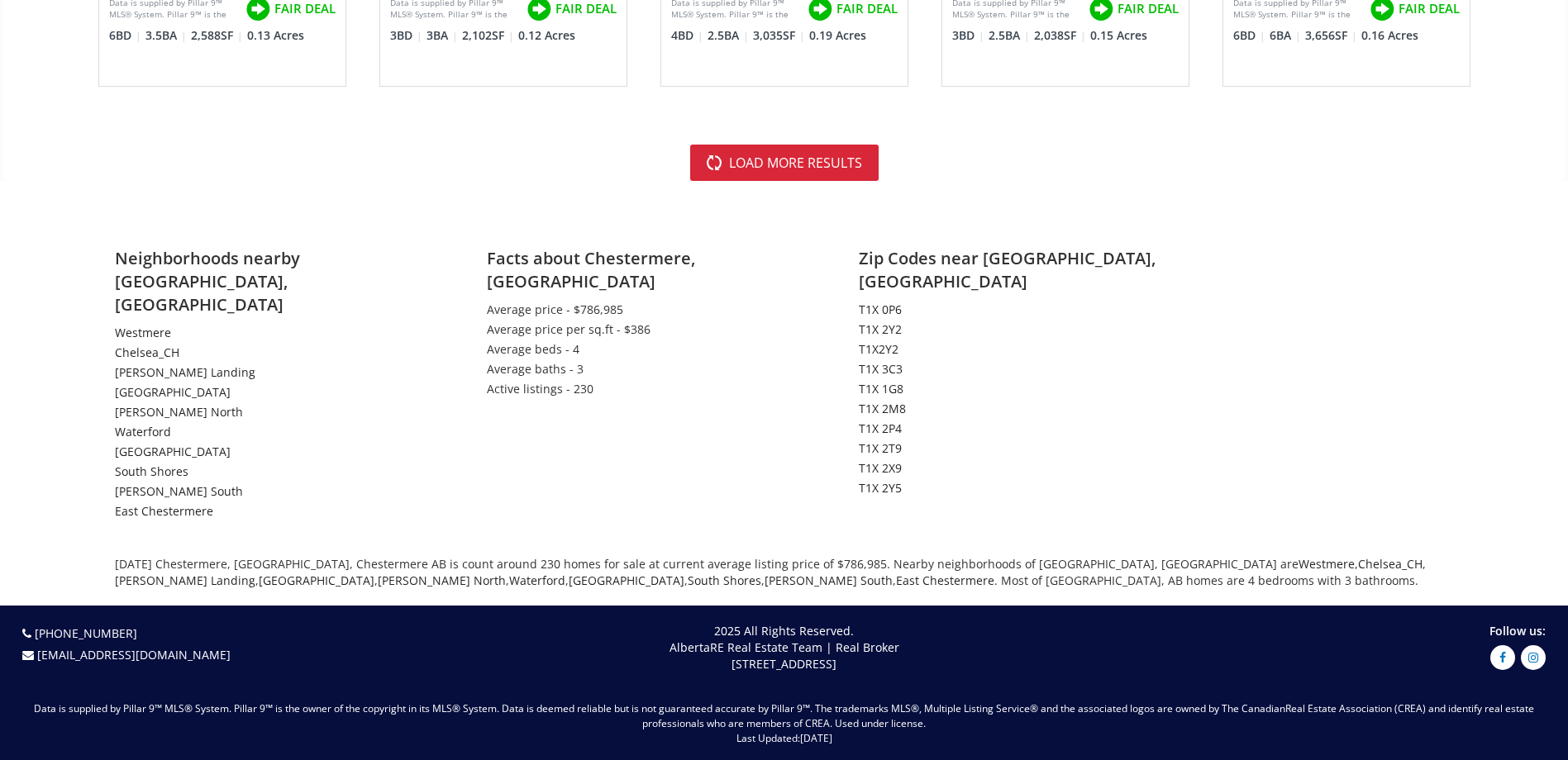
scroll to position [4015, 0]
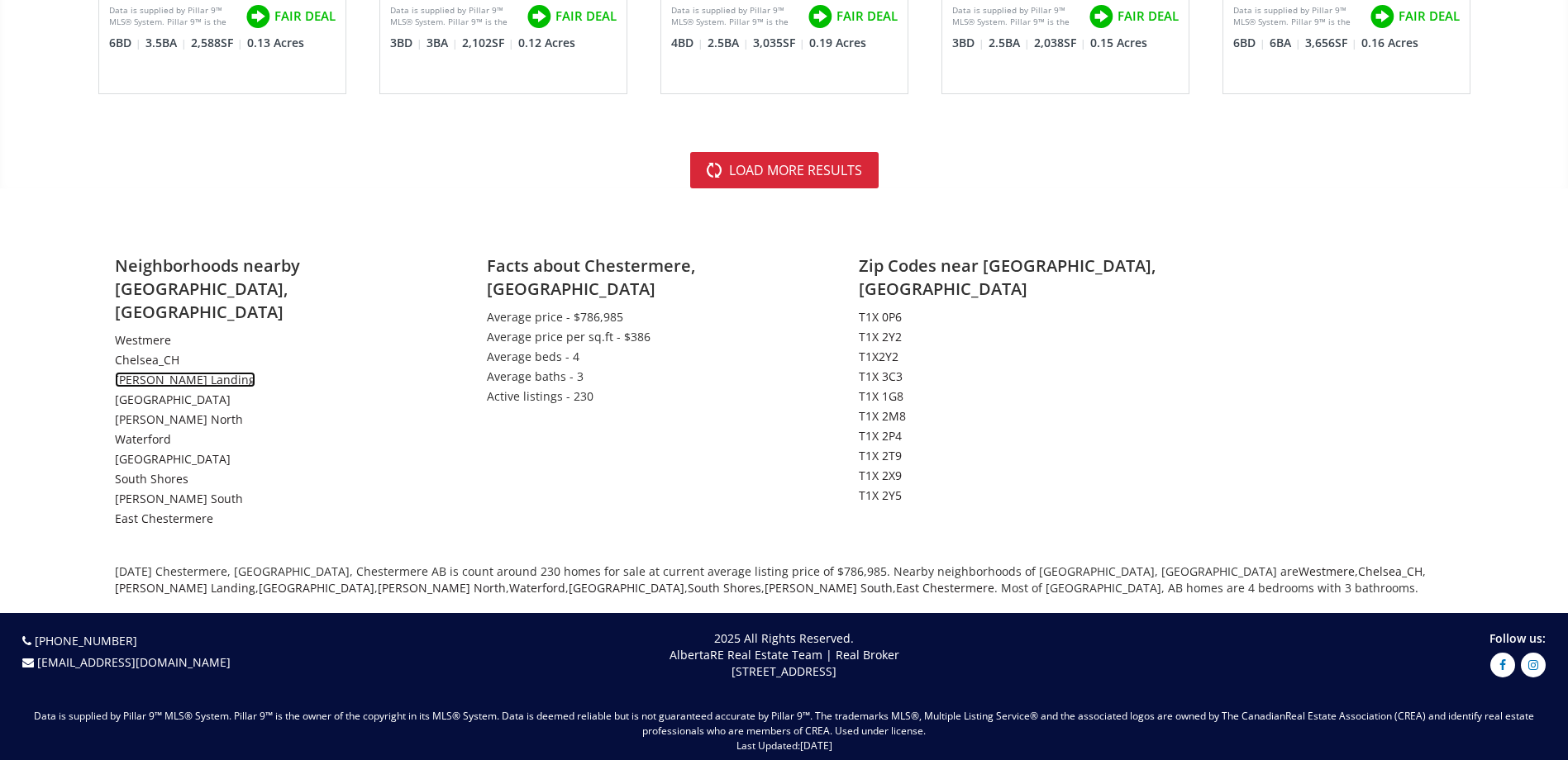
click at [178, 372] on link "Dawson's Landing" at bounding box center [185, 380] width 141 height 16
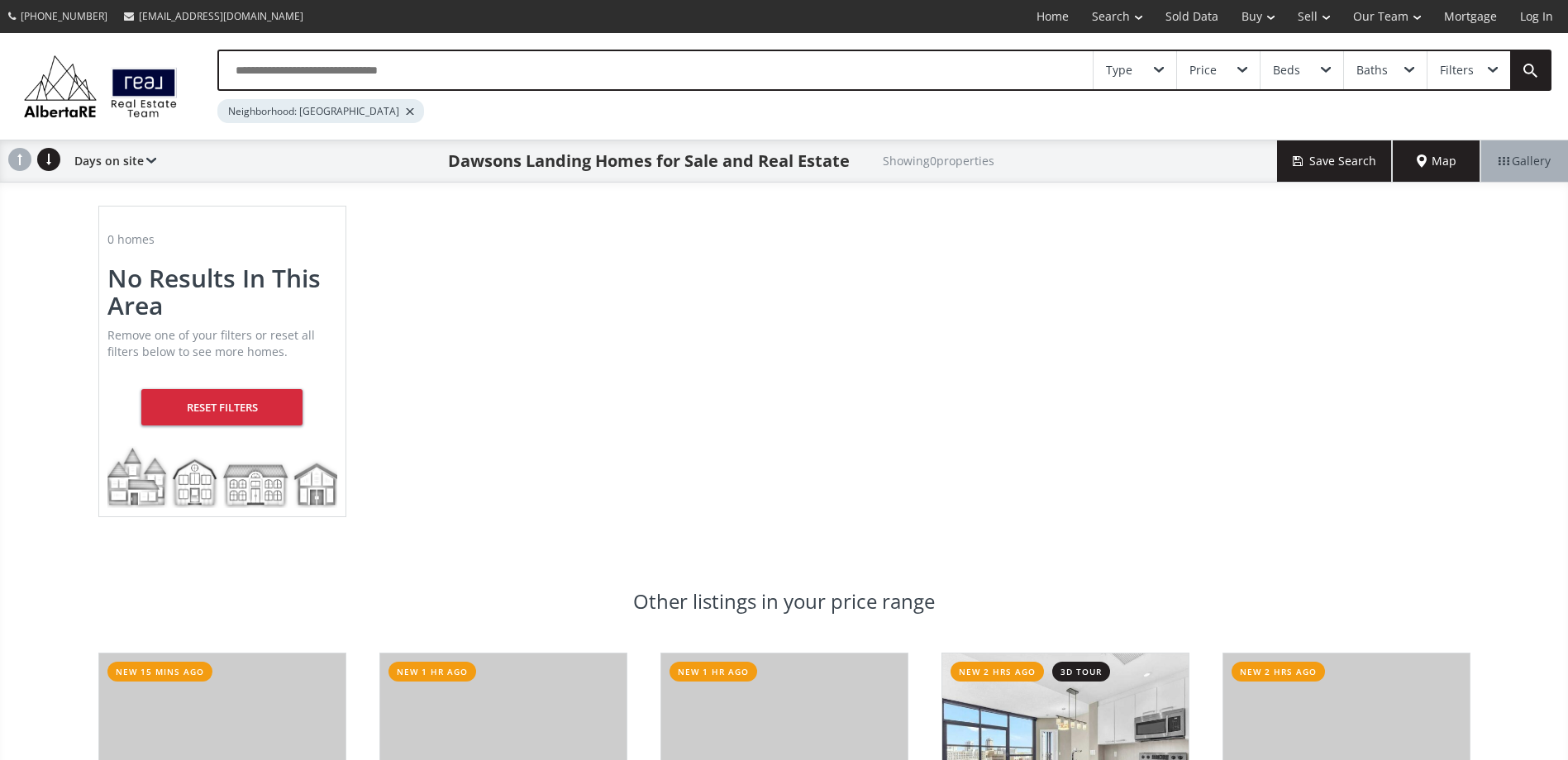
click at [417, 74] on input "text" at bounding box center [656, 70] width 874 height 38
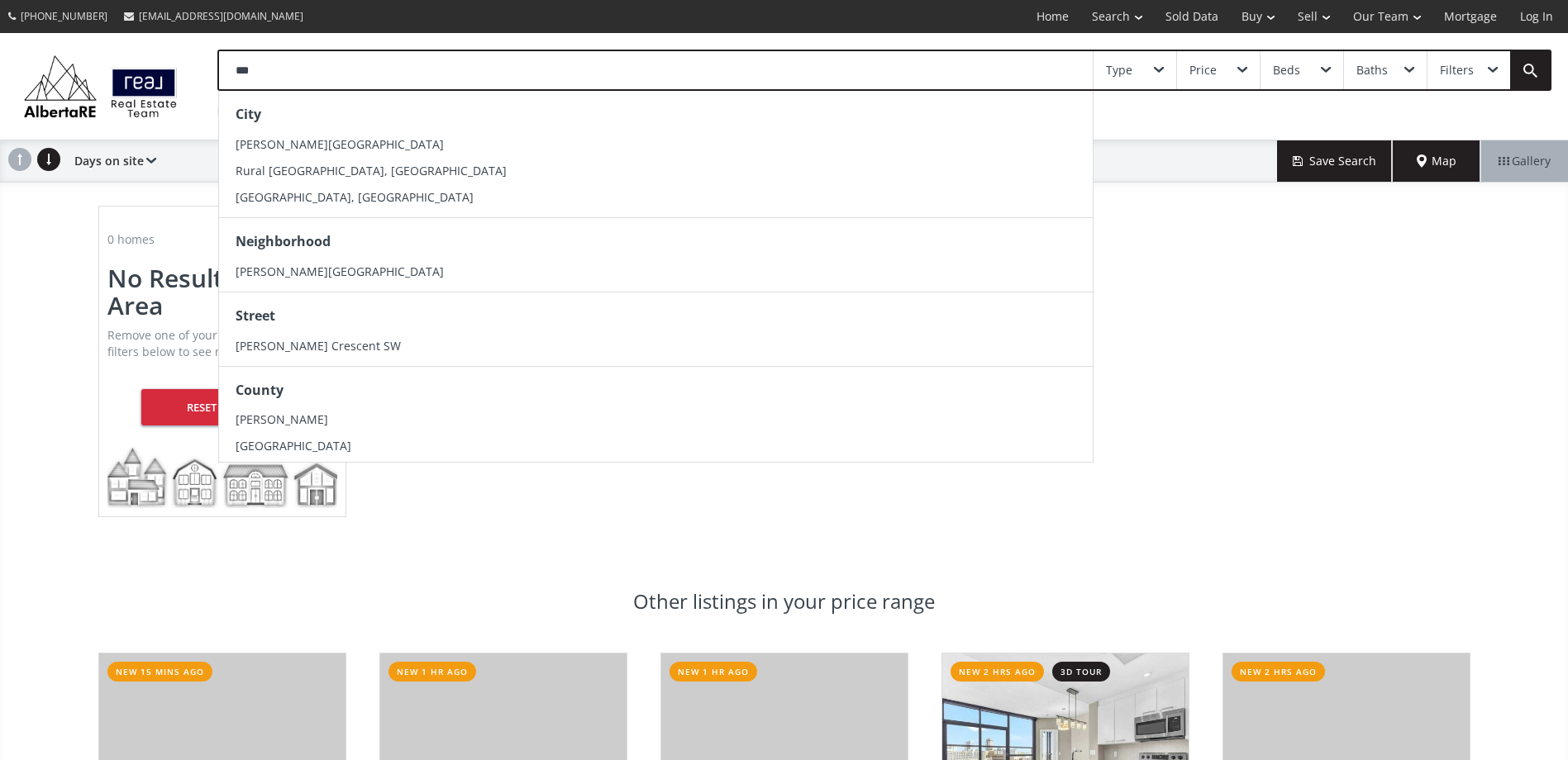
type input "***"
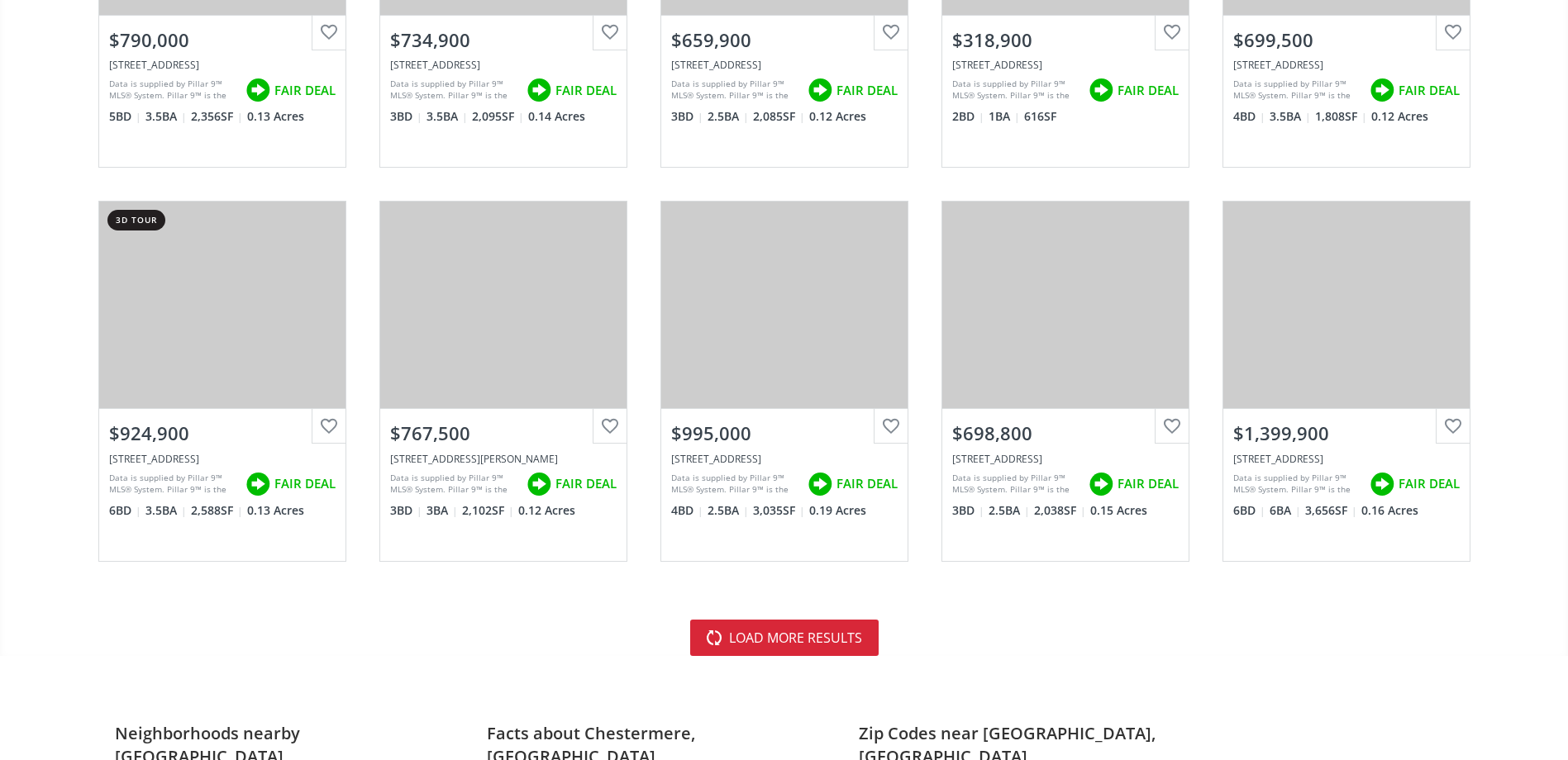
scroll to position [4345, 0]
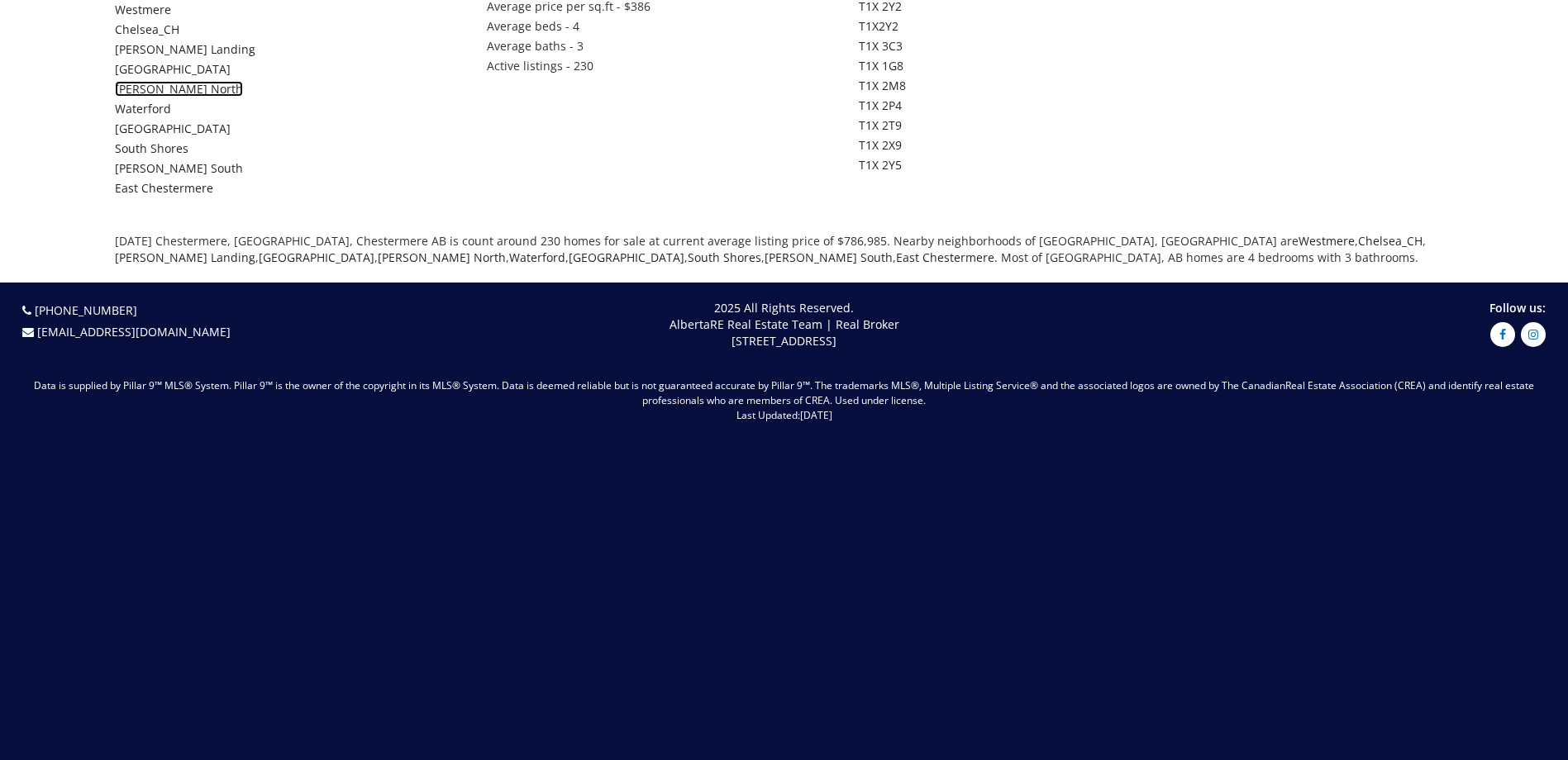
click at [158, 81] on link "[PERSON_NAME] North" at bounding box center [178, 89] width 128 height 16
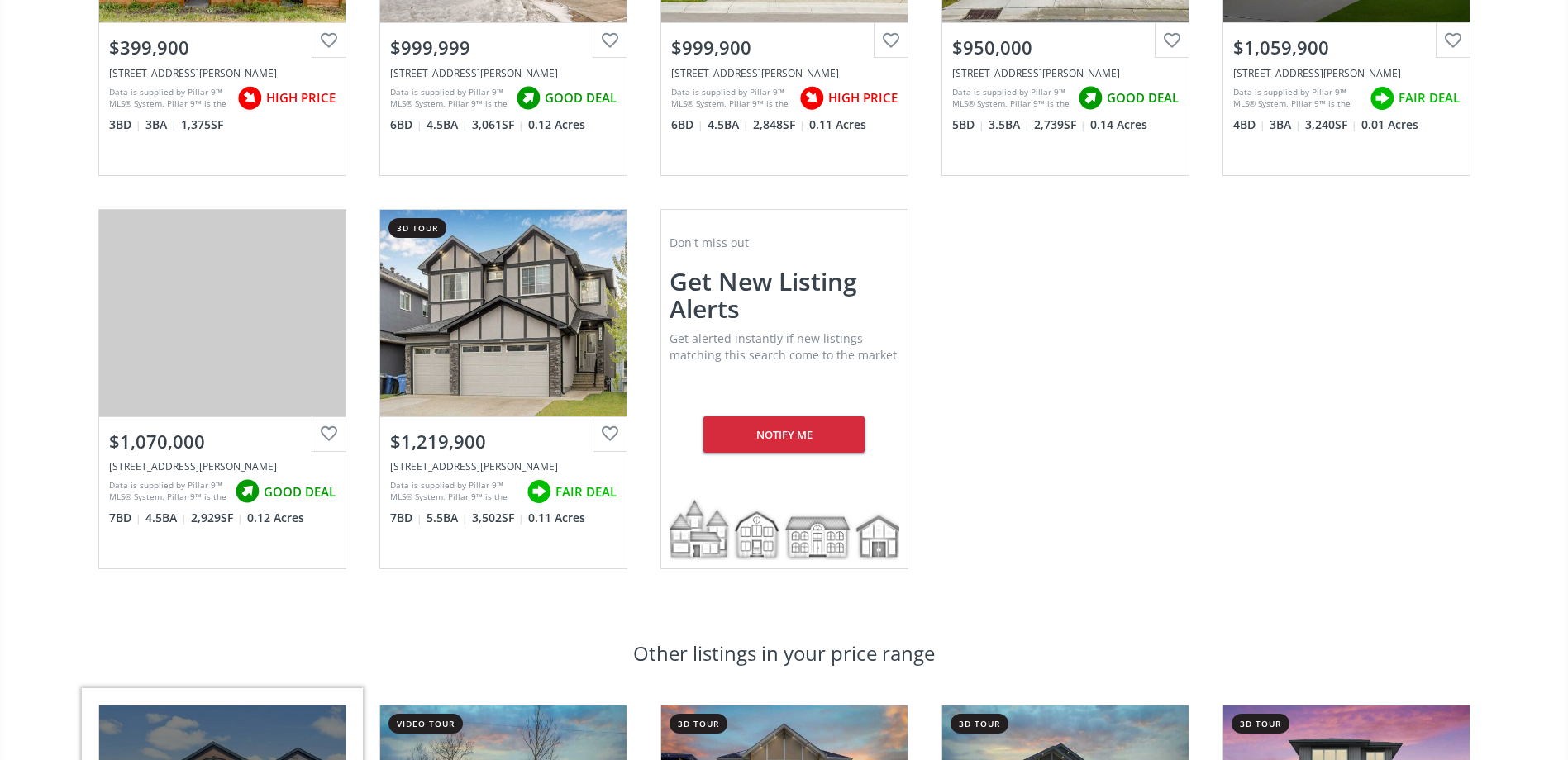
scroll to position [579, 0]
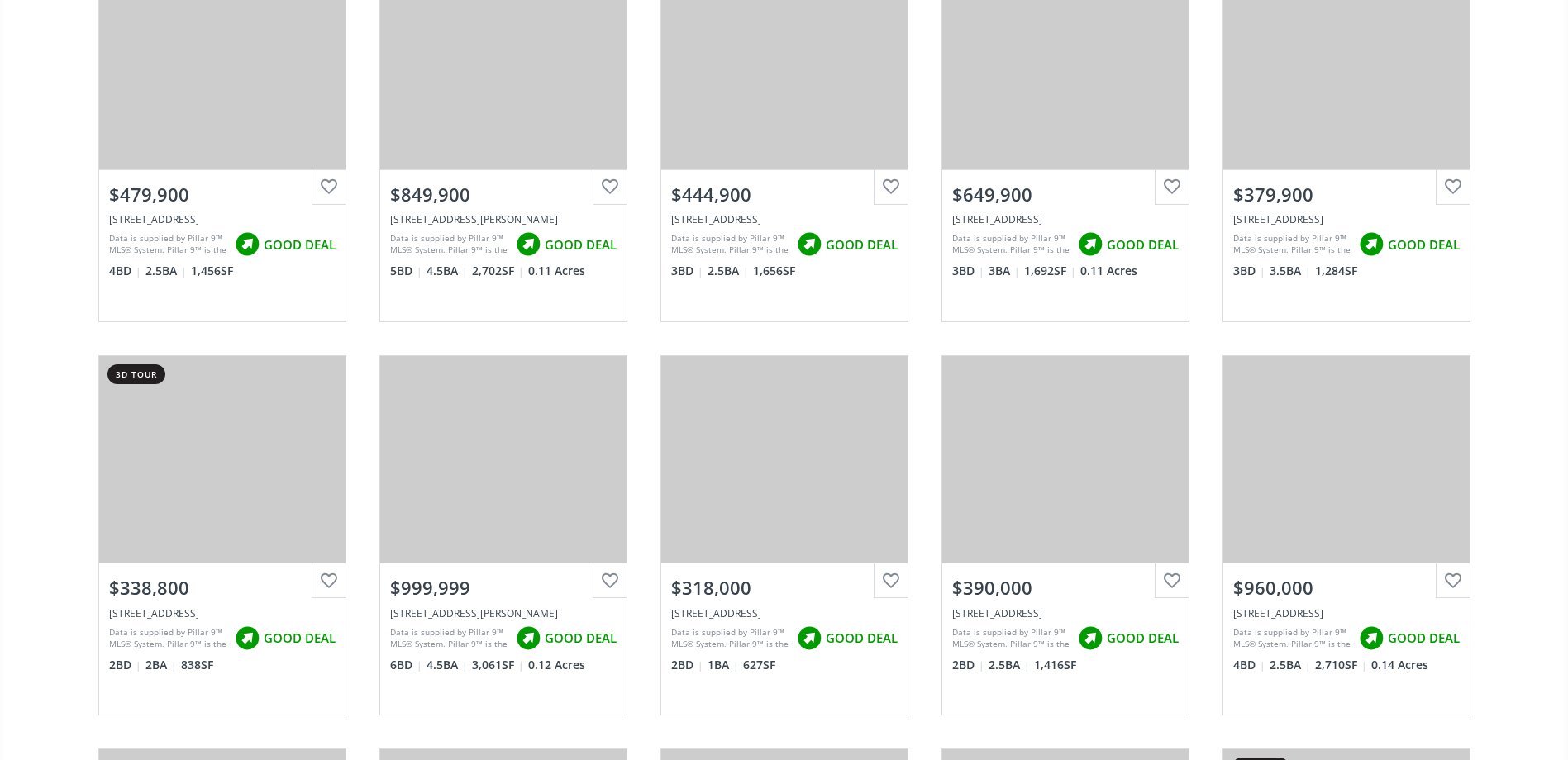
scroll to position [1047, 0]
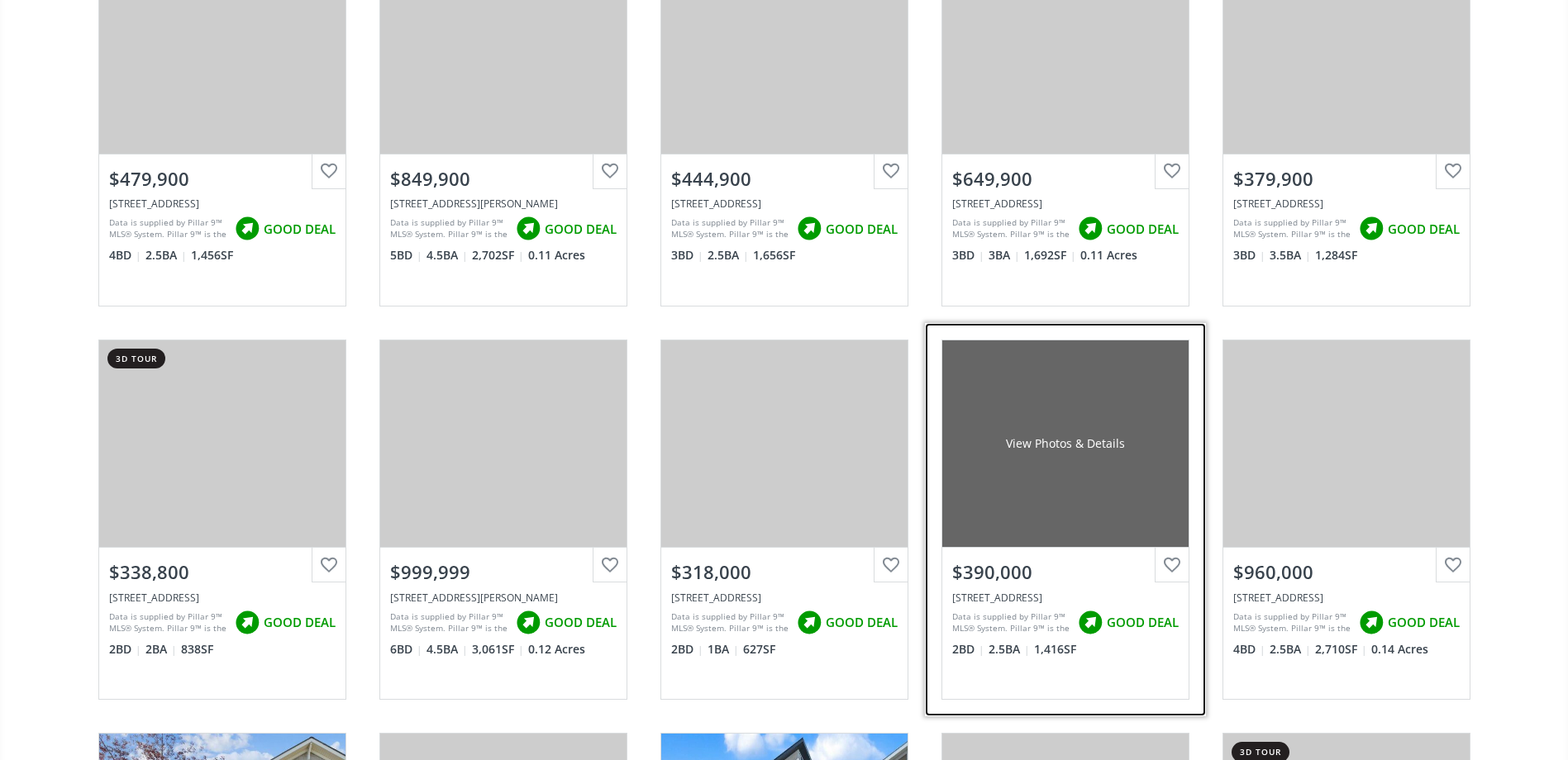
click at [1173, 564] on div at bounding box center [1172, 564] width 34 height 34
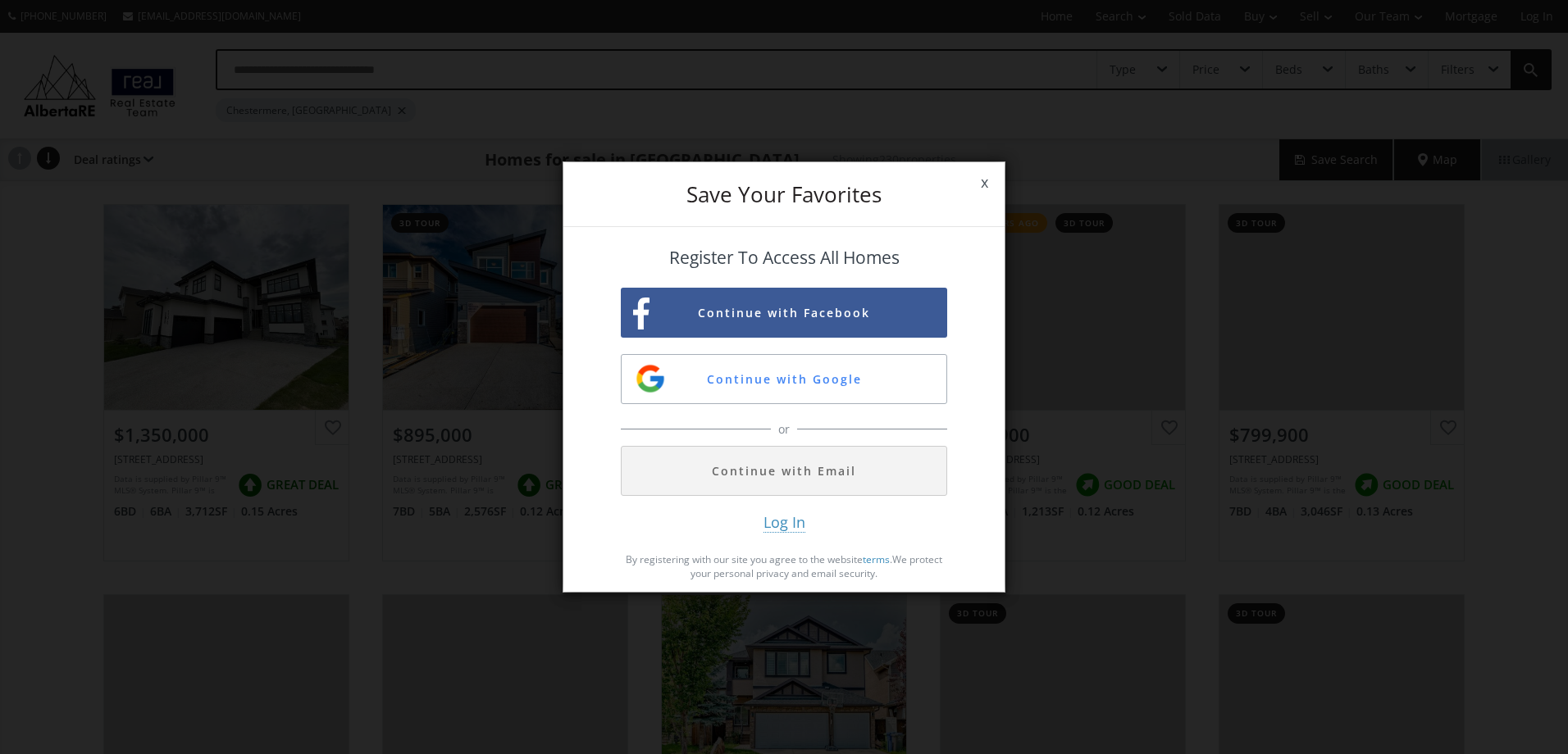
click at [982, 182] on span "x" at bounding box center [984, 183] width 40 height 46
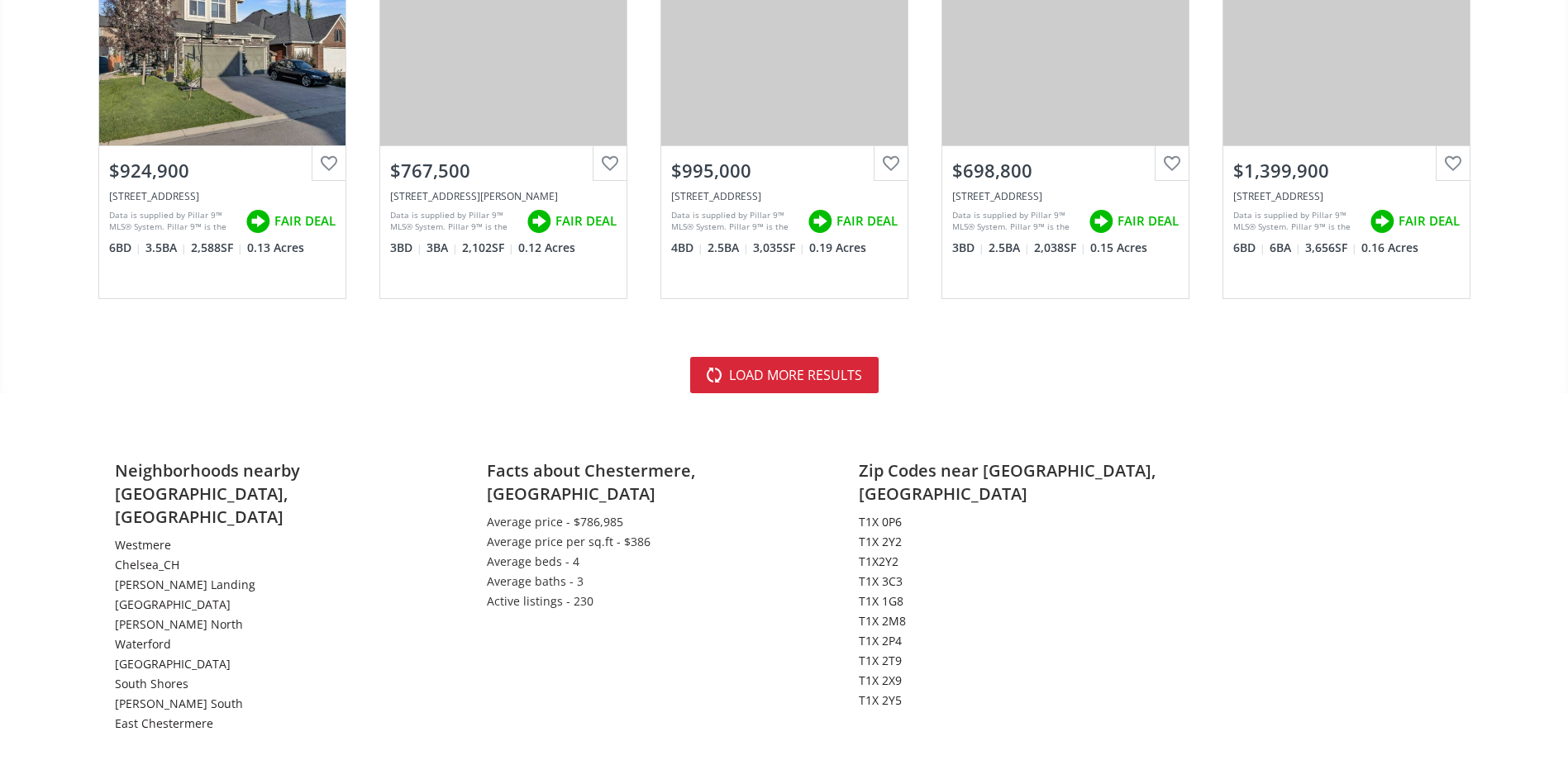
scroll to position [3820, 0]
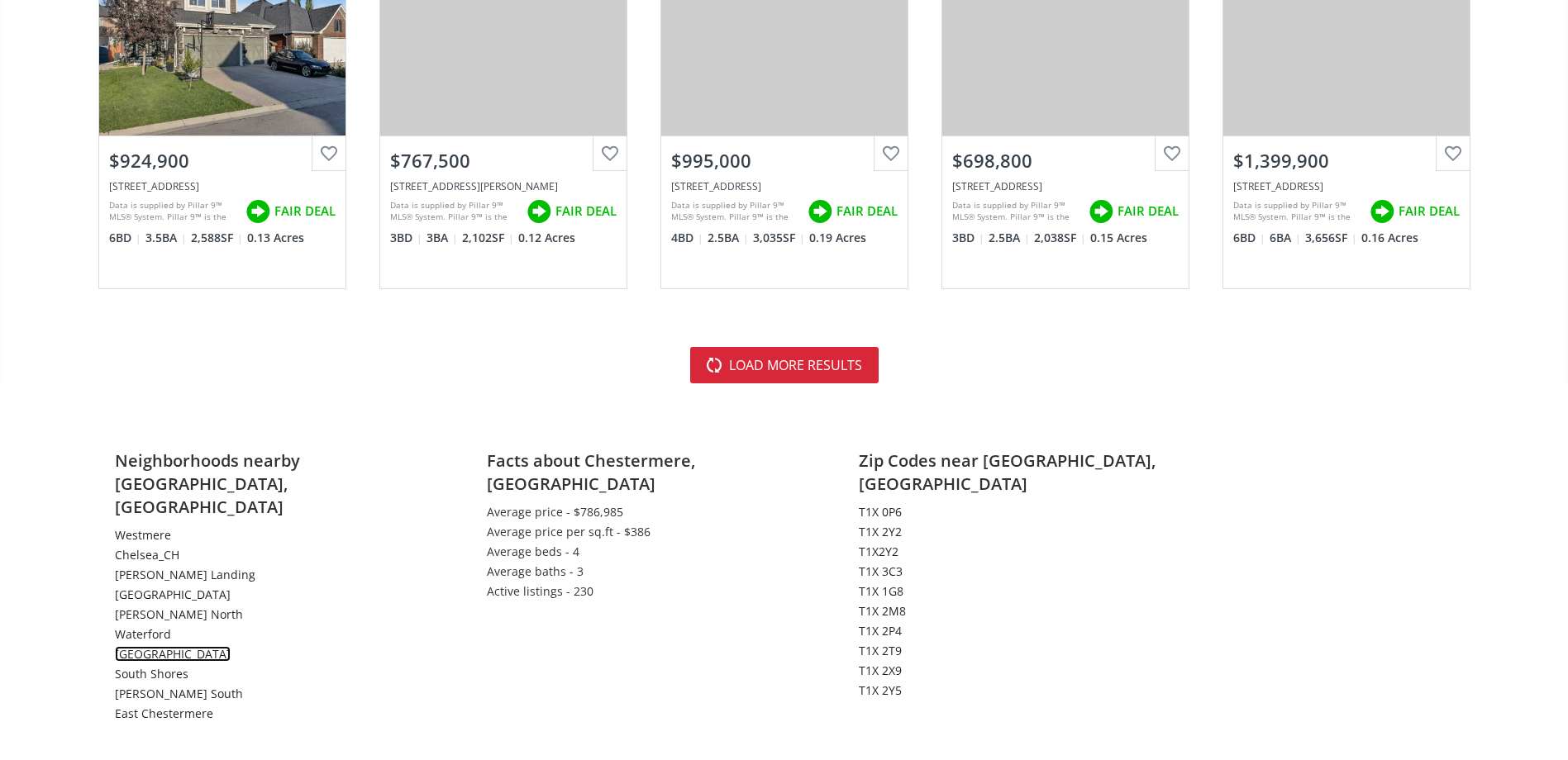
click at [154, 646] on link "[GEOGRAPHIC_DATA]" at bounding box center [172, 654] width 115 height 16
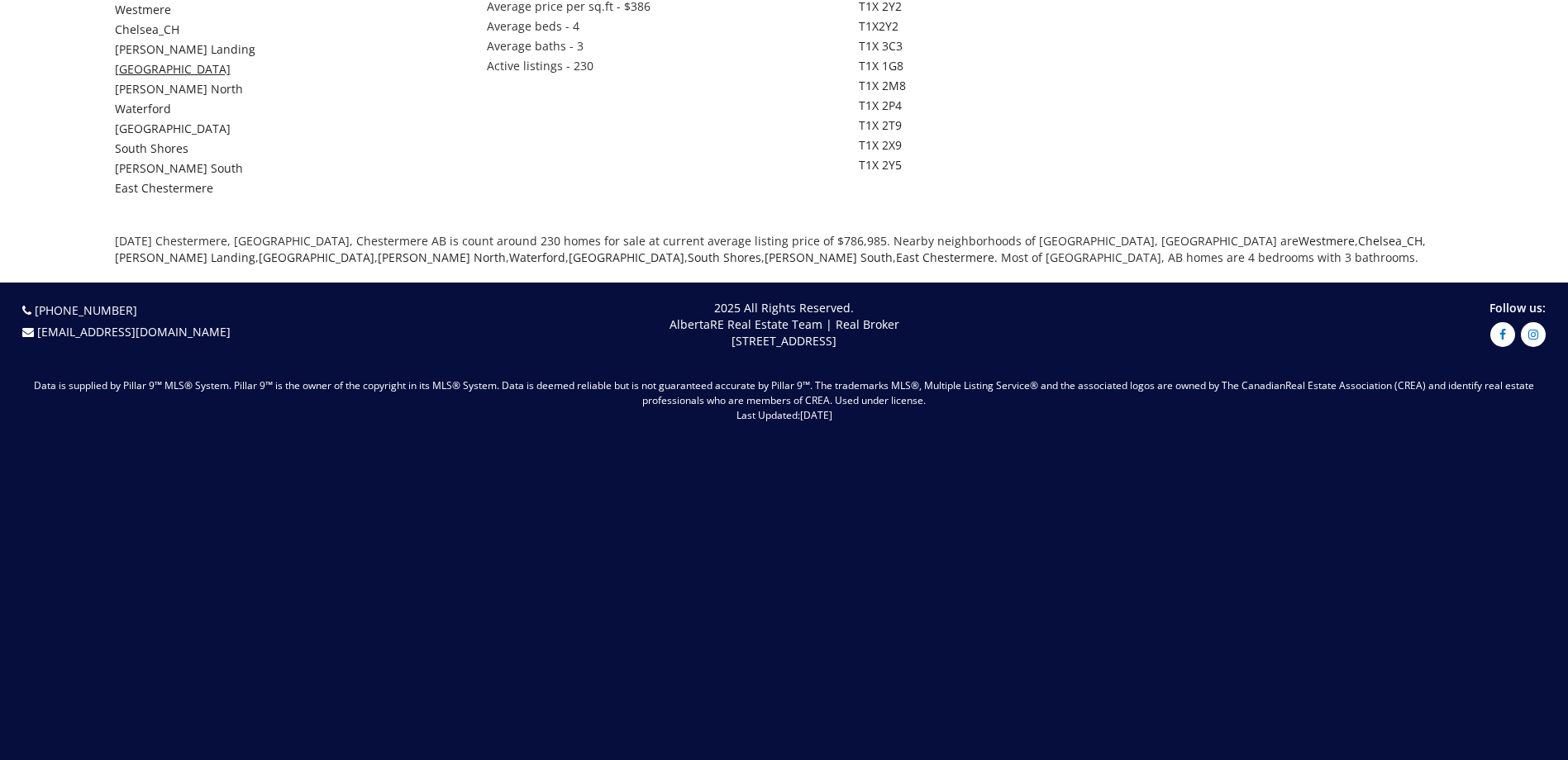
scroll to position [4345, 0]
click at [144, 61] on link "[GEOGRAPHIC_DATA]" at bounding box center [172, 69] width 115 height 16
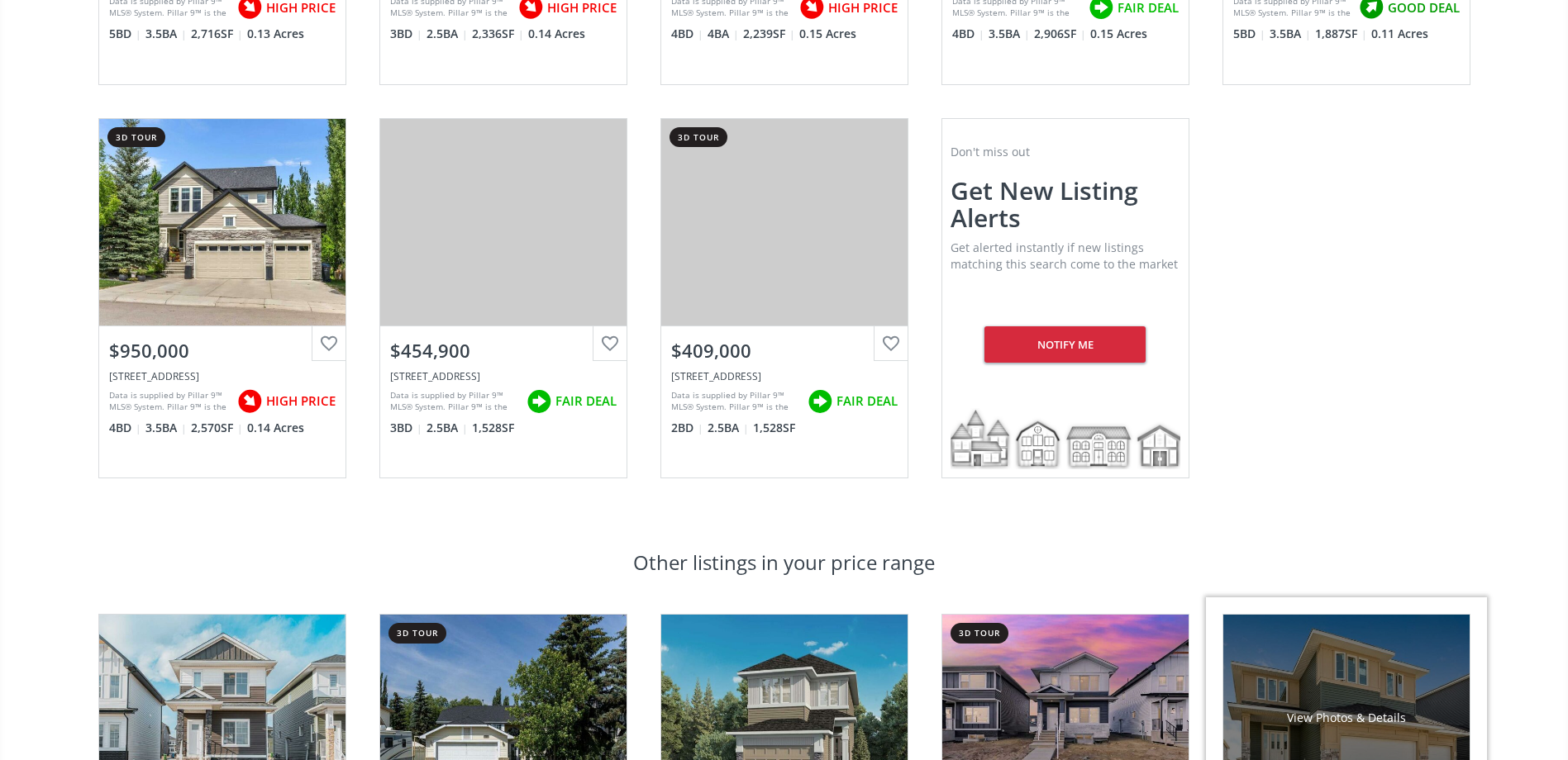
scroll to position [1239, 0]
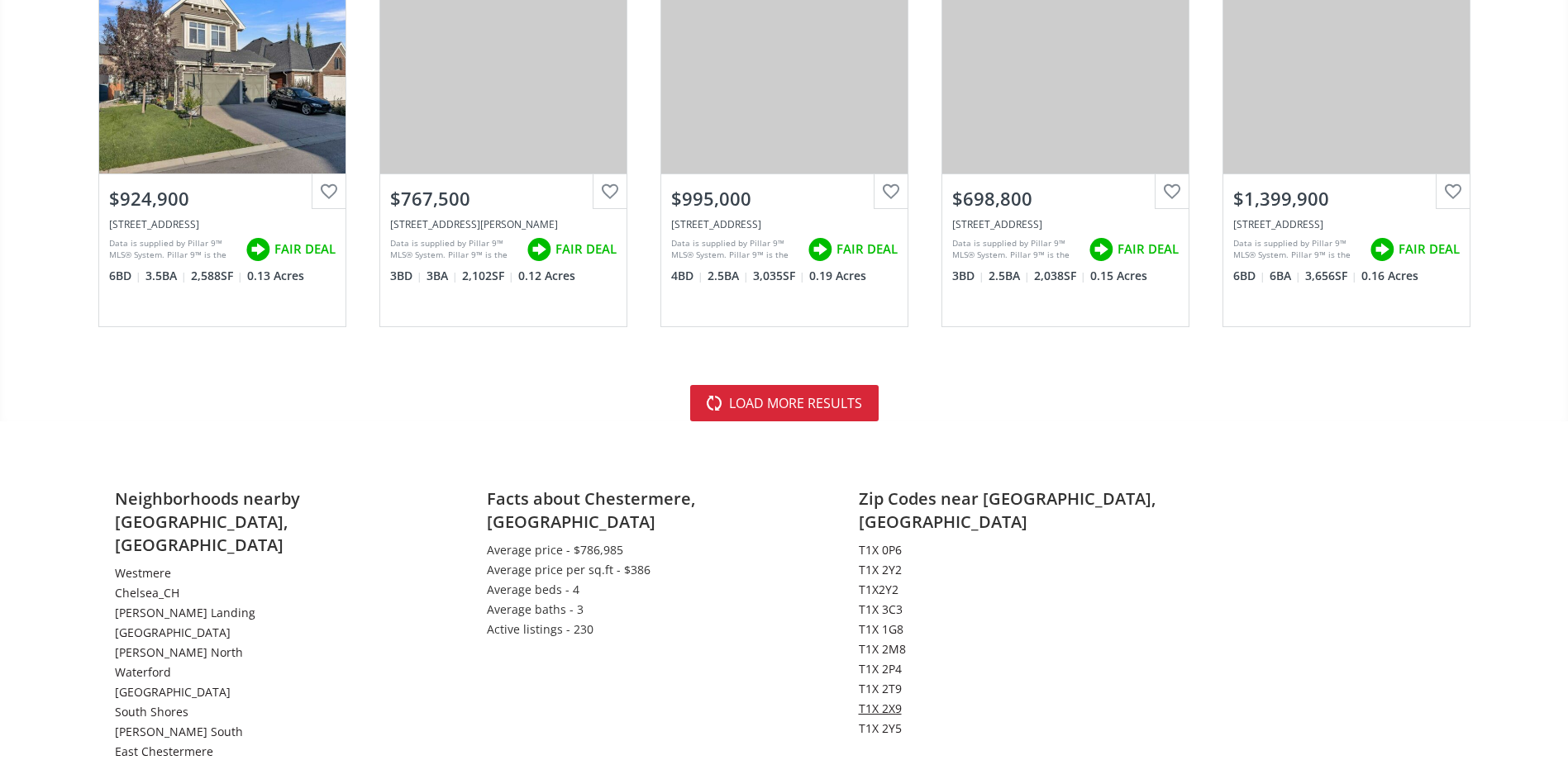
scroll to position [3796, 0]
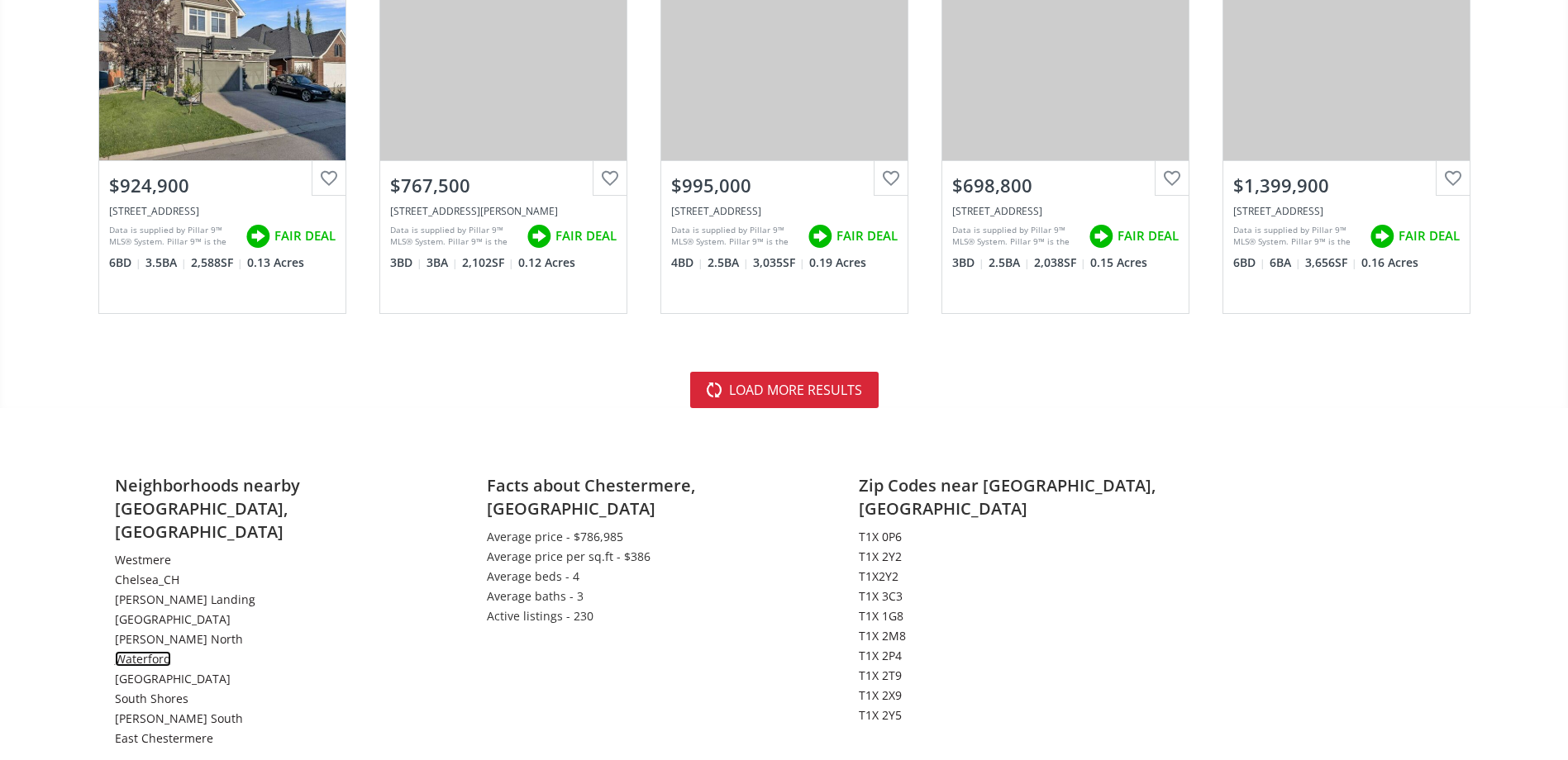
click at [157, 651] on link "Waterford" at bounding box center [143, 659] width 56 height 16
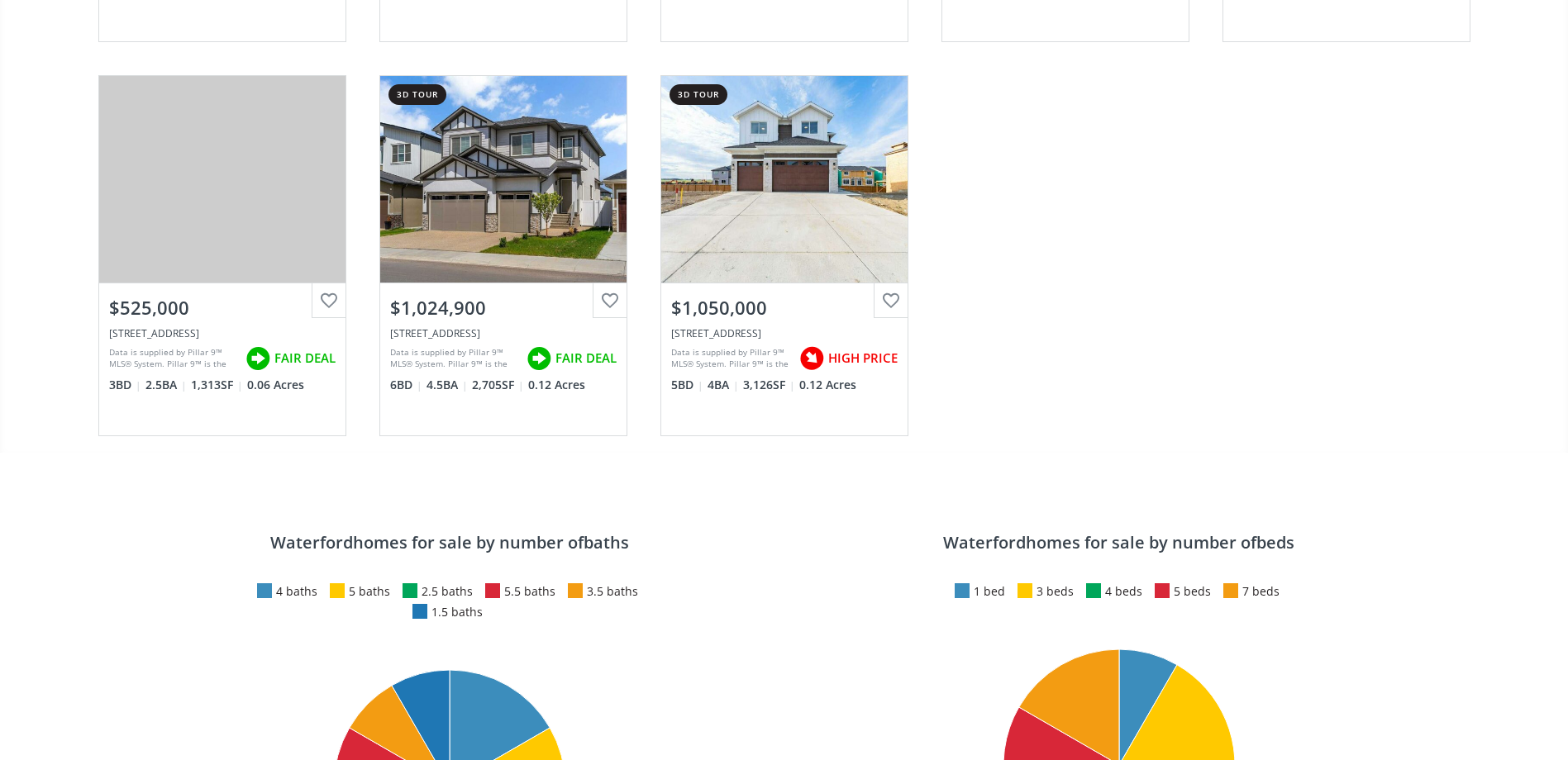
scroll to position [1818, 0]
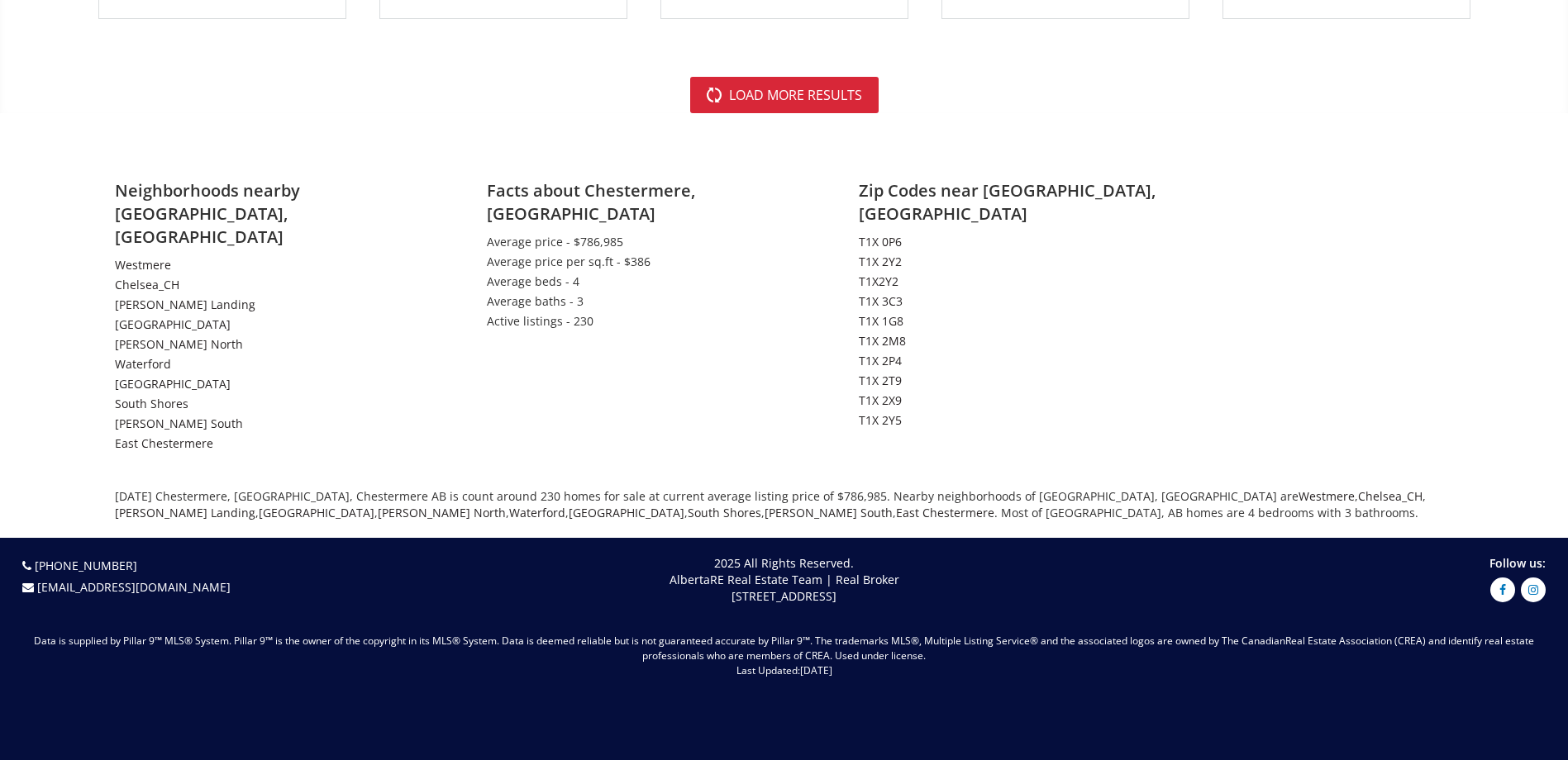
scroll to position [4015, 0]
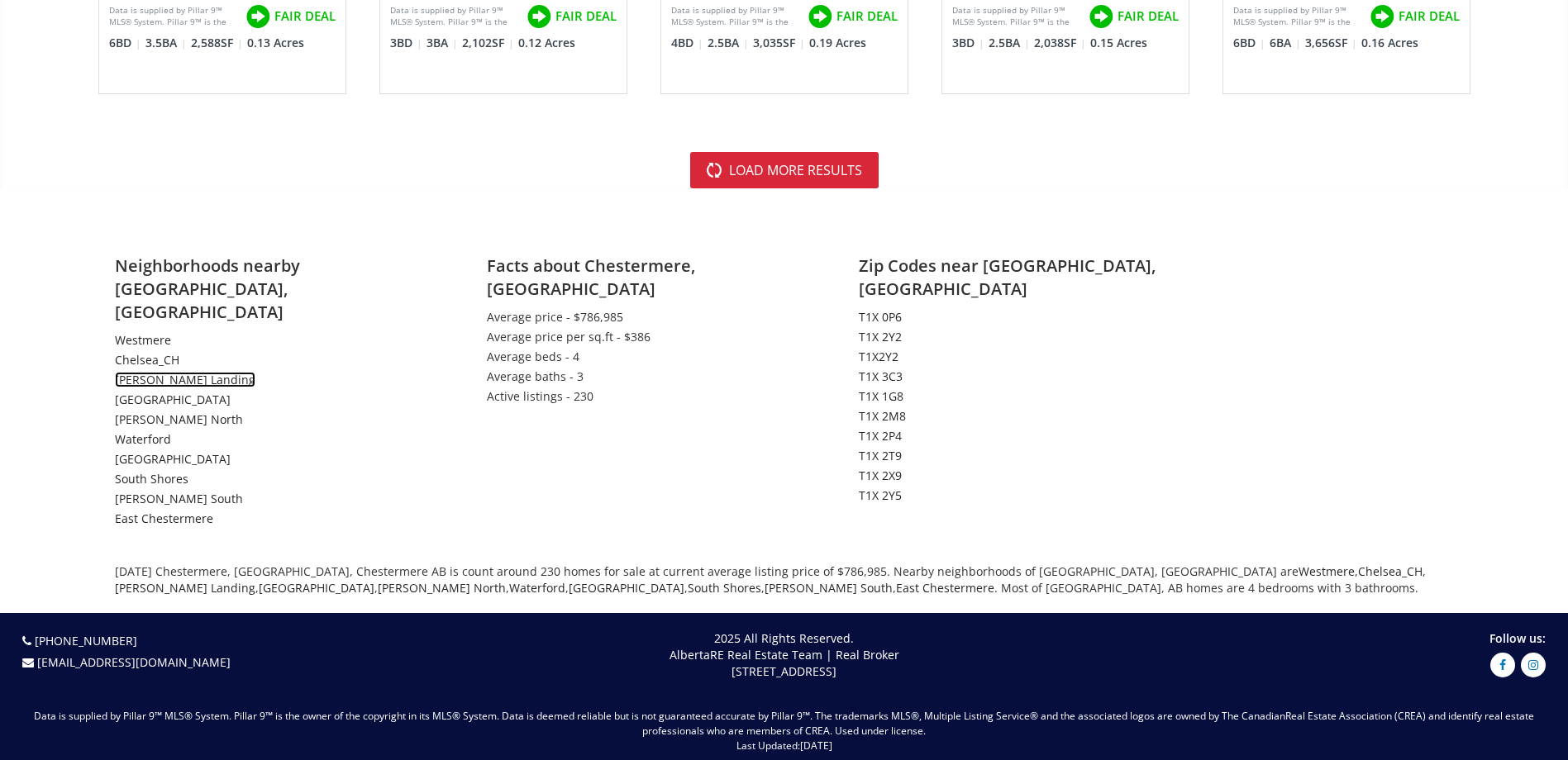
click at [200, 372] on link "[PERSON_NAME] Landing" at bounding box center [185, 380] width 141 height 16
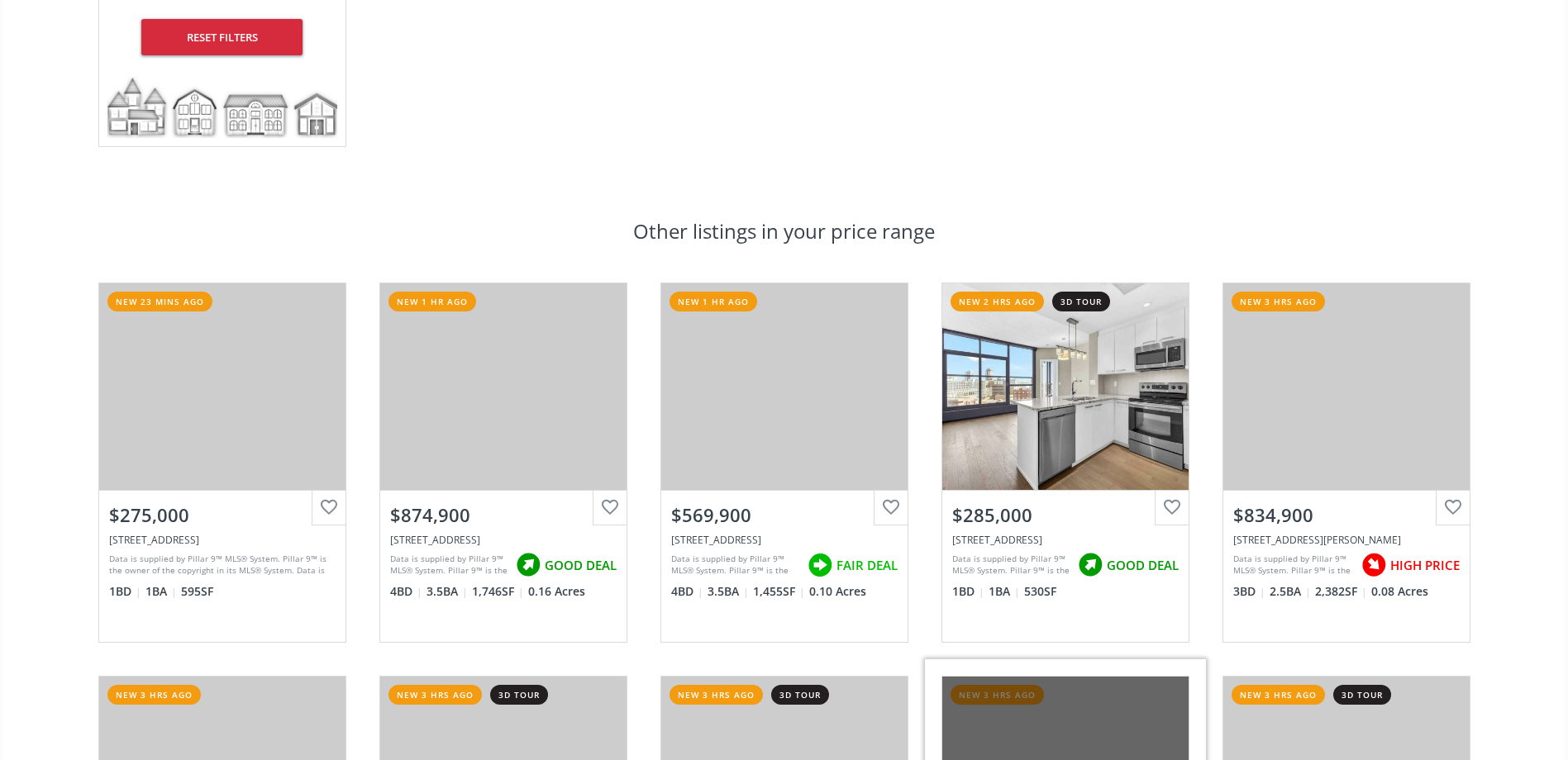
scroll to position [330, 0]
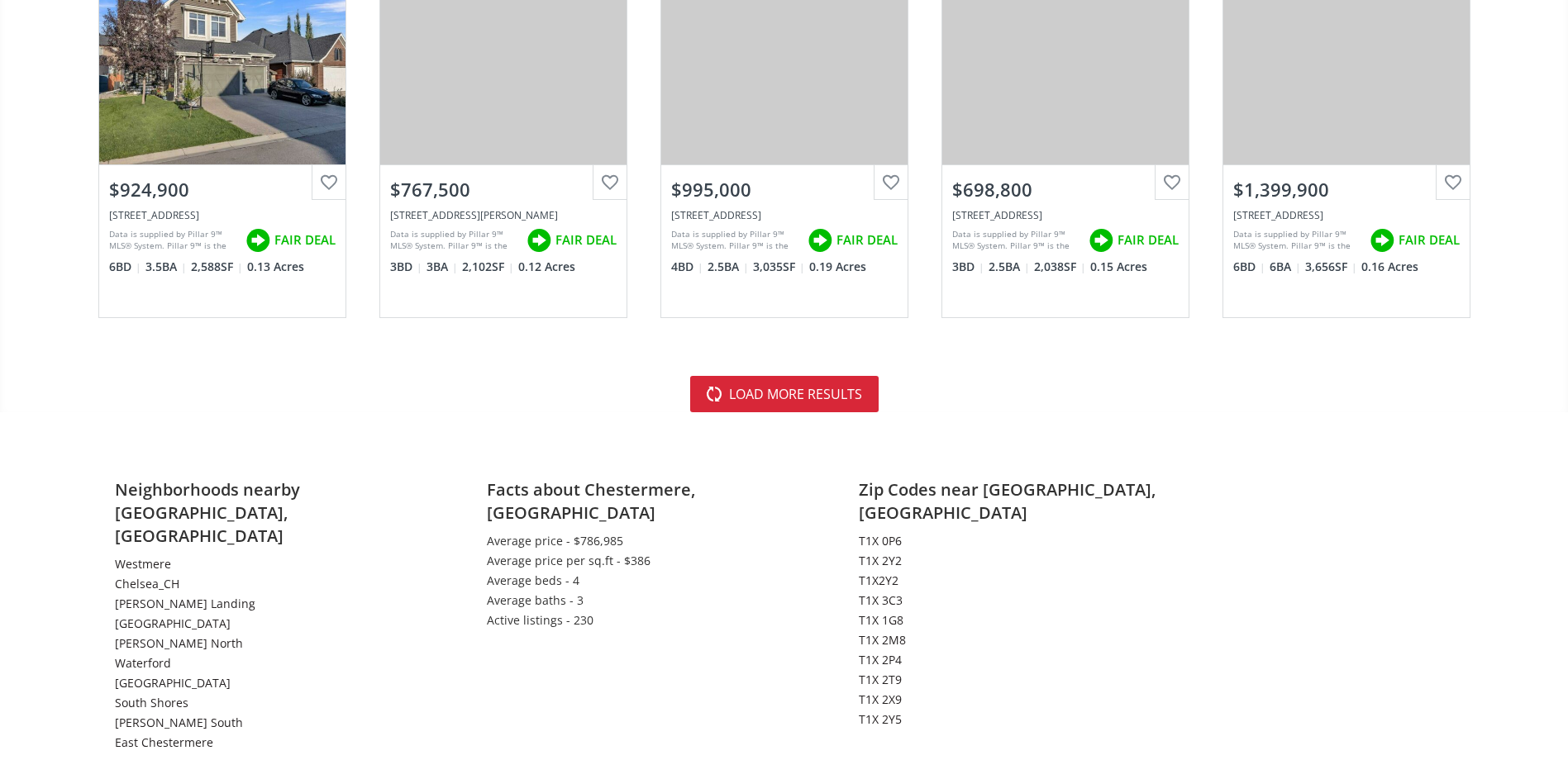
scroll to position [3835, 0]
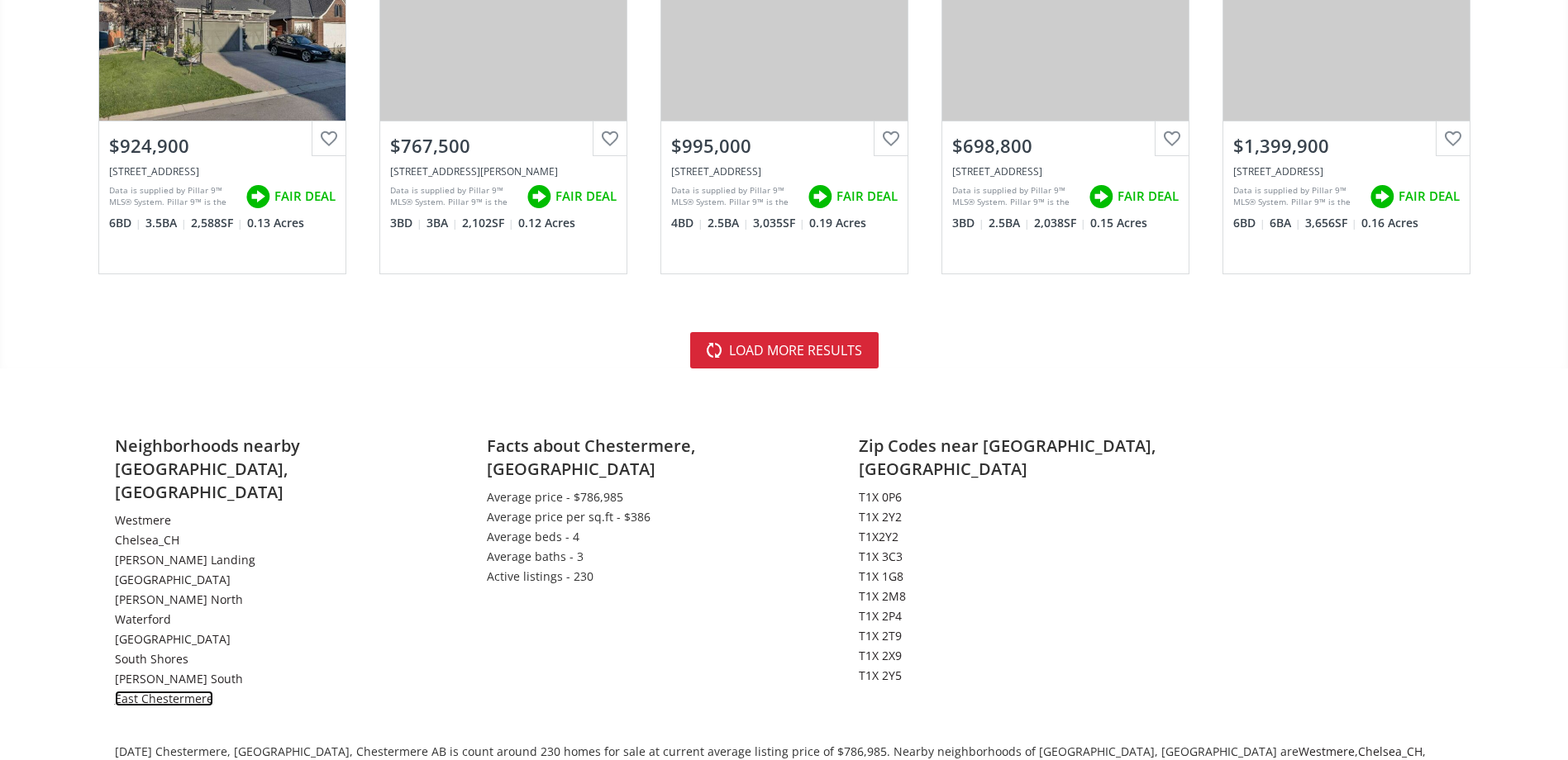
click at [152, 690] on link "East Chestermere" at bounding box center [164, 698] width 99 height 16
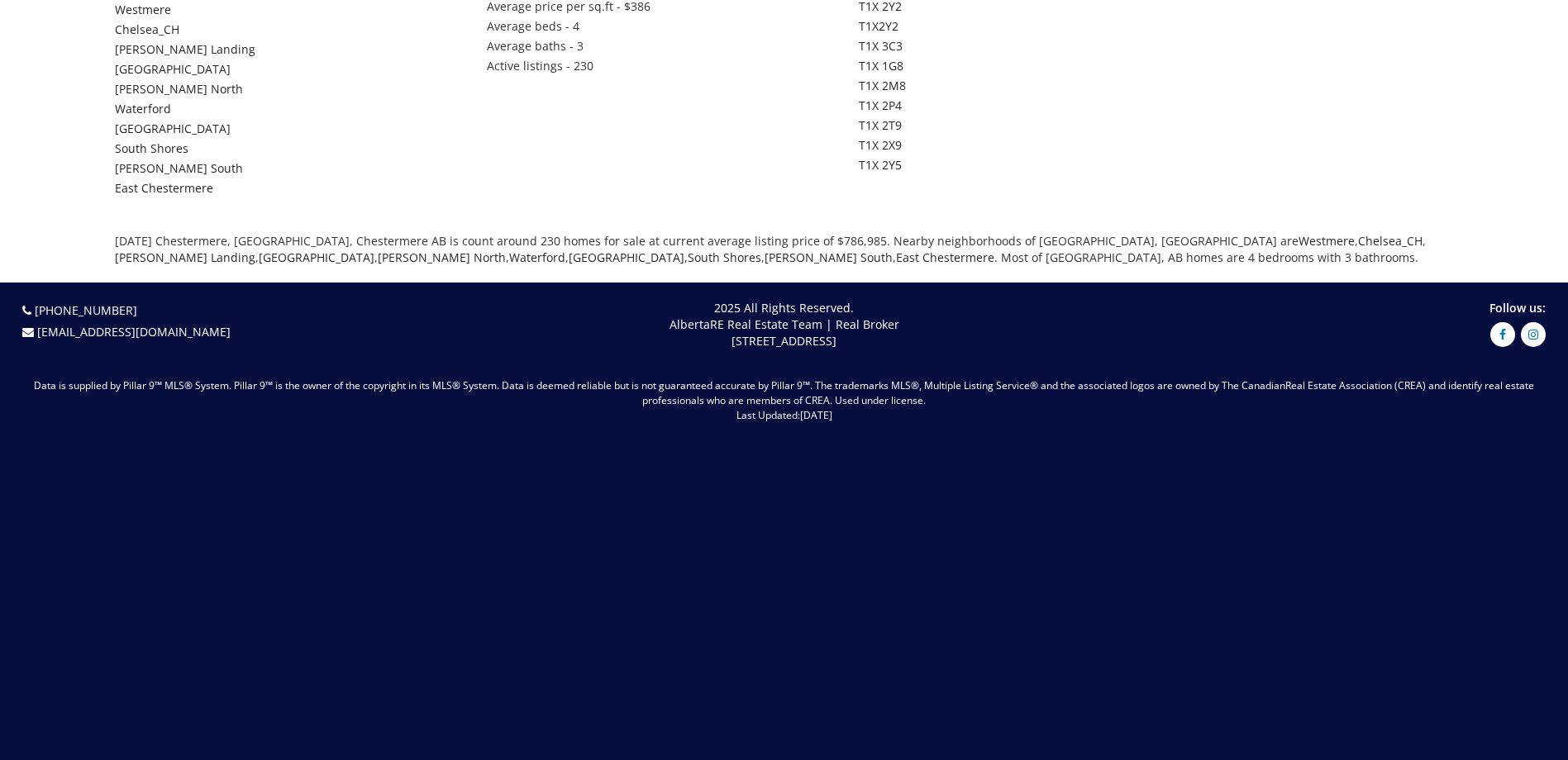
scroll to position [4345, 0]
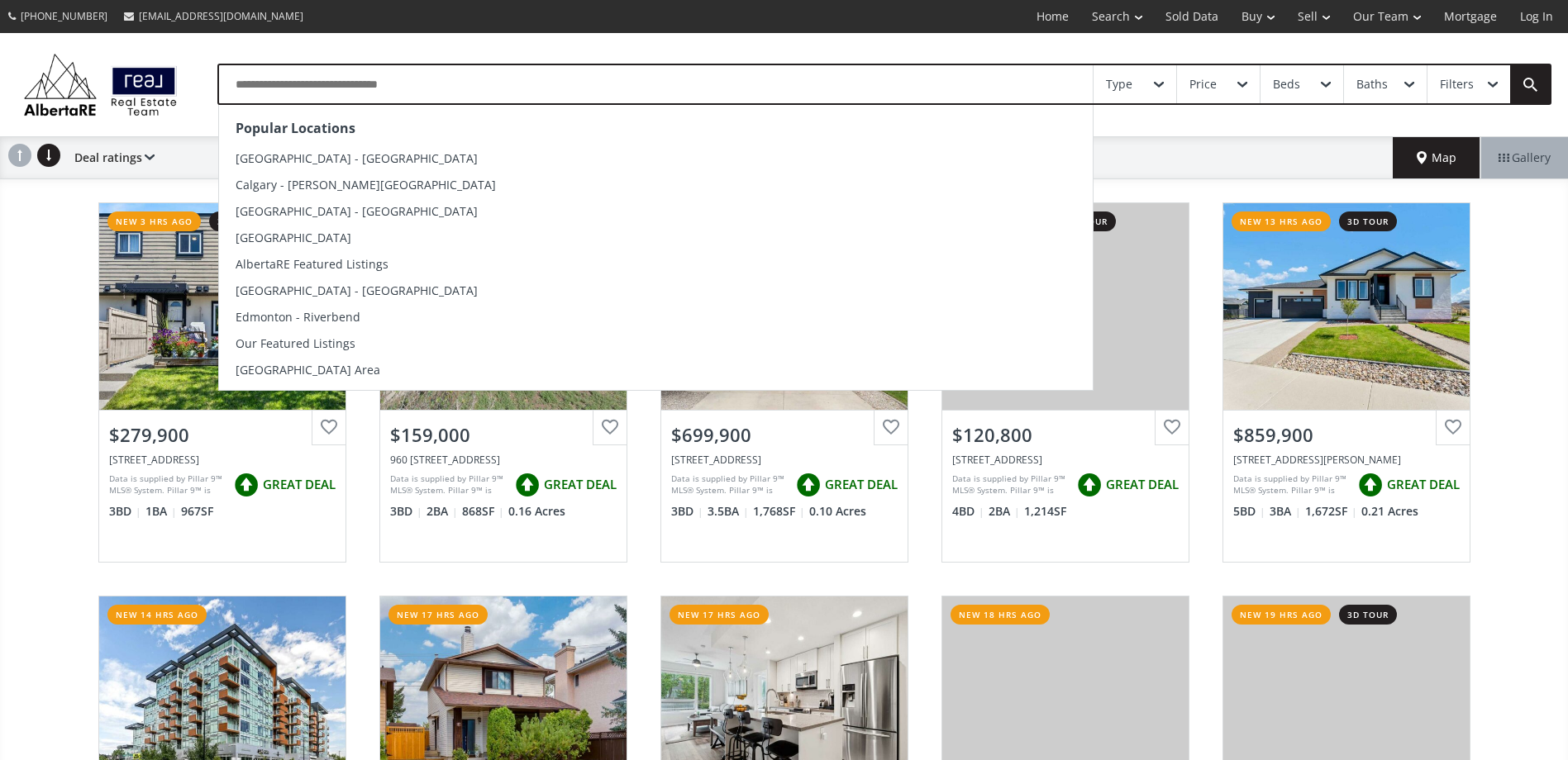
click at [417, 86] on input "text" at bounding box center [656, 84] width 874 height 38
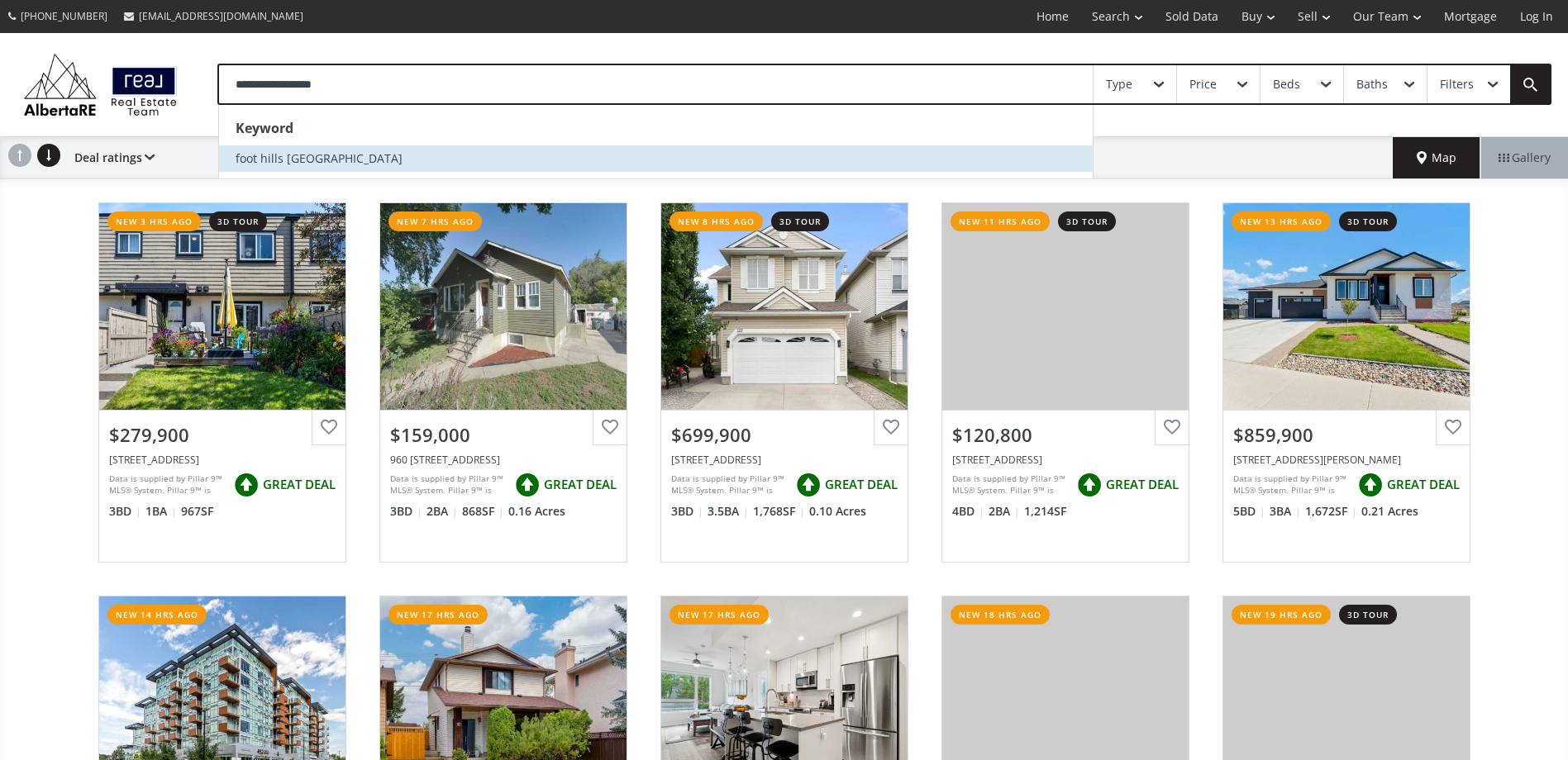
type input "**********"
click at [300, 163] on span "foot hills [GEOGRAPHIC_DATA]" at bounding box center [319, 159] width 167 height 16
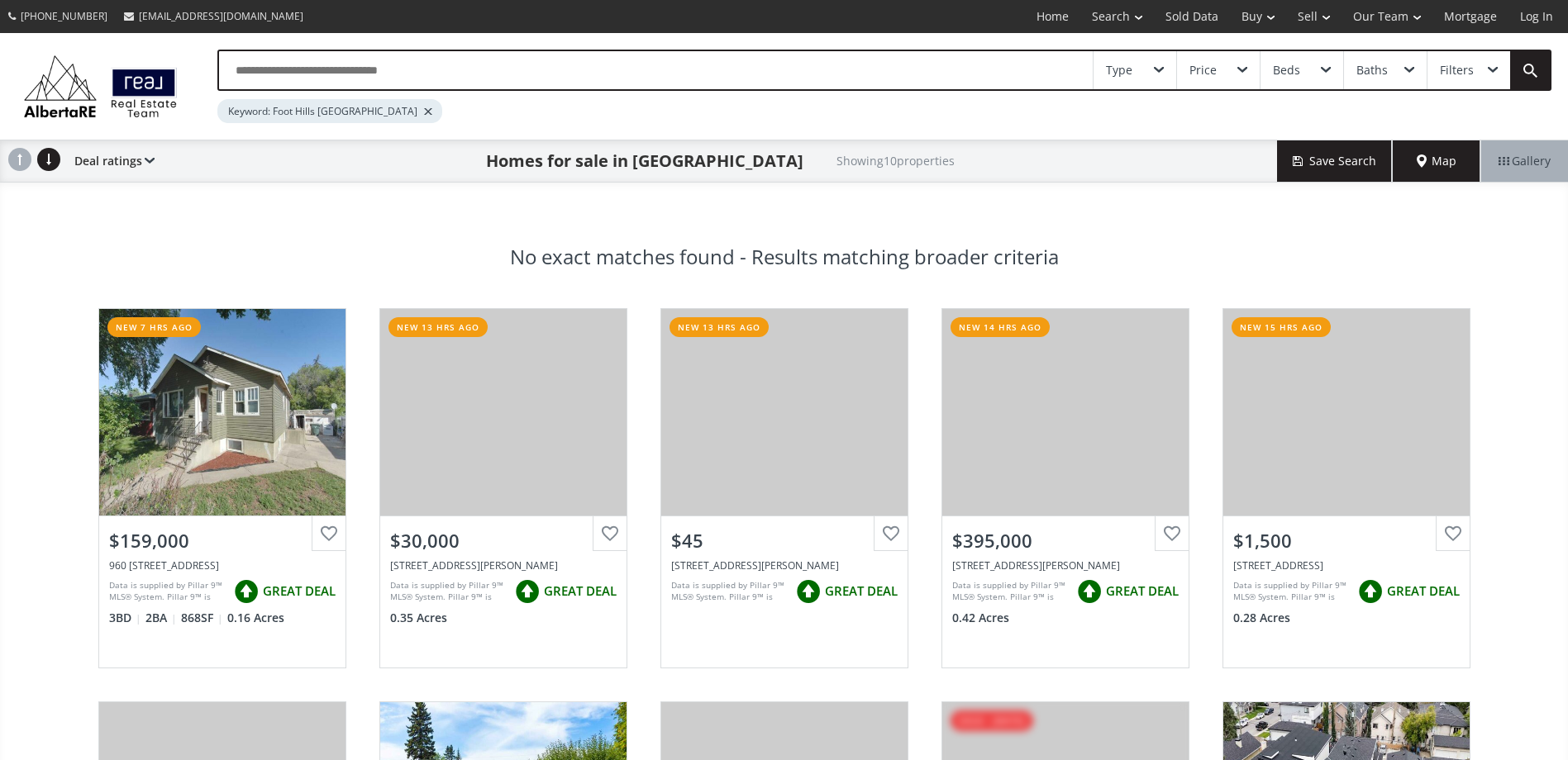
click at [424, 112] on div at bounding box center [427, 112] width 8 height 7
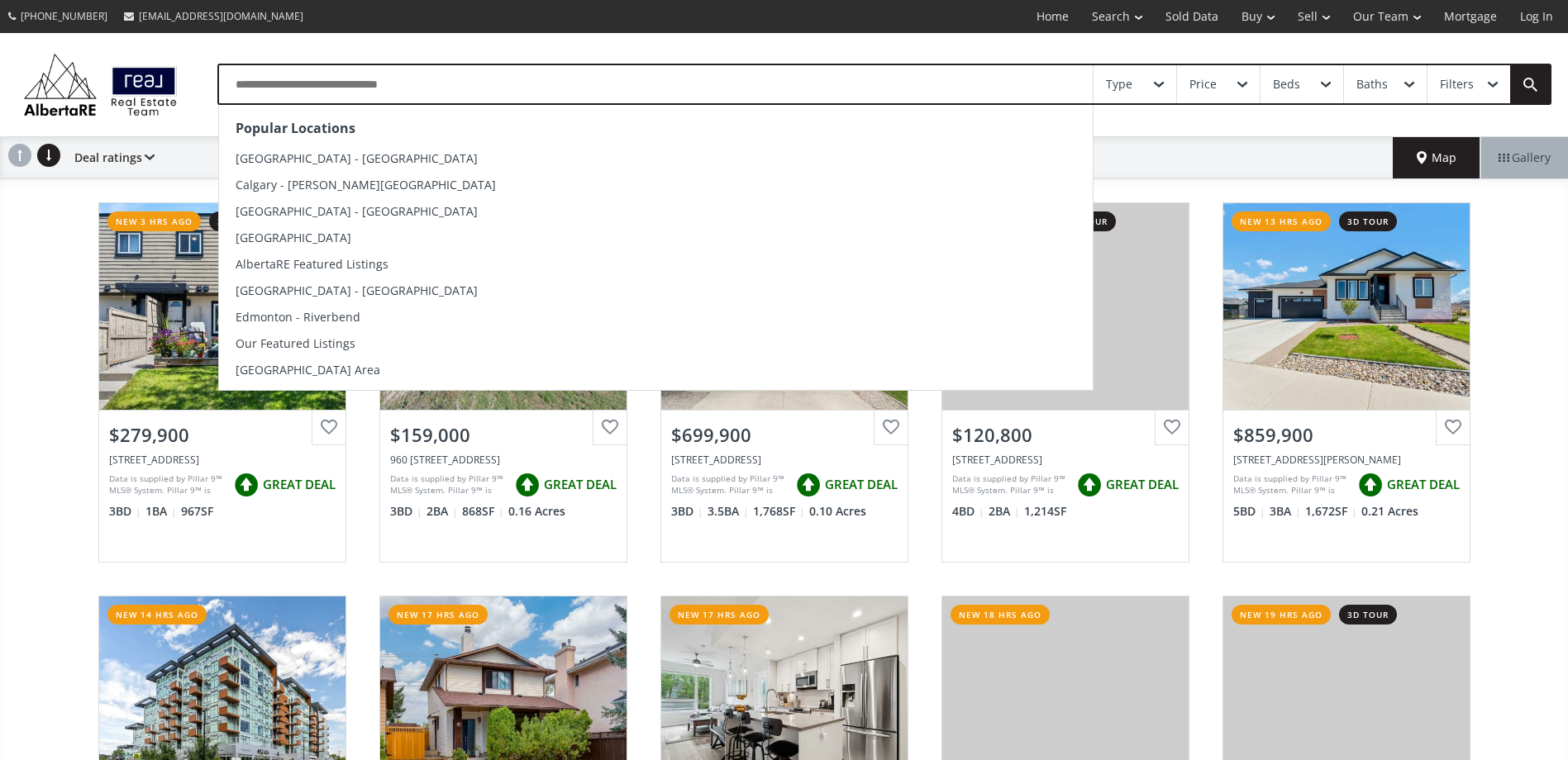
click at [414, 85] on input "text" at bounding box center [656, 84] width 874 height 38
click at [425, 85] on input "text" at bounding box center [656, 84] width 874 height 38
